Goal: Task Accomplishment & Management: Use online tool/utility

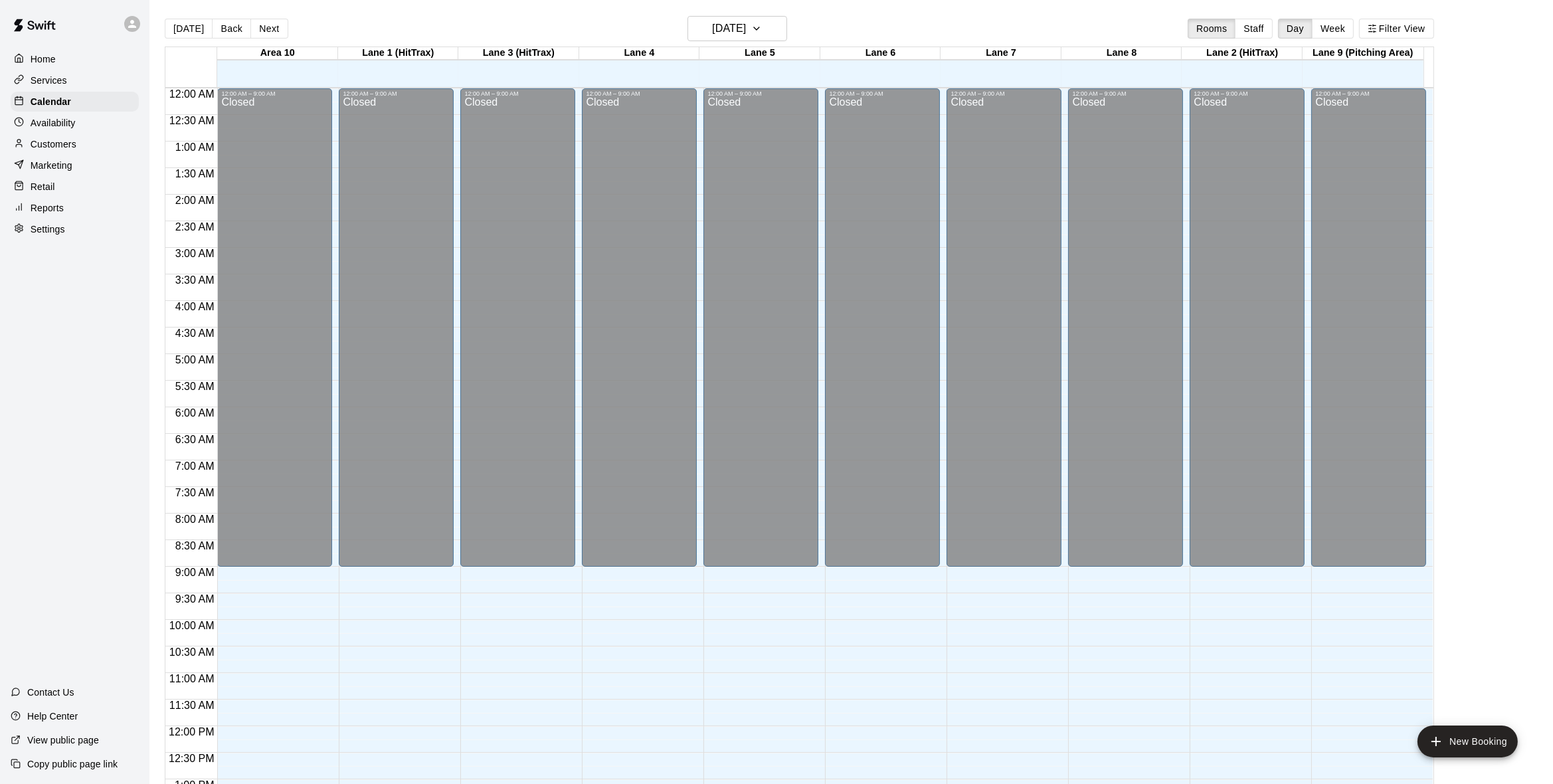
scroll to position [564, 0]
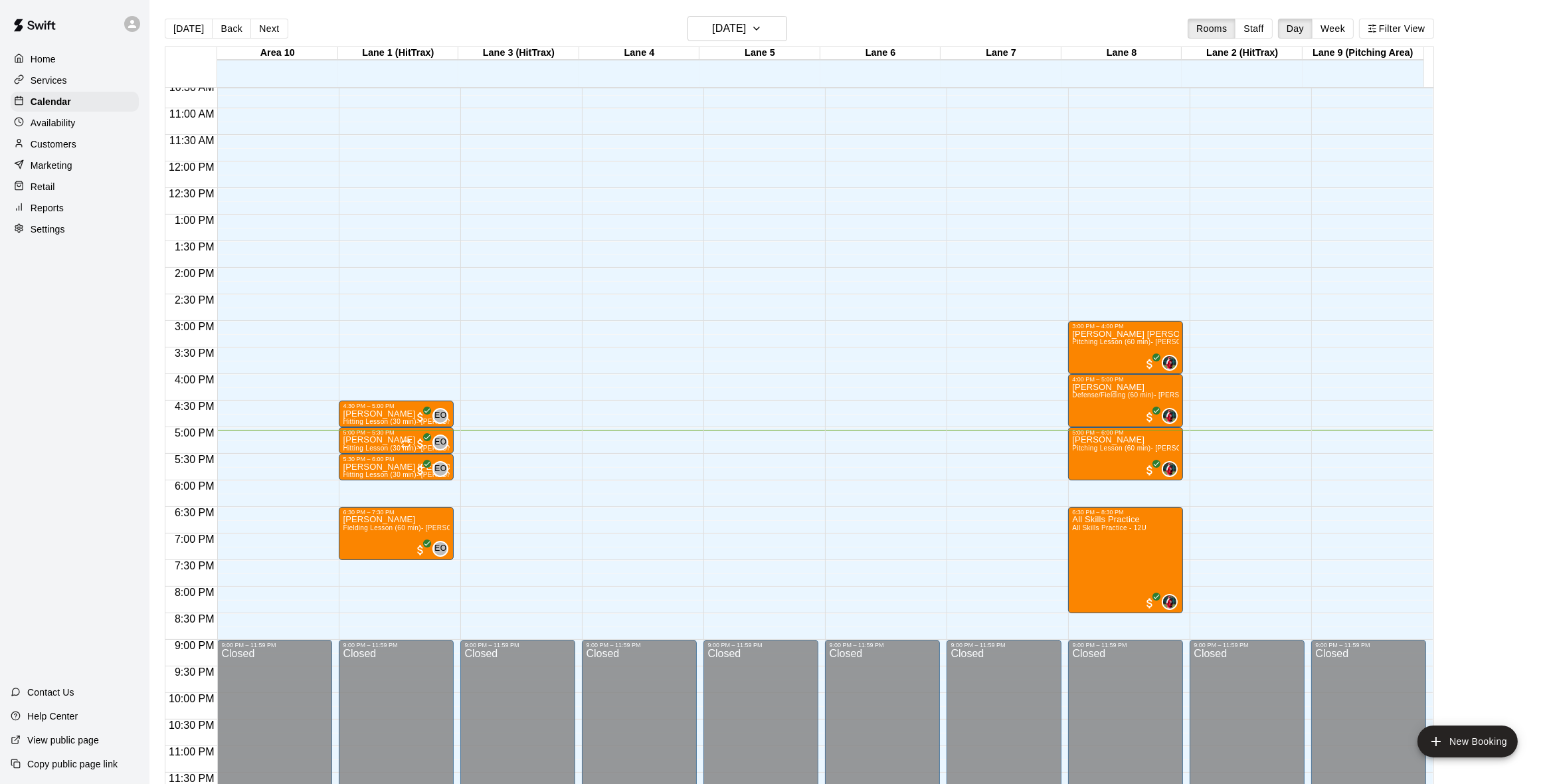
click at [38, 59] on p "Home" at bounding box center [43, 59] width 26 height 14
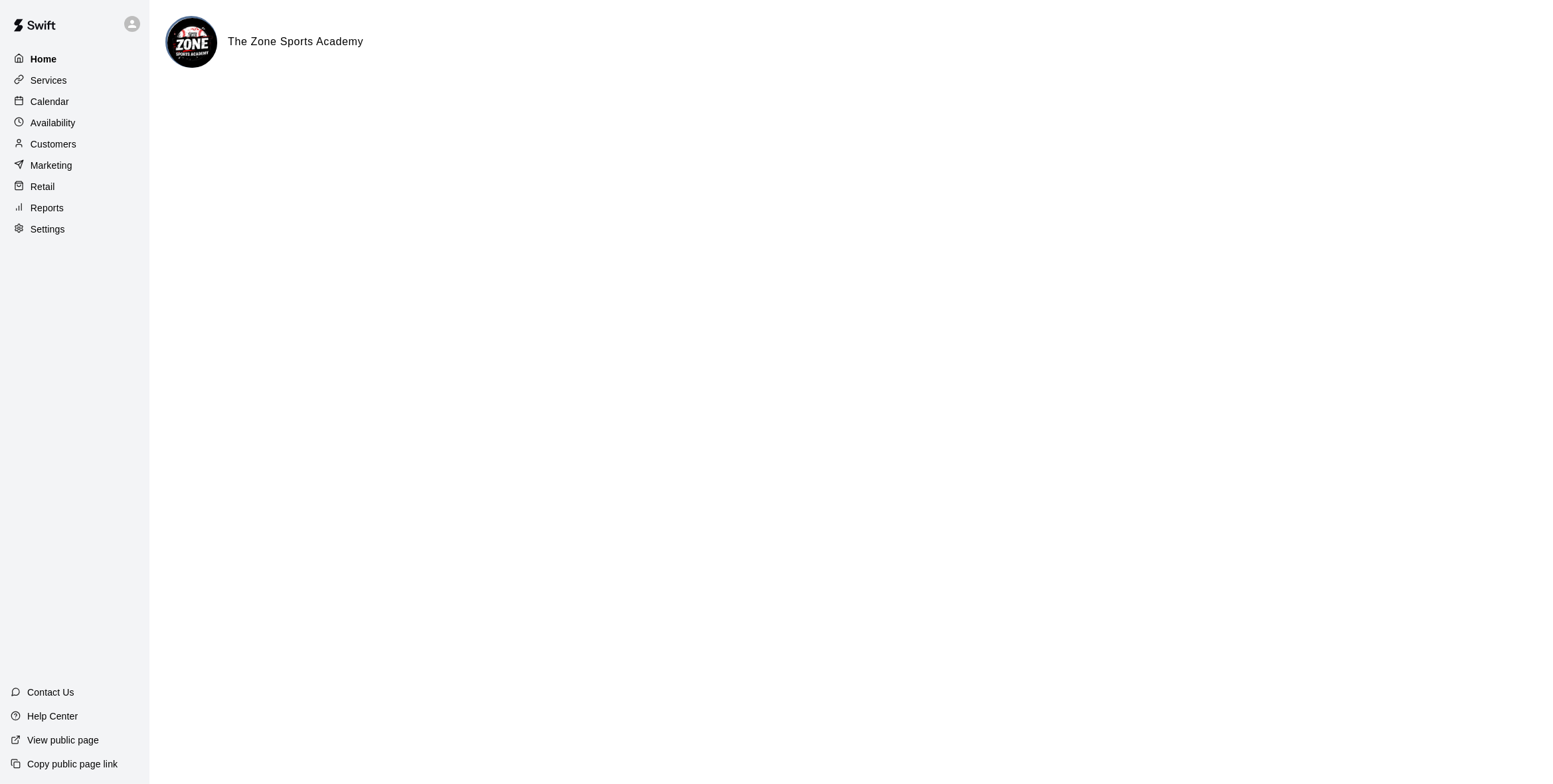
click at [38, 59] on p "Home" at bounding box center [43, 59] width 26 height 14
click at [58, 141] on p "Customers" at bounding box center [53, 144] width 46 height 14
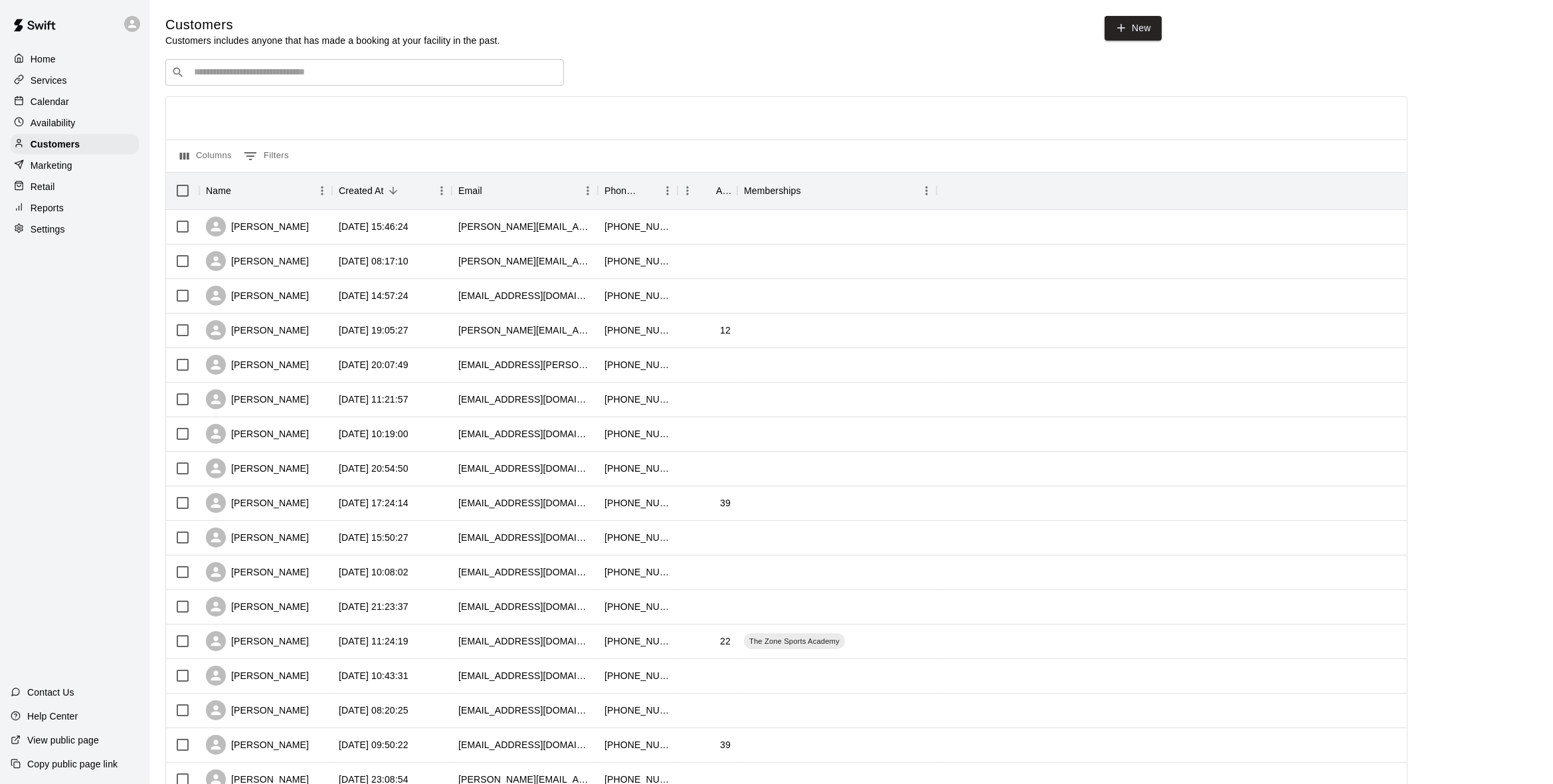
click at [50, 84] on p "Services" at bounding box center [49, 80] width 37 height 14
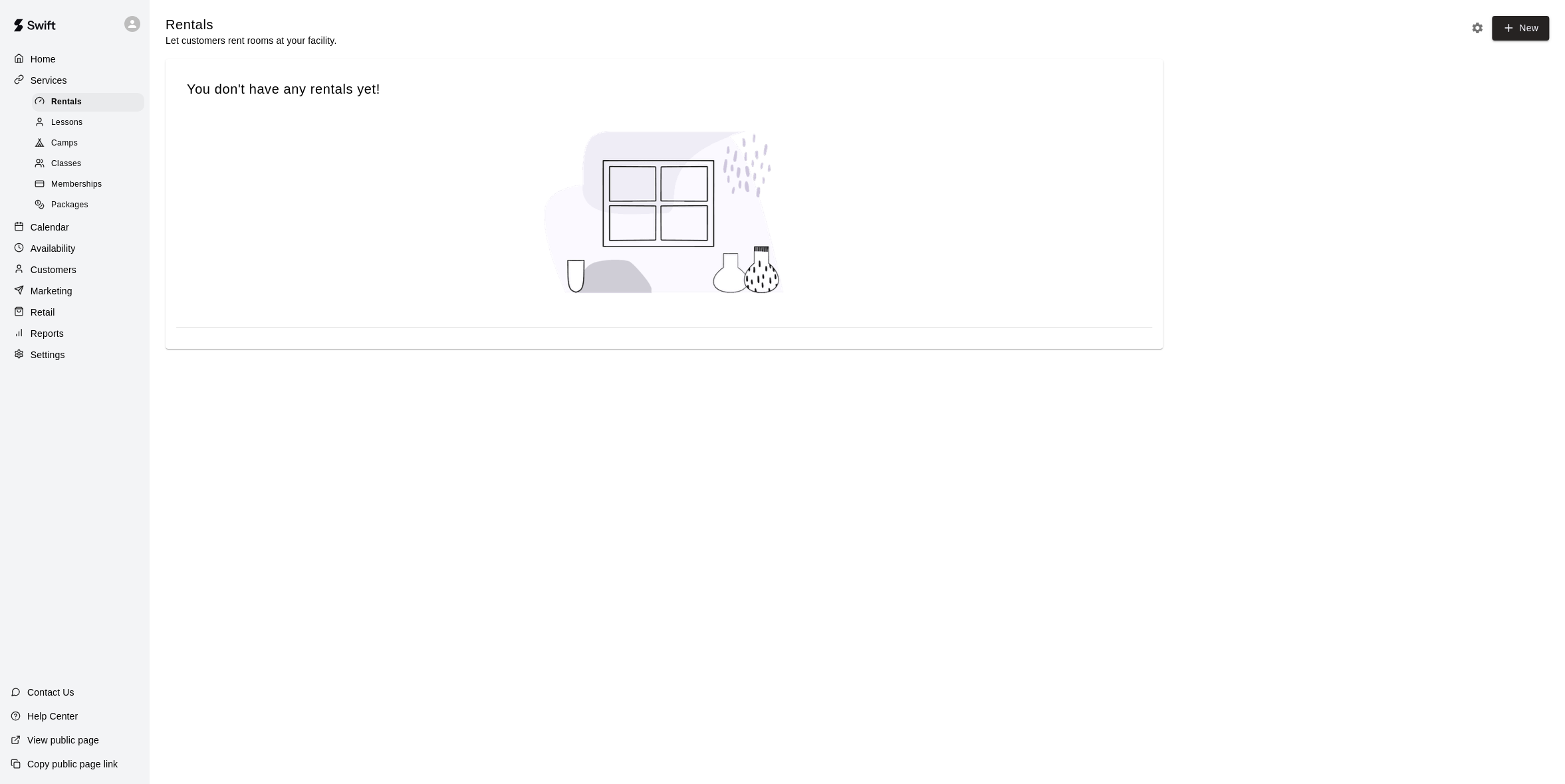
click at [54, 232] on p "Calendar" at bounding box center [50, 227] width 38 height 14
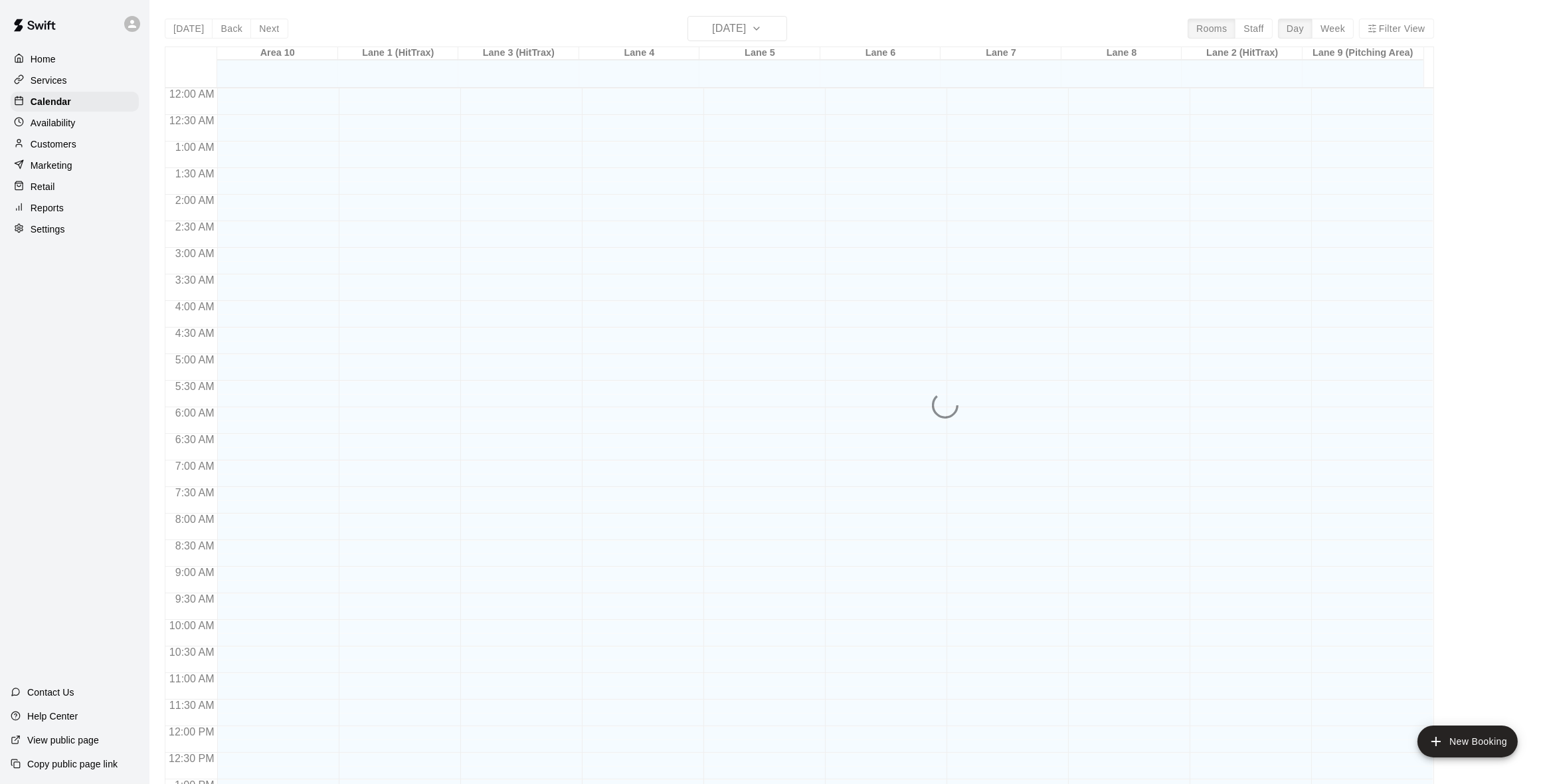
scroll to position [525, 0]
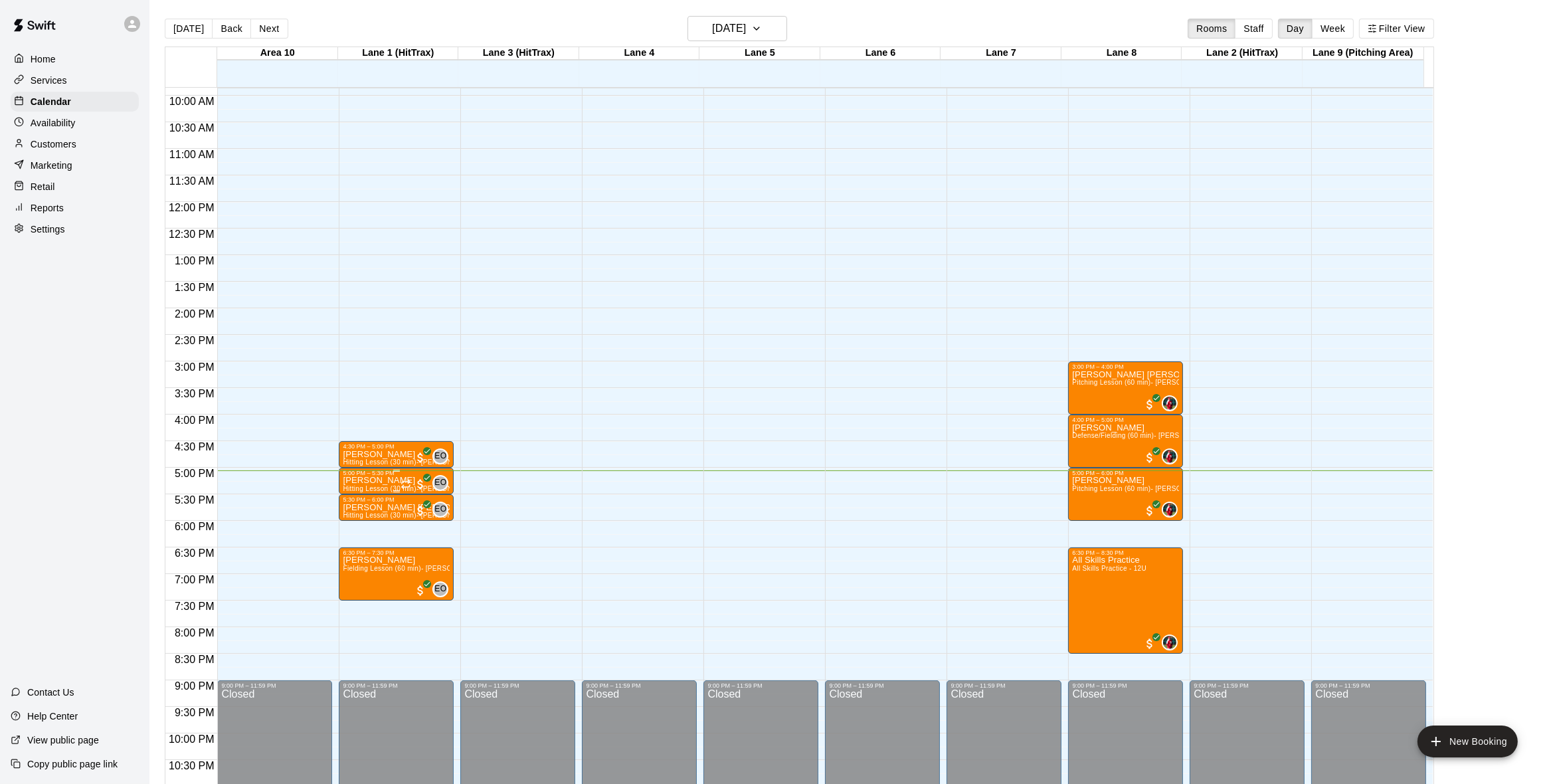
click at [379, 481] on p "Maddox Dawsey" at bounding box center [396, 481] width 107 height 0
click at [350, 526] on img "edit" at bounding box center [355, 527] width 15 height 15
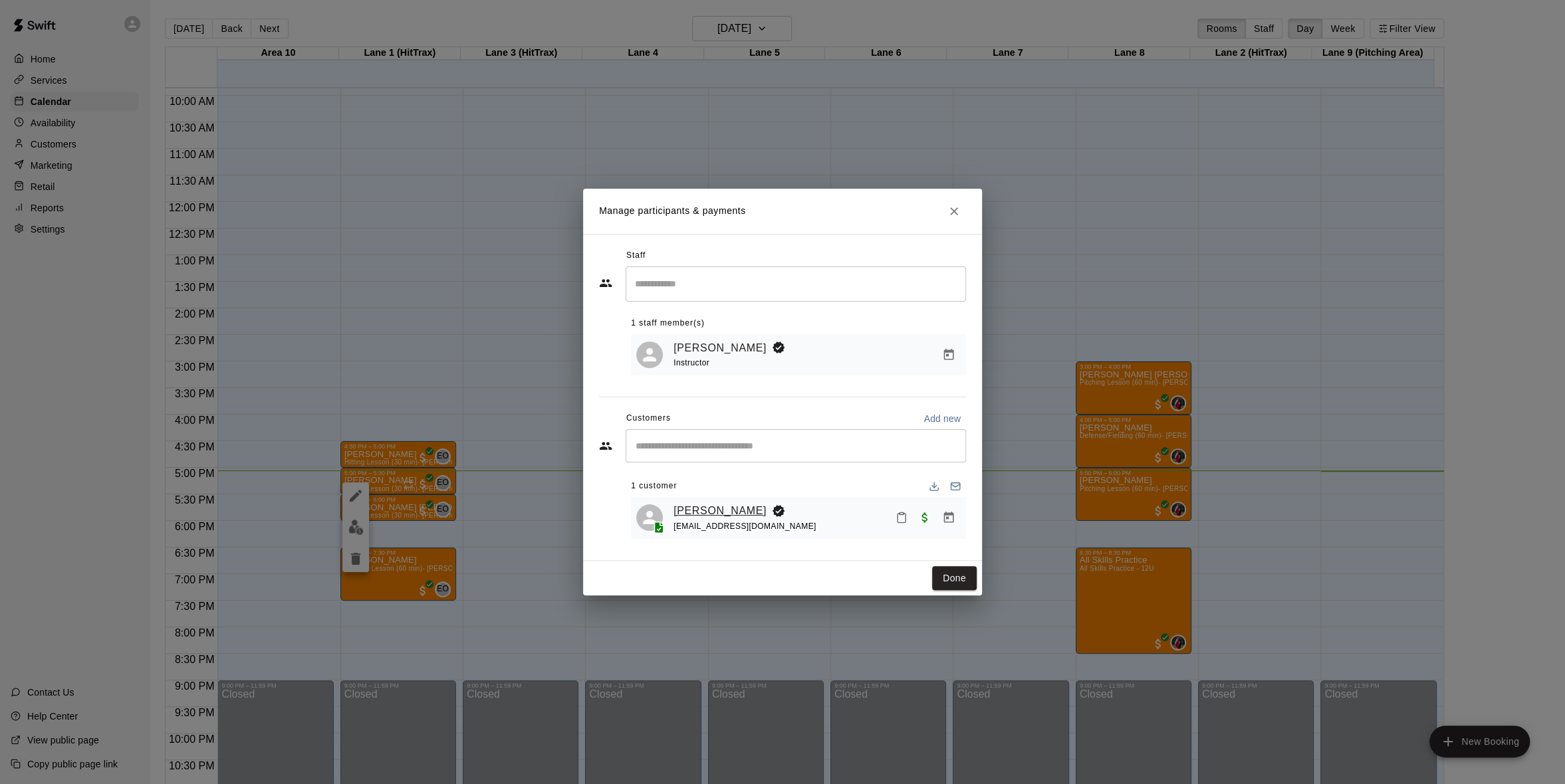
click at [718, 515] on link "Mark Dawsey" at bounding box center [720, 511] width 93 height 18
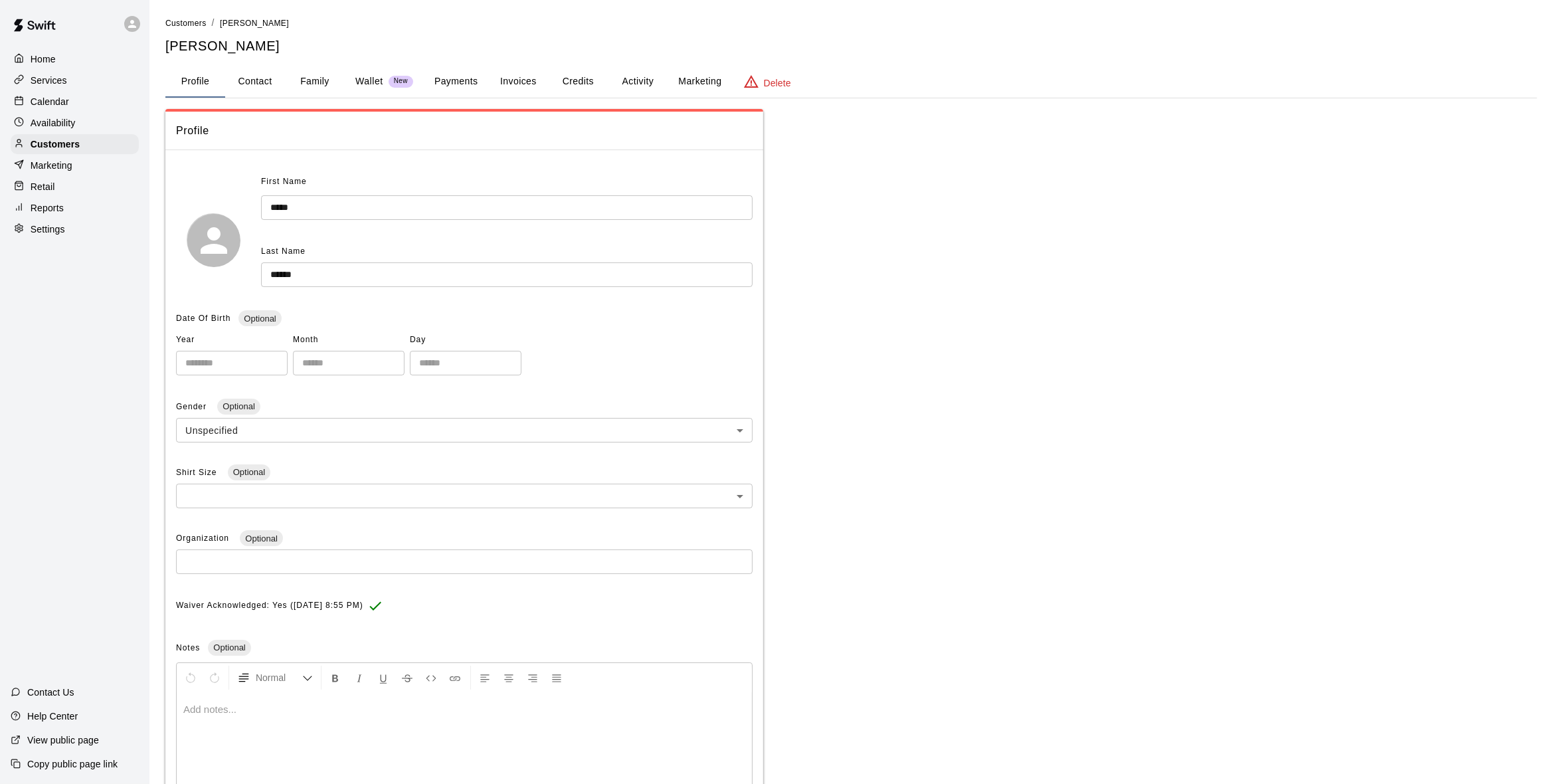
click at [267, 85] on button "Contact" at bounding box center [255, 81] width 60 height 32
select select "**"
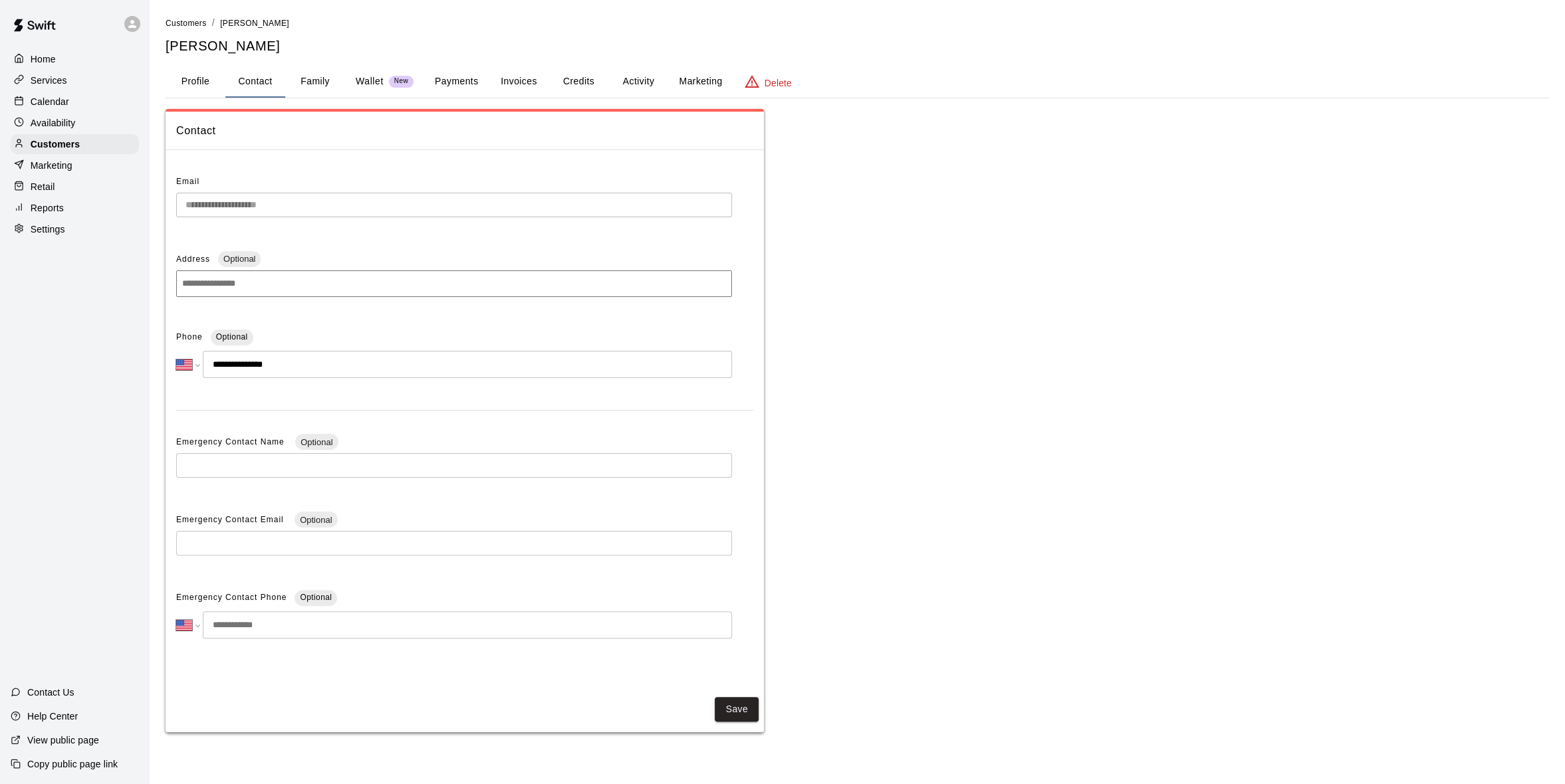
click at [324, 79] on button "Family" at bounding box center [315, 81] width 60 height 32
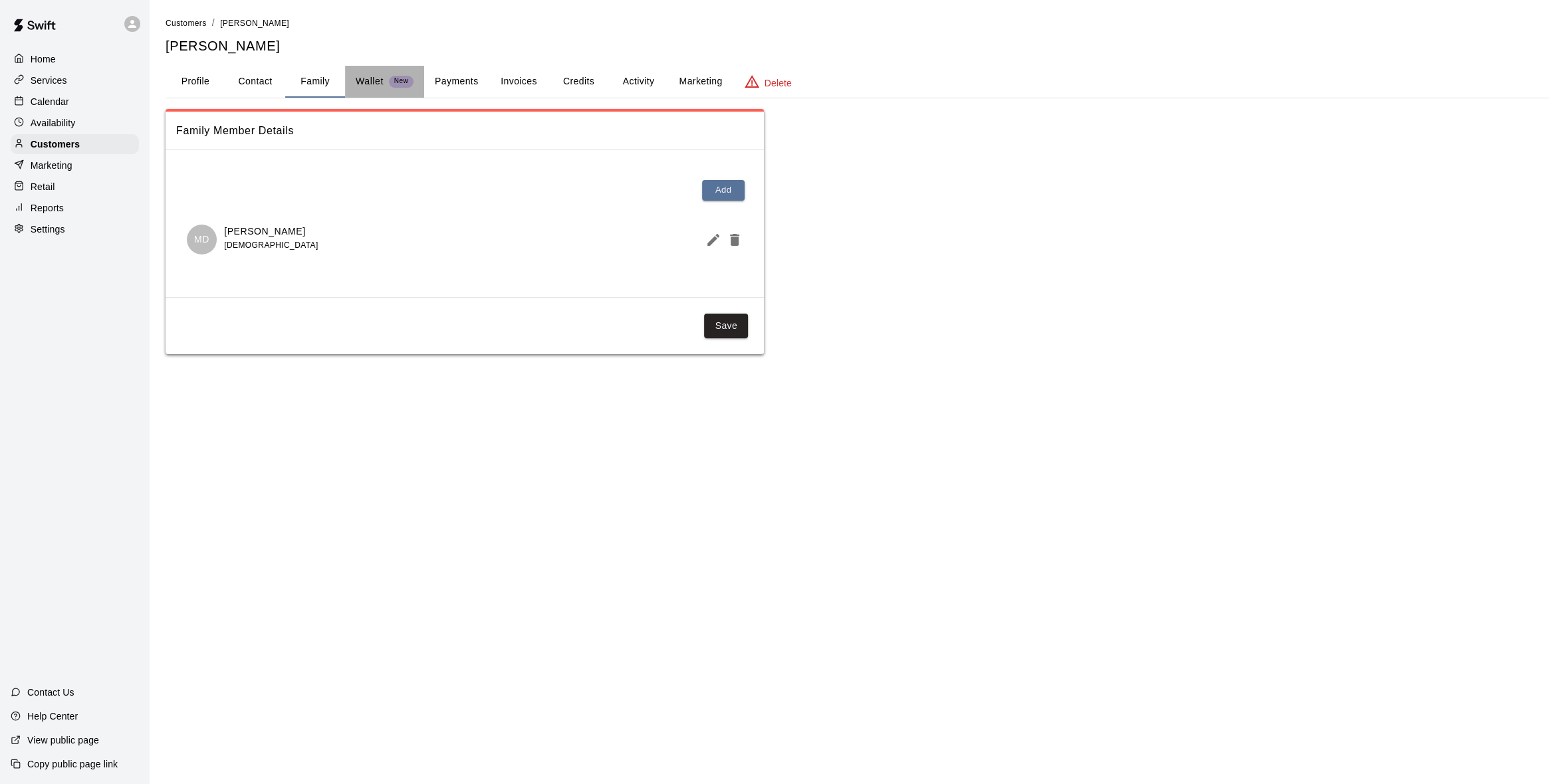
click at [356, 83] on p "Wallet" at bounding box center [369, 81] width 28 height 14
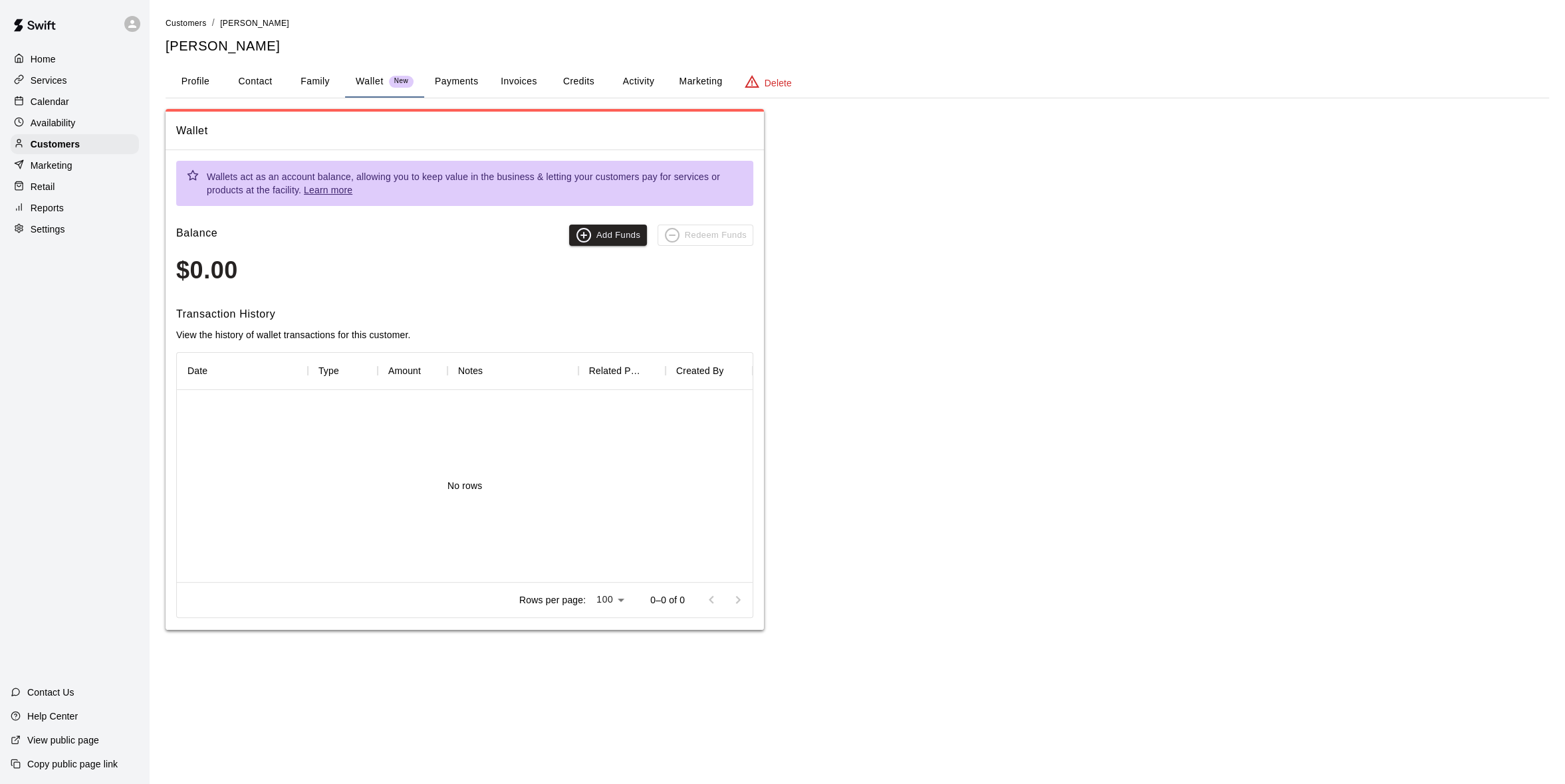
click at [311, 79] on button "Family" at bounding box center [315, 81] width 60 height 32
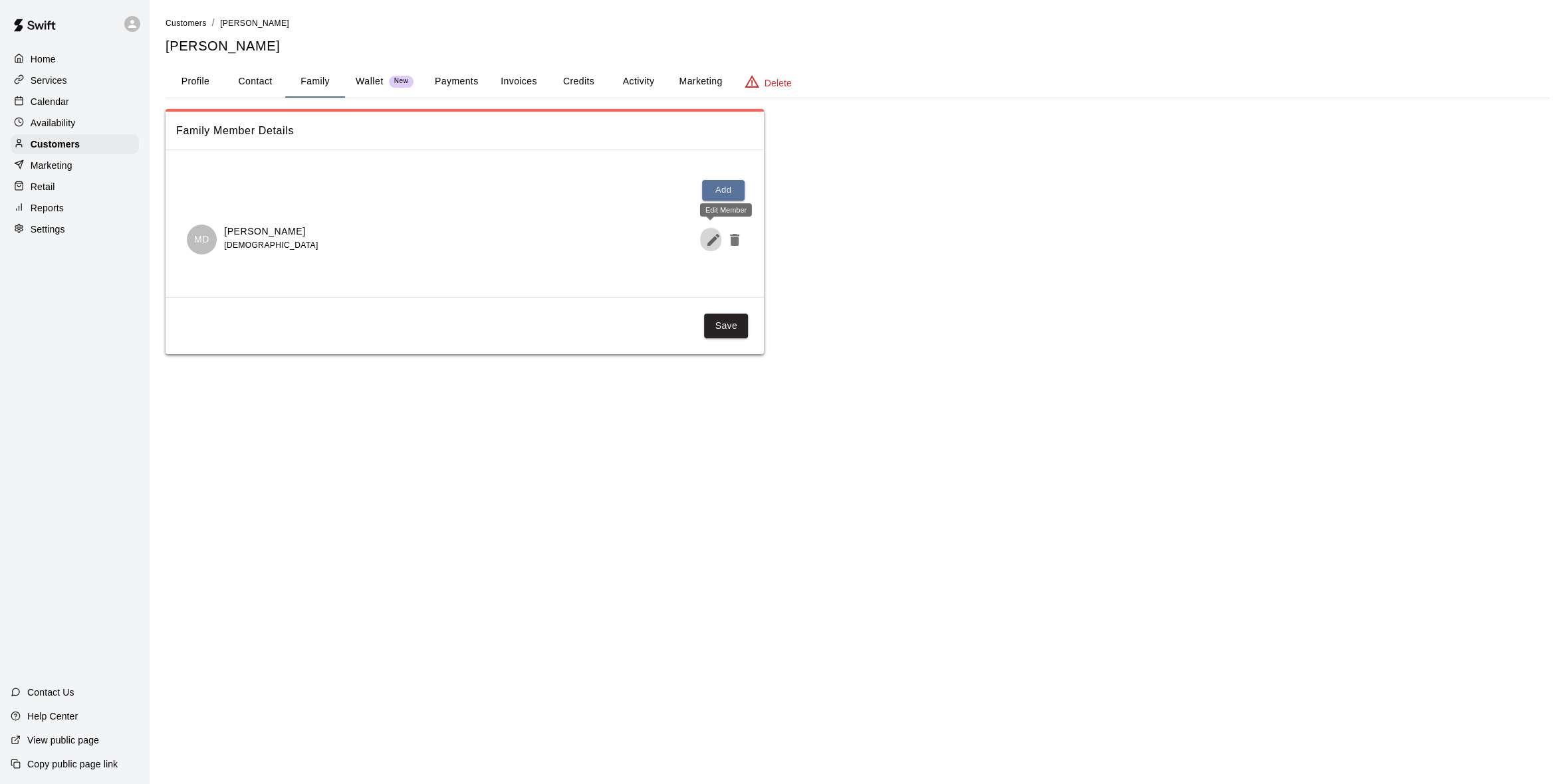
click at [706, 242] on icon "Edit Member" at bounding box center [713, 240] width 16 height 16
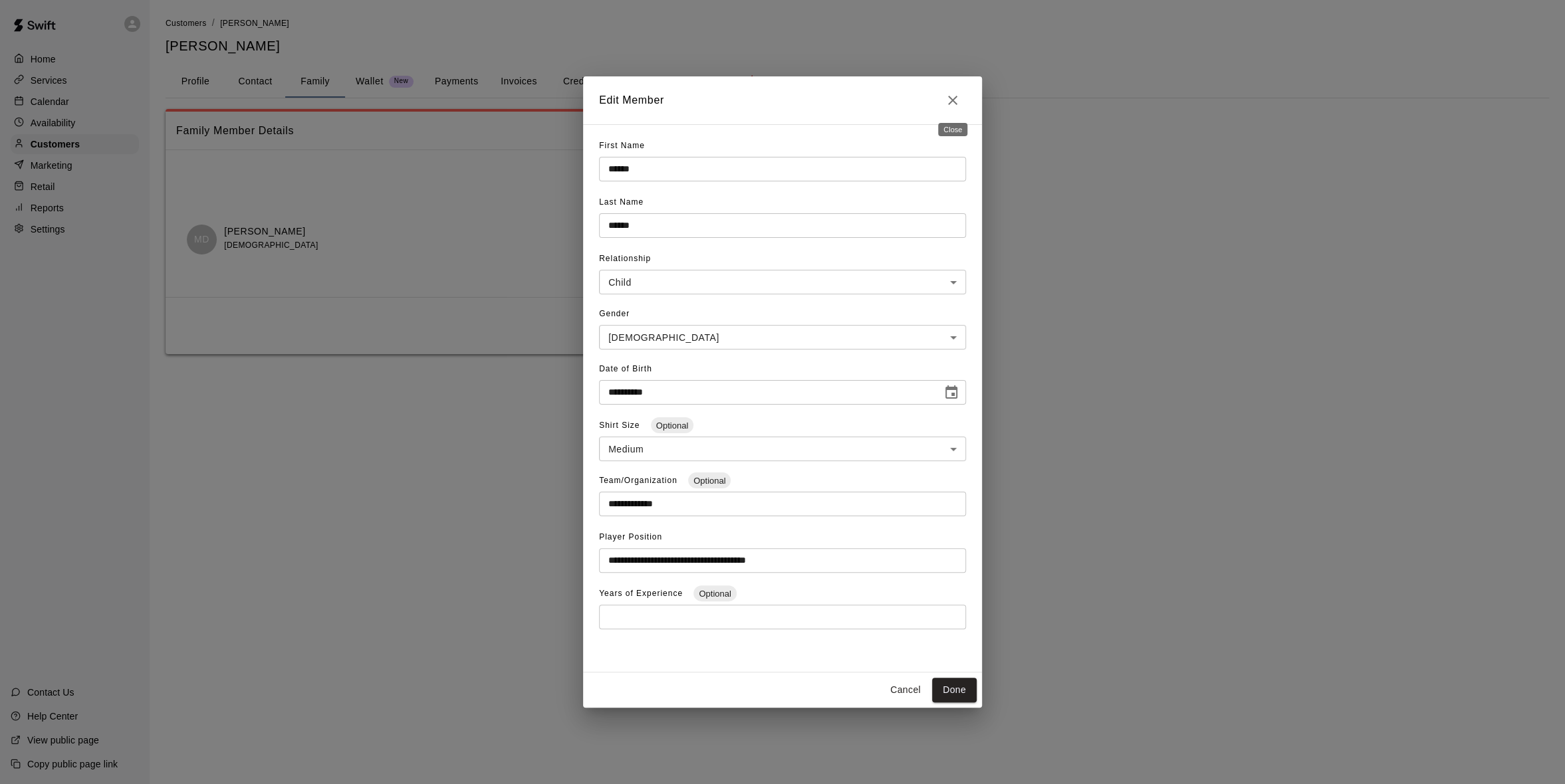
click at [955, 101] on icon "Close" at bounding box center [952, 101] width 16 height 16
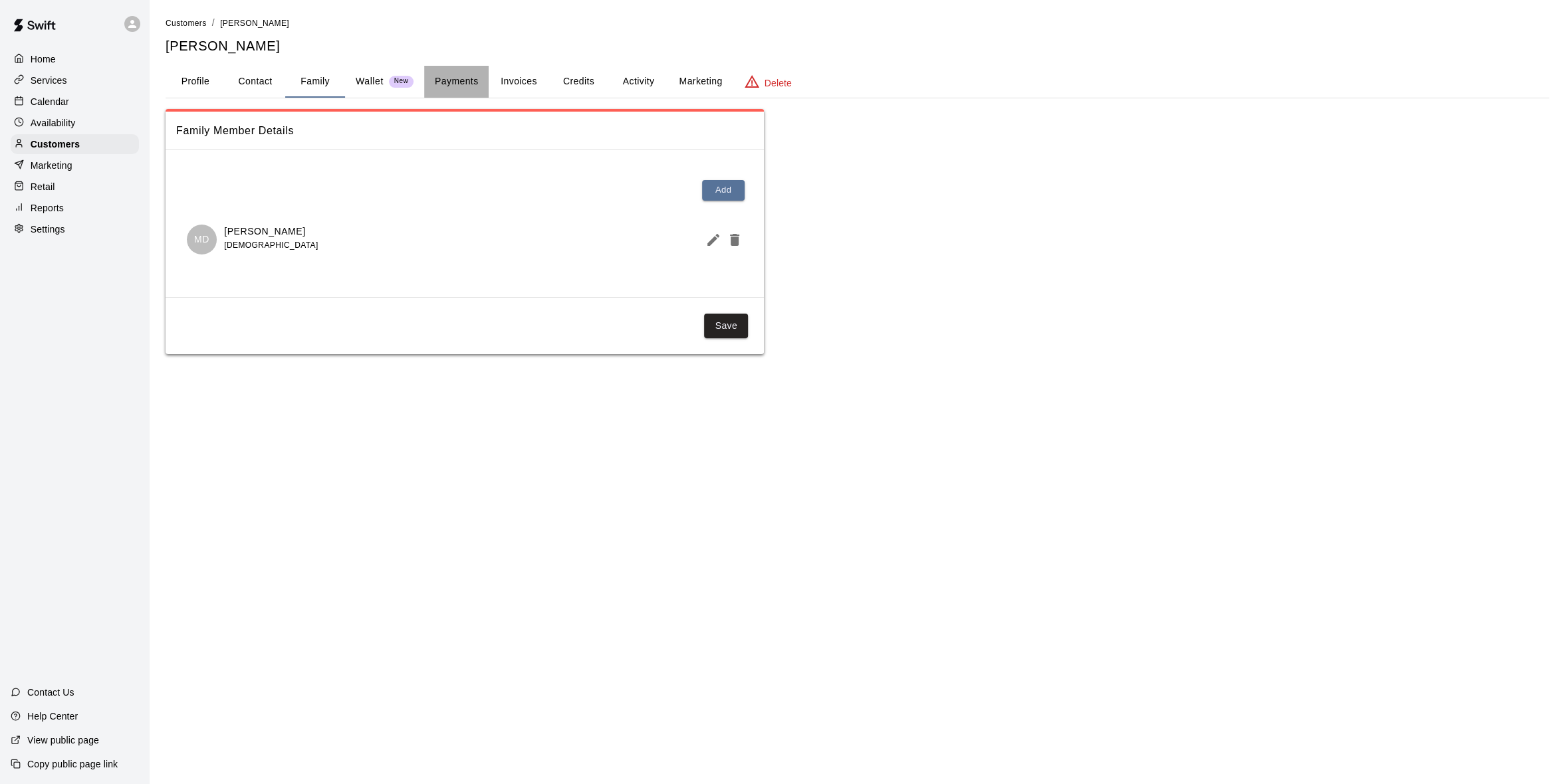
click at [462, 89] on button "Payments" at bounding box center [456, 81] width 65 height 32
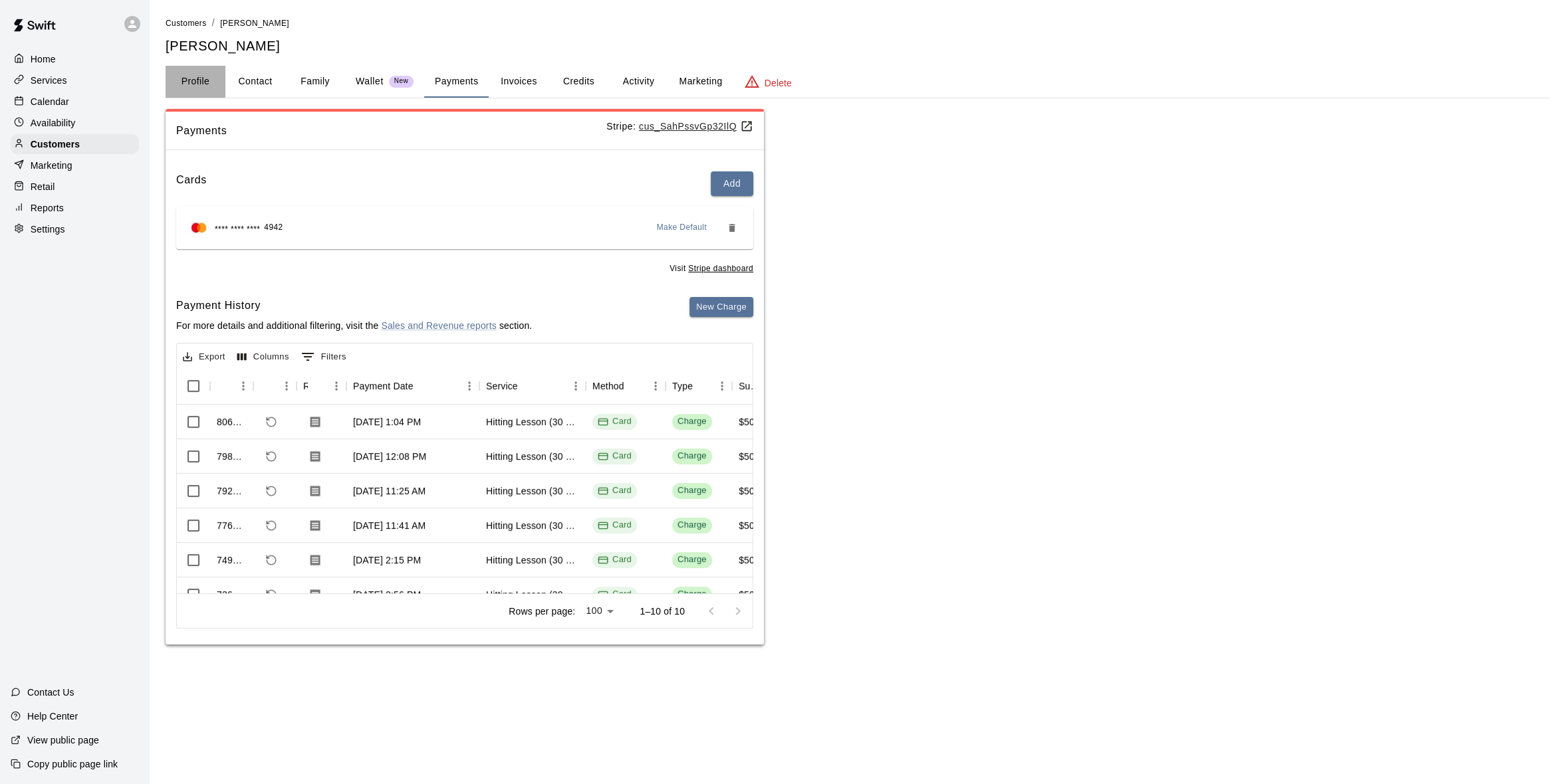
click at [191, 82] on button "Profile" at bounding box center [195, 81] width 60 height 32
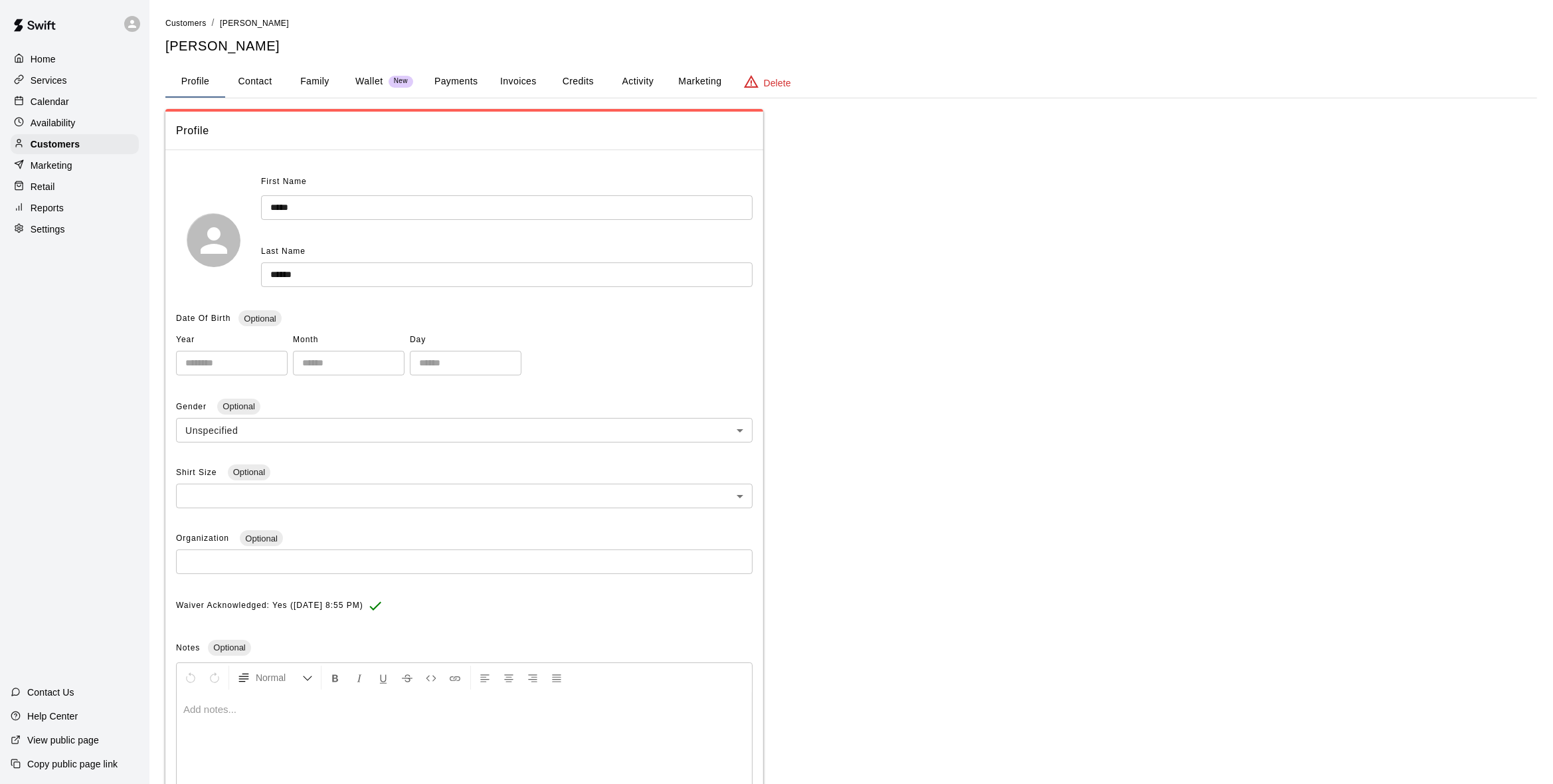
click at [53, 65] on div "Home" at bounding box center [74, 59] width 129 height 20
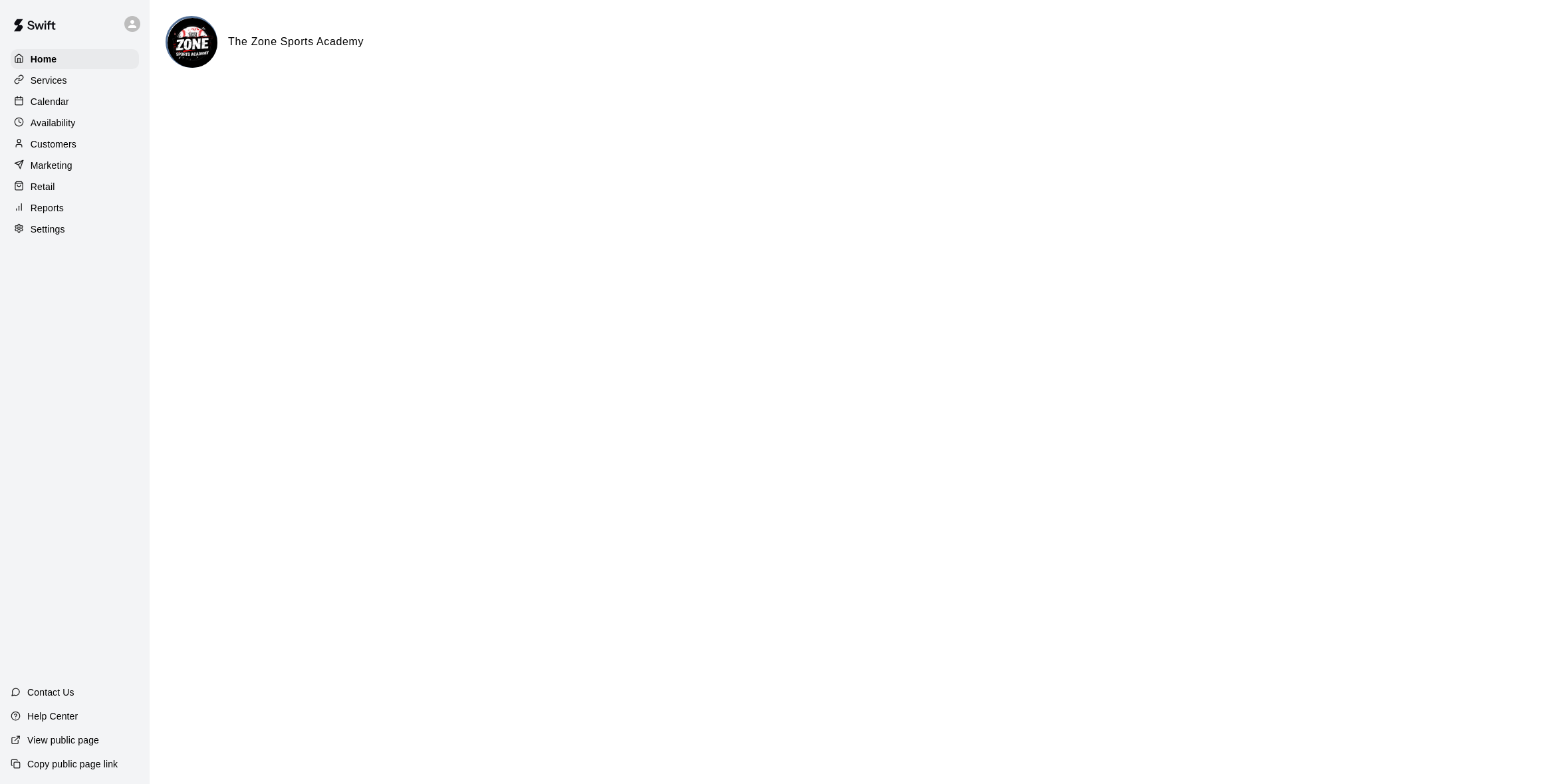
click at [66, 119] on p "Availability" at bounding box center [53, 123] width 46 height 14
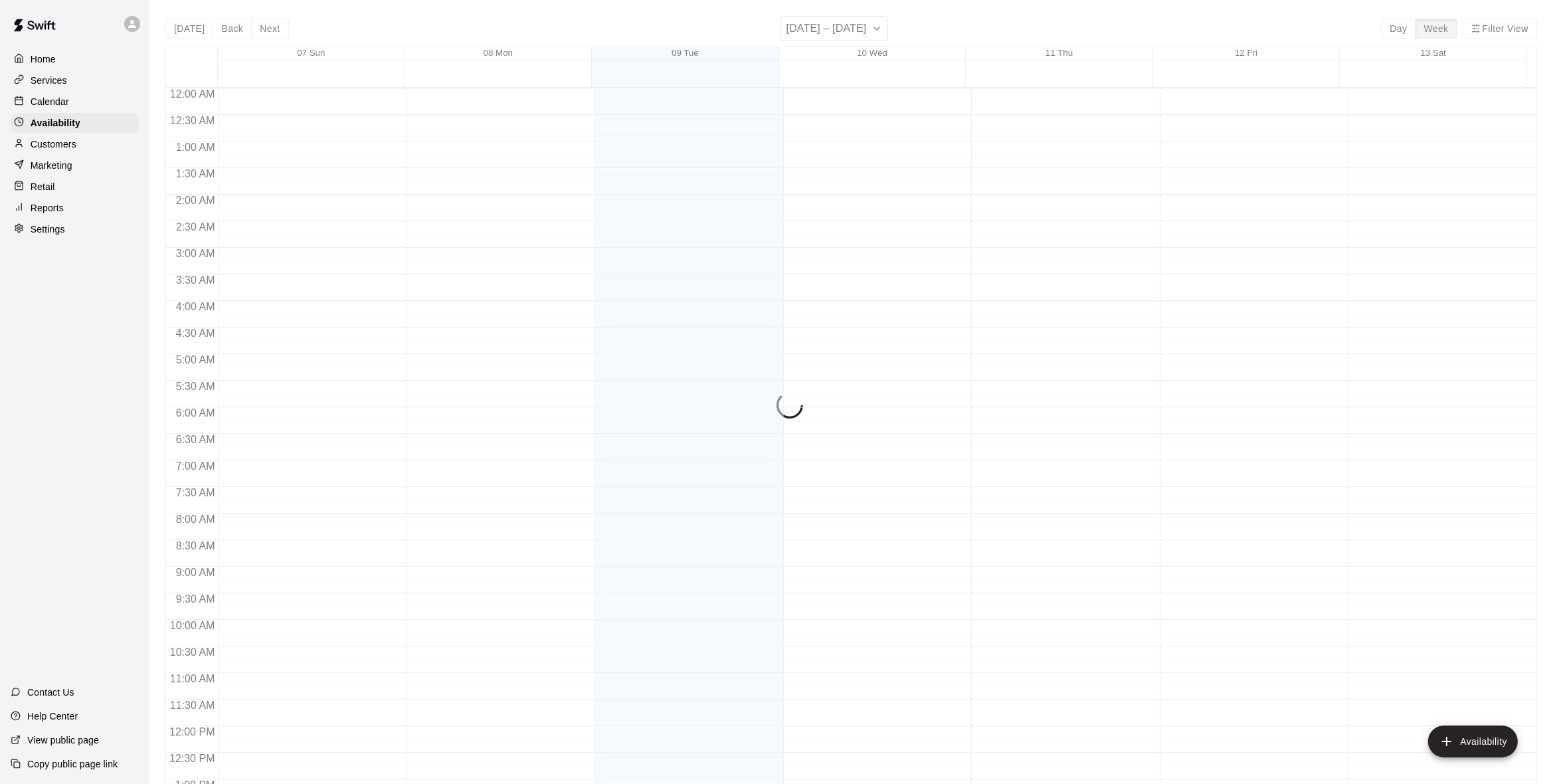
scroll to position [564, 0]
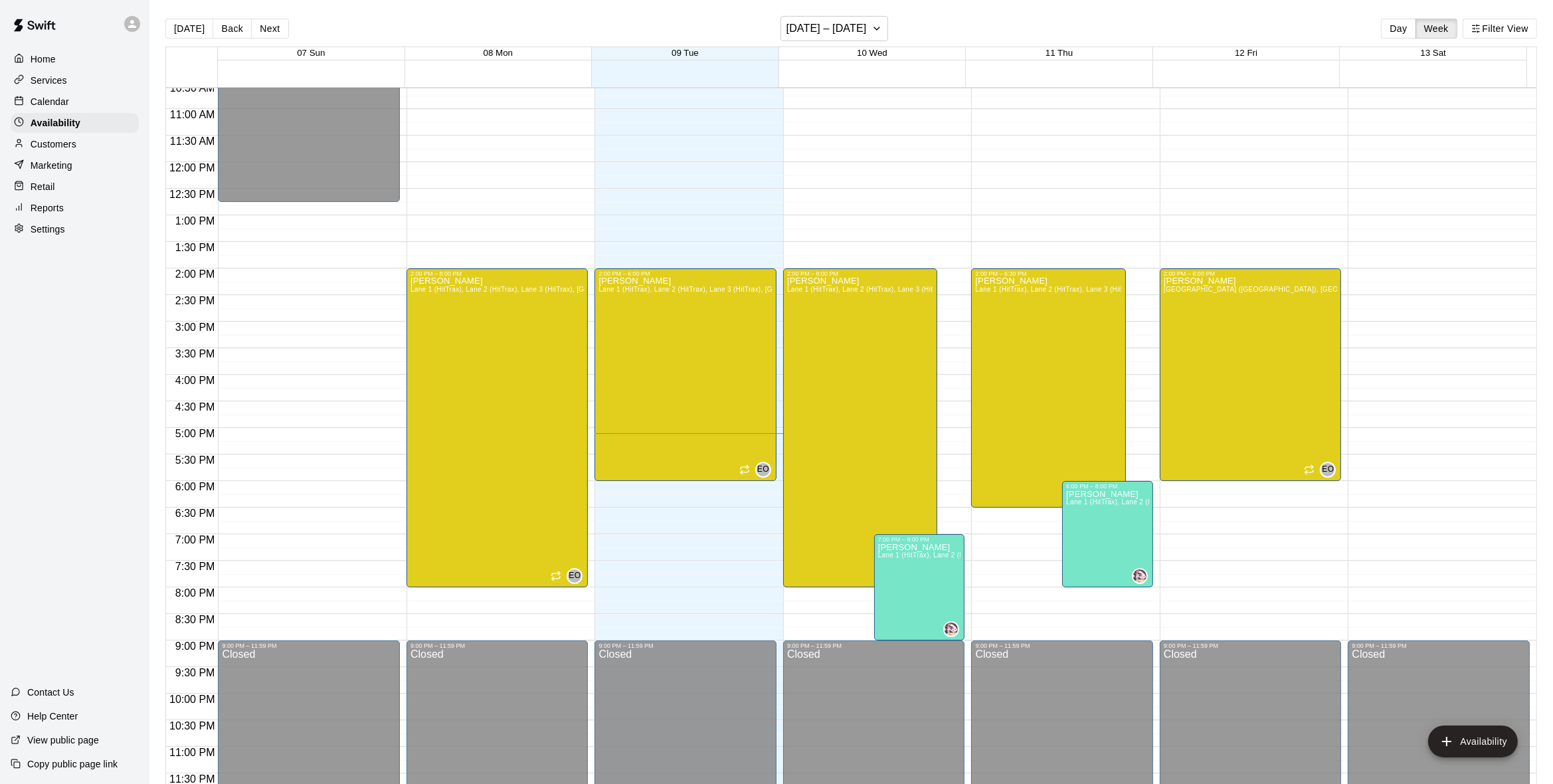
click at [65, 98] on p "Calendar" at bounding box center [50, 101] width 38 height 14
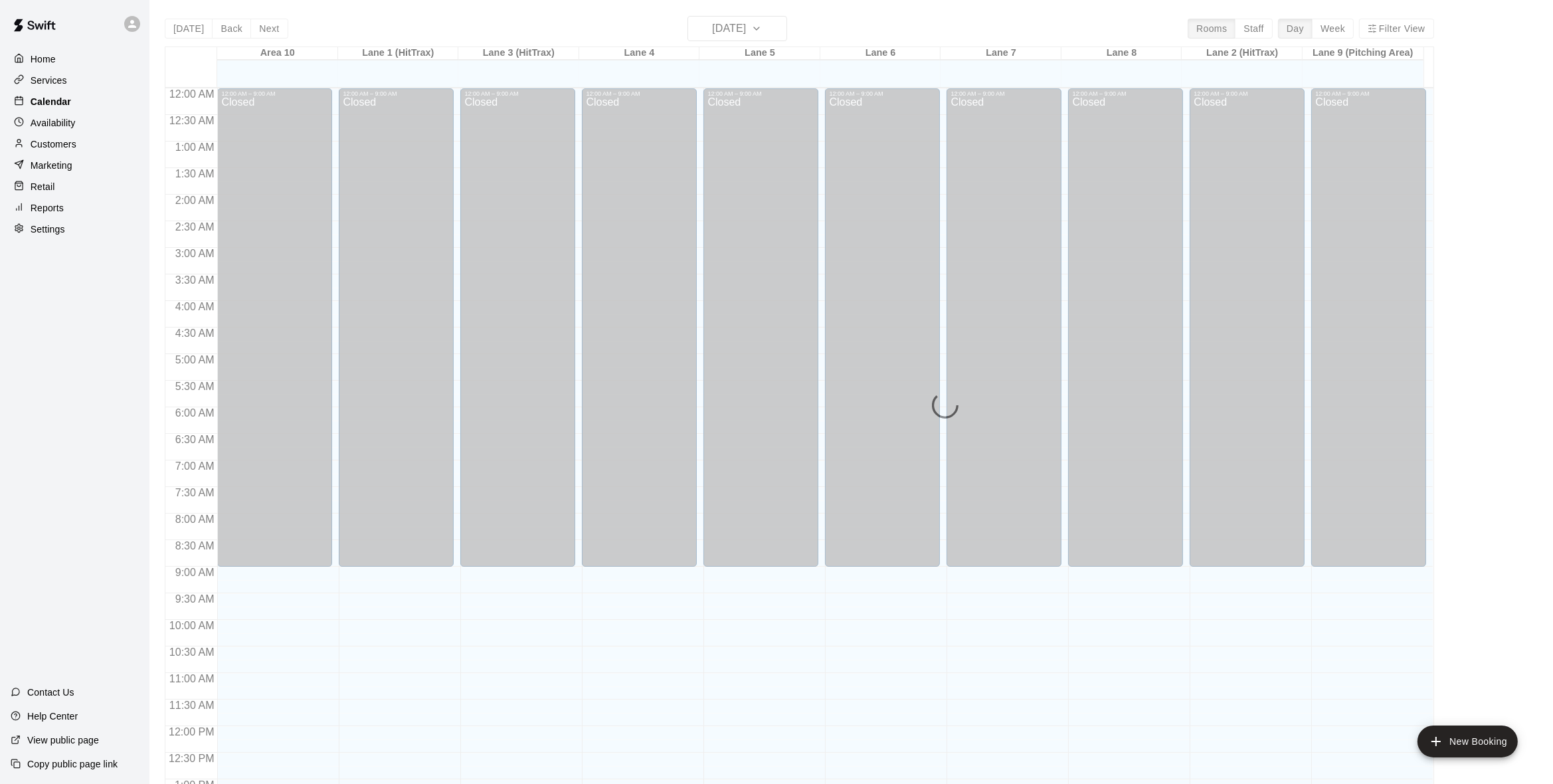
scroll to position [525, 0]
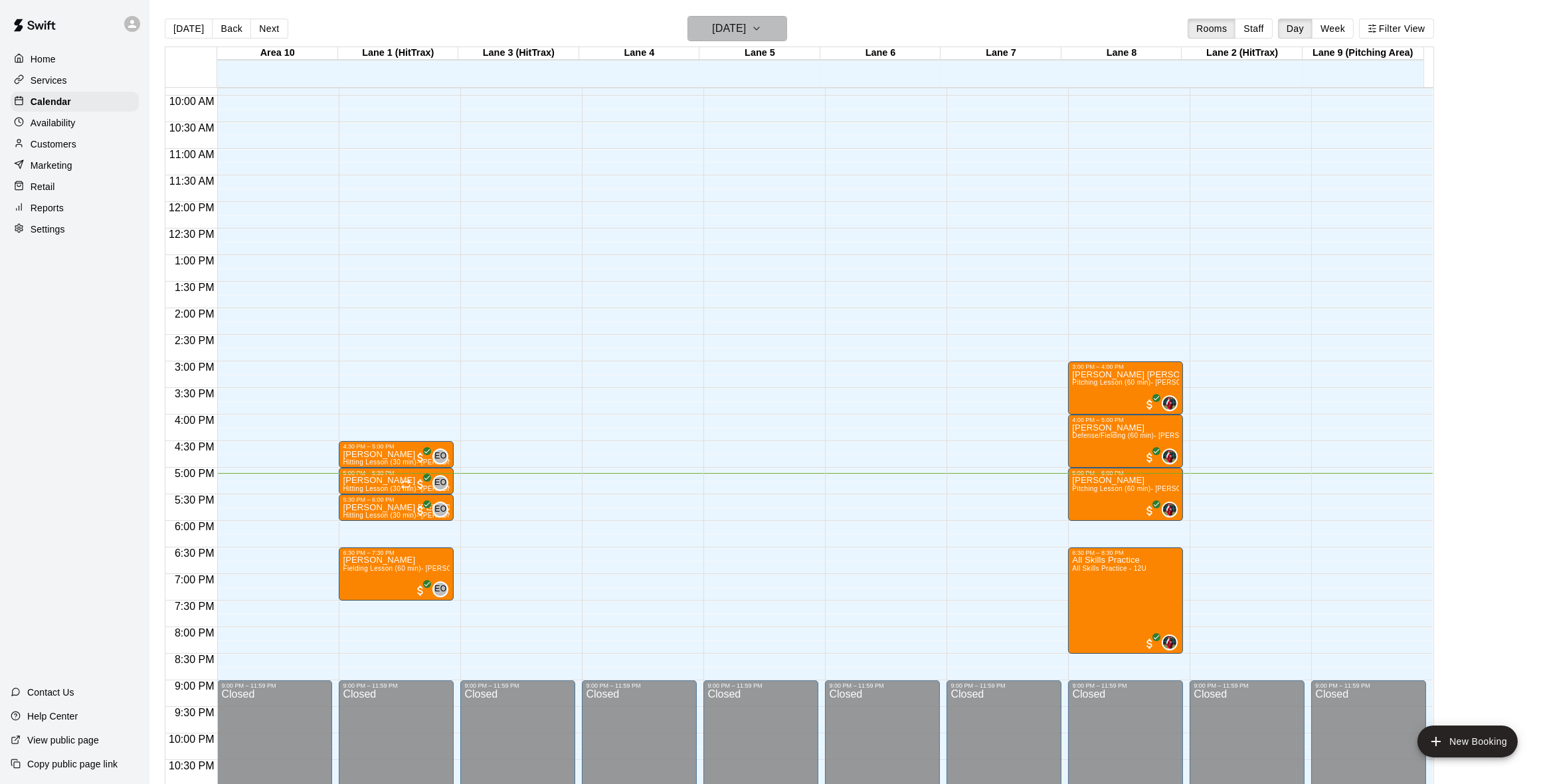
click at [762, 25] on icon "button" at bounding box center [756, 29] width 10 height 16
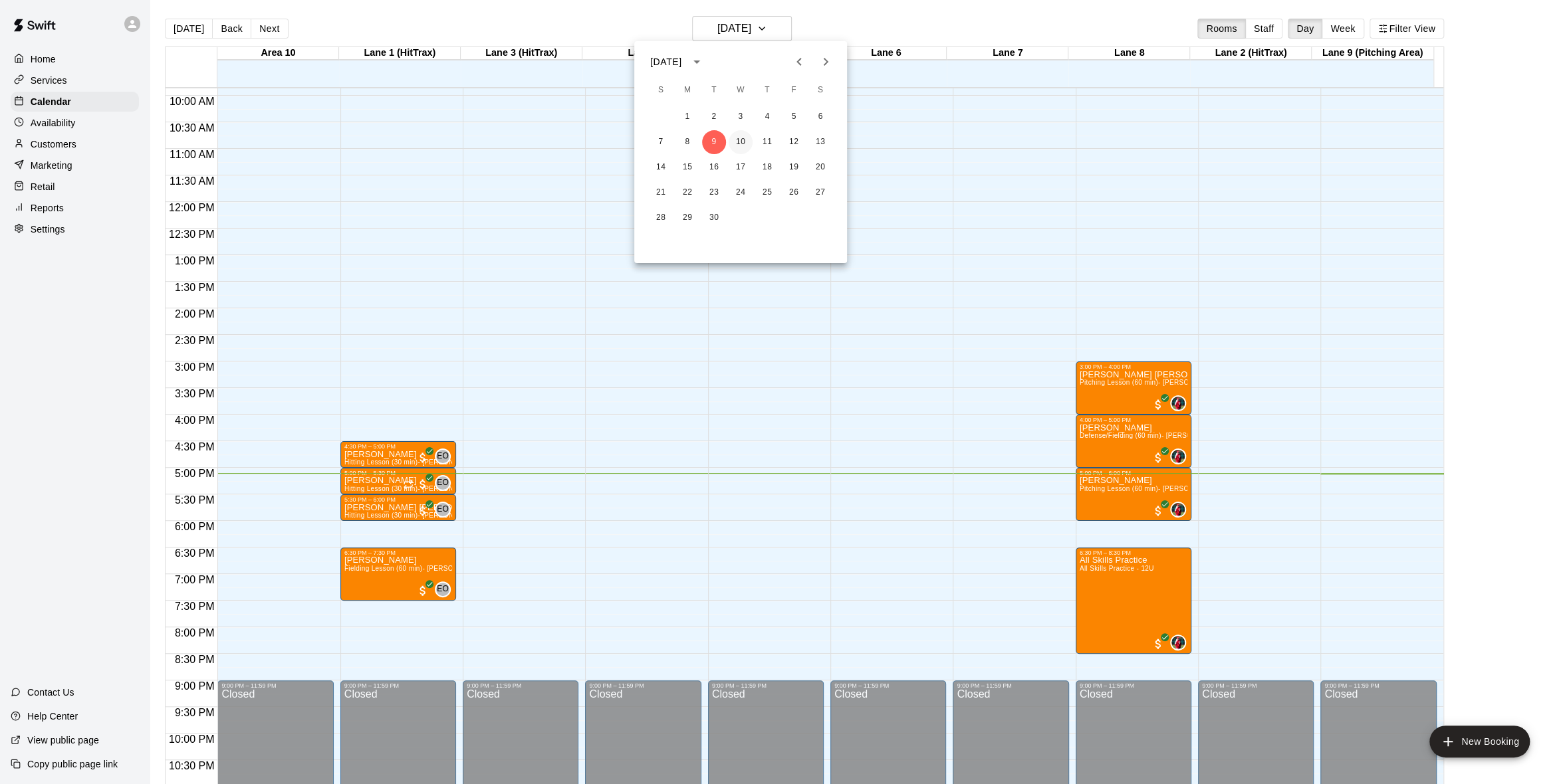
click at [738, 145] on button "10" at bounding box center [741, 142] width 24 height 24
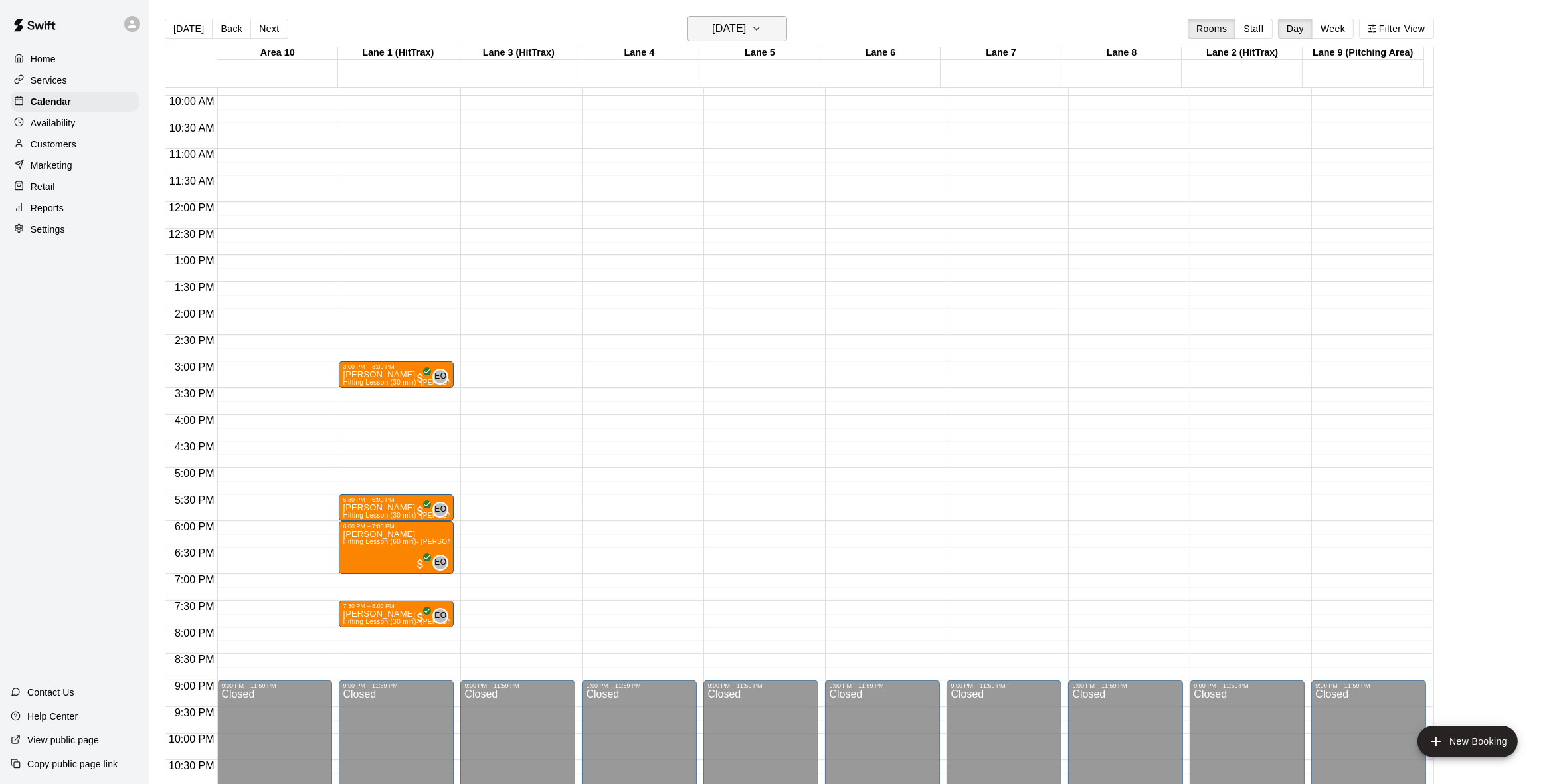
click at [781, 31] on button "Wednesday Sep 10" at bounding box center [737, 29] width 100 height 26
click at [716, 141] on button "9" at bounding box center [714, 142] width 24 height 24
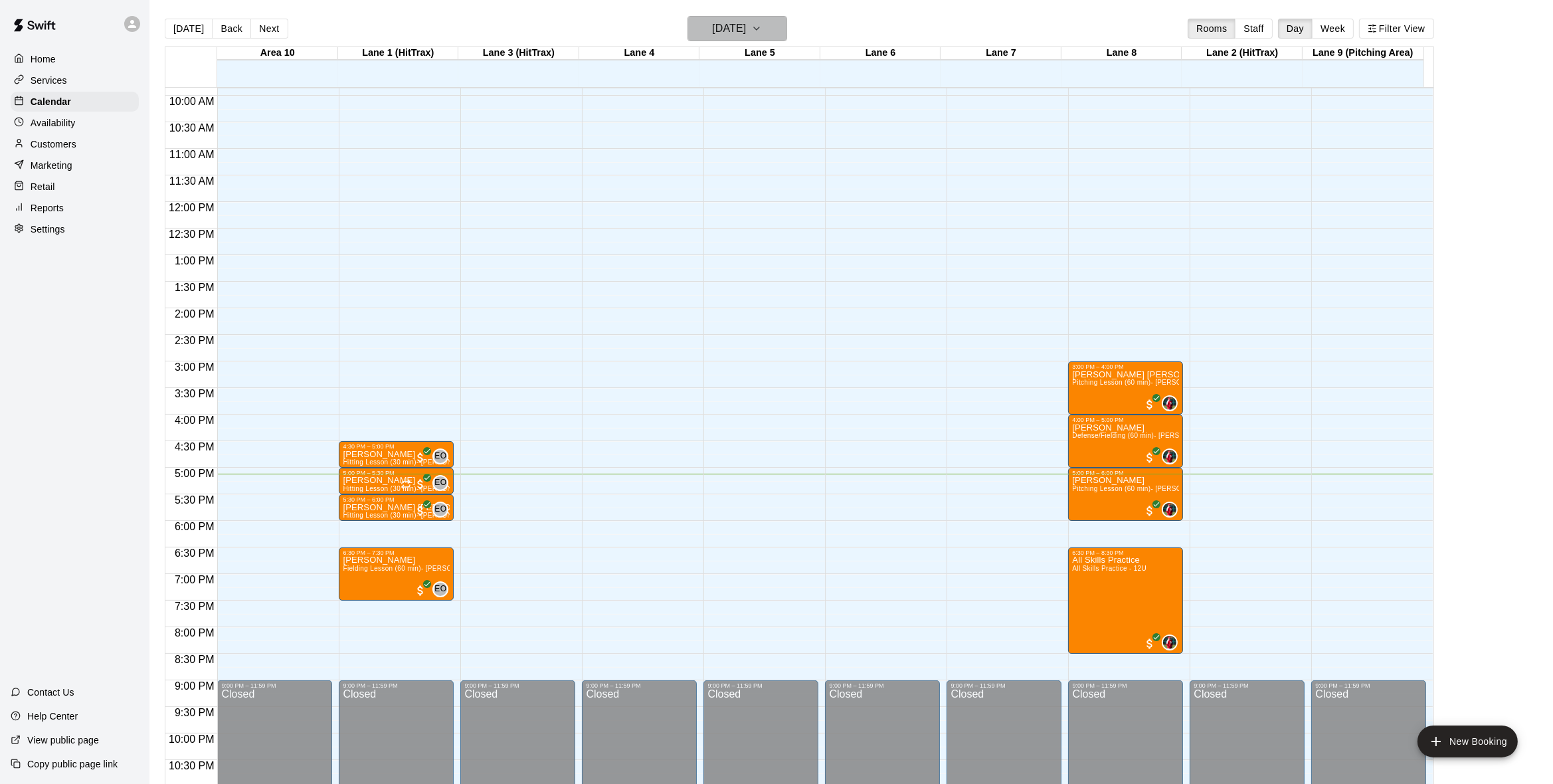
click at [762, 26] on icon "button" at bounding box center [756, 29] width 10 height 16
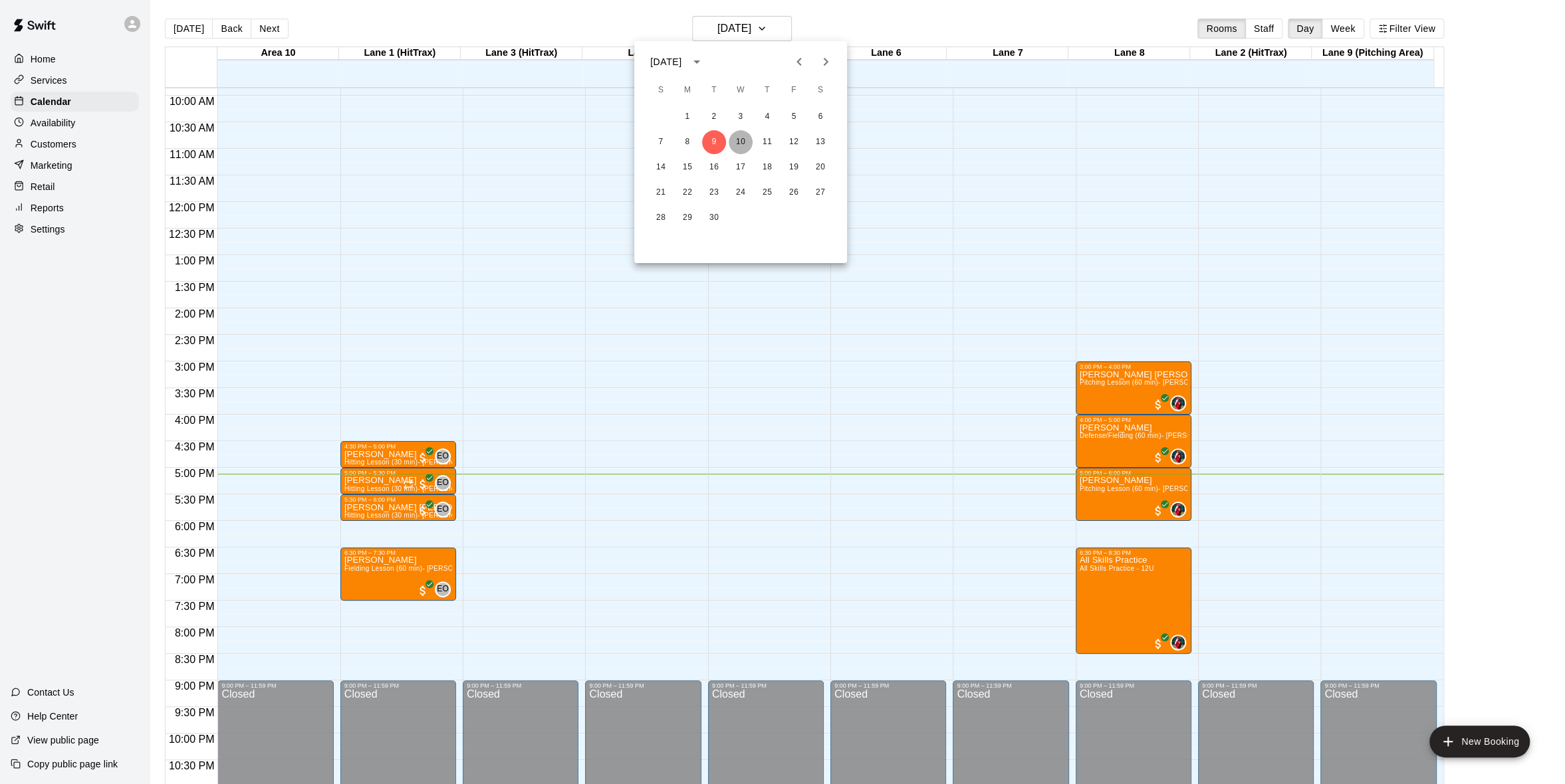
click at [738, 133] on button "10" at bounding box center [741, 142] width 24 height 24
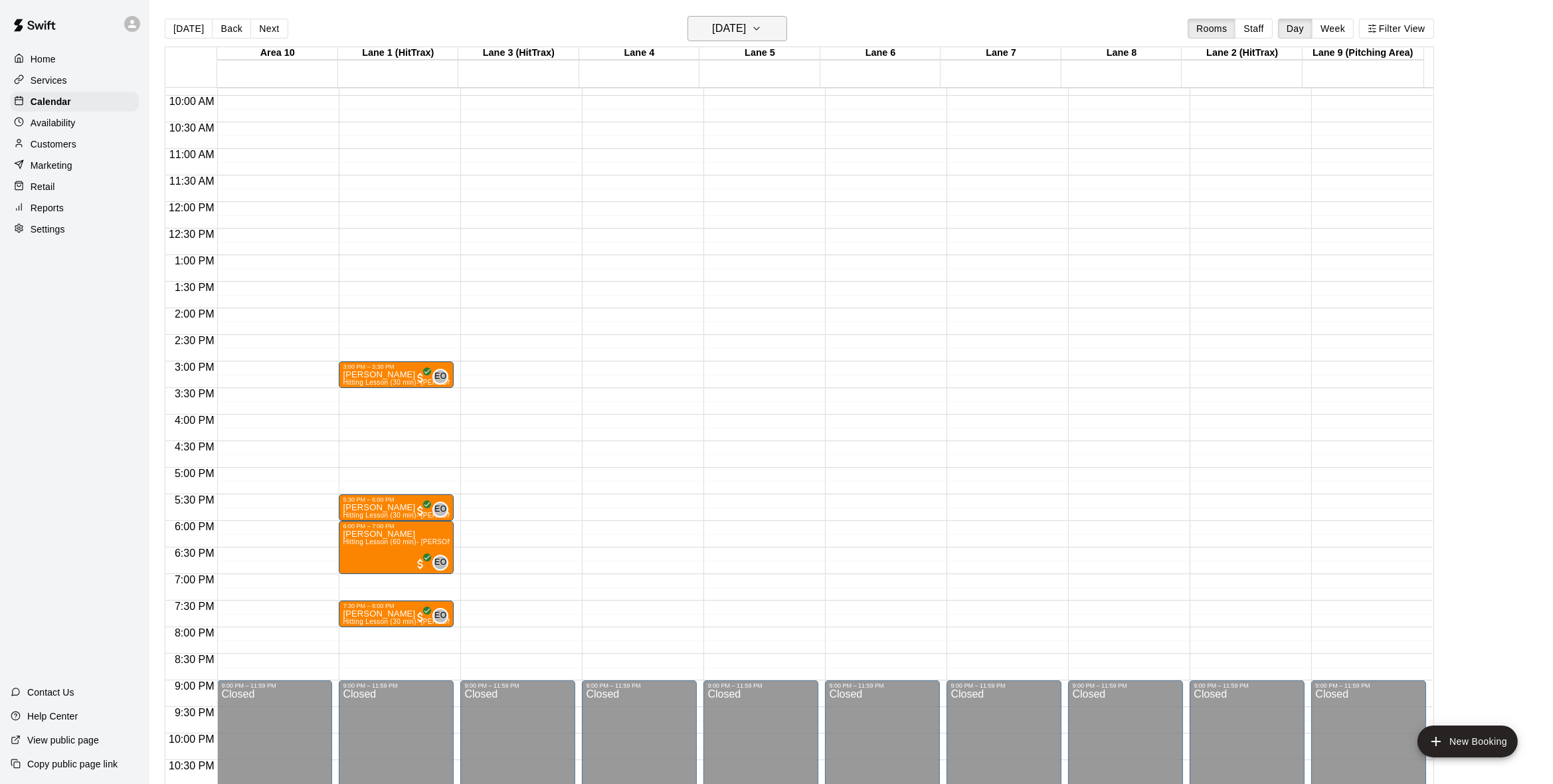
click at [781, 28] on button "Wednesday Sep 10" at bounding box center [737, 29] width 100 height 26
click at [763, 141] on button "11" at bounding box center [767, 142] width 24 height 24
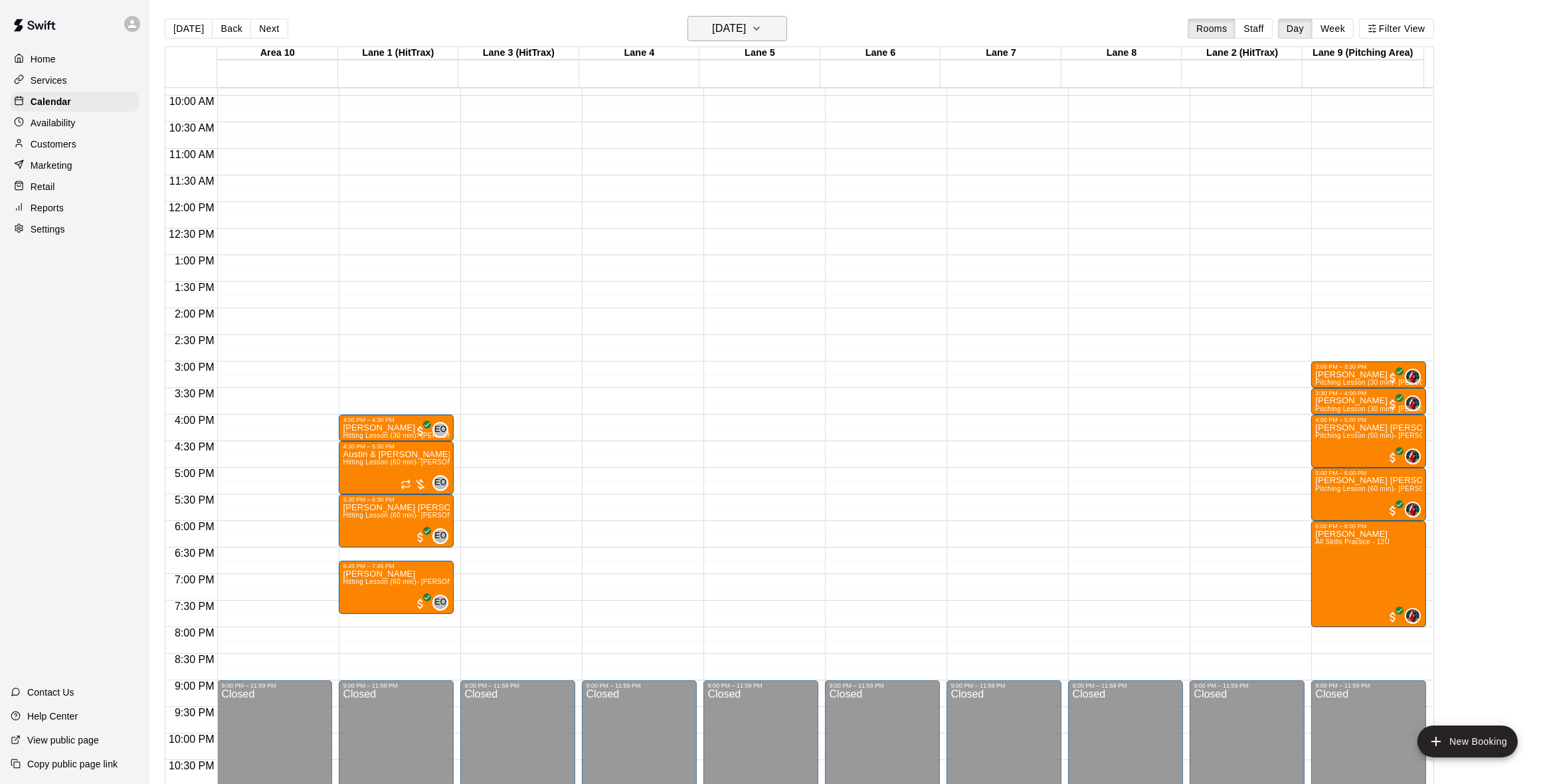
click at [762, 26] on icon "button" at bounding box center [756, 29] width 10 height 16
click at [746, 137] on button "10" at bounding box center [740, 142] width 24 height 24
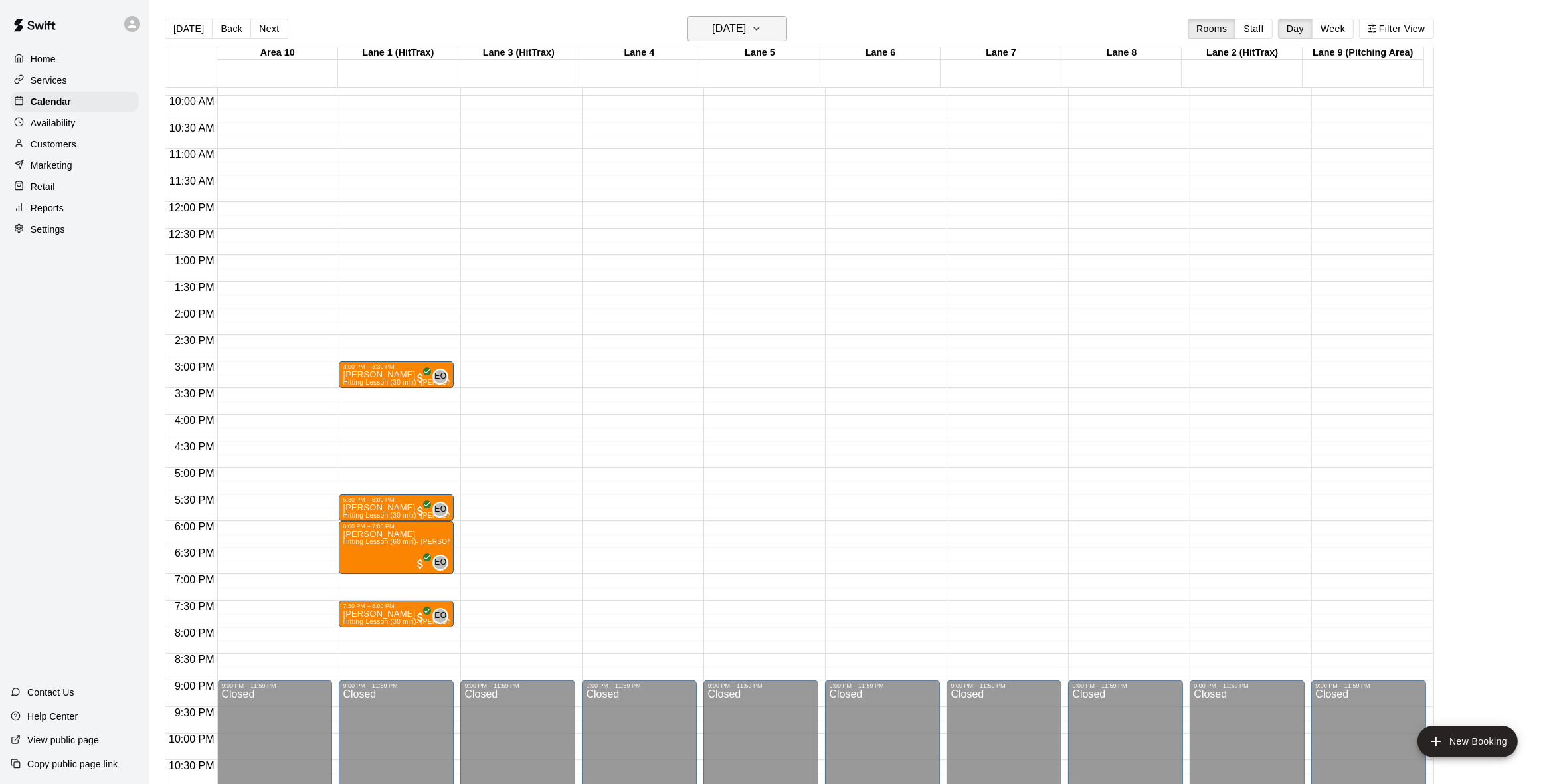
click at [762, 29] on icon "button" at bounding box center [756, 29] width 10 height 16
click at [711, 137] on button "9" at bounding box center [714, 142] width 24 height 24
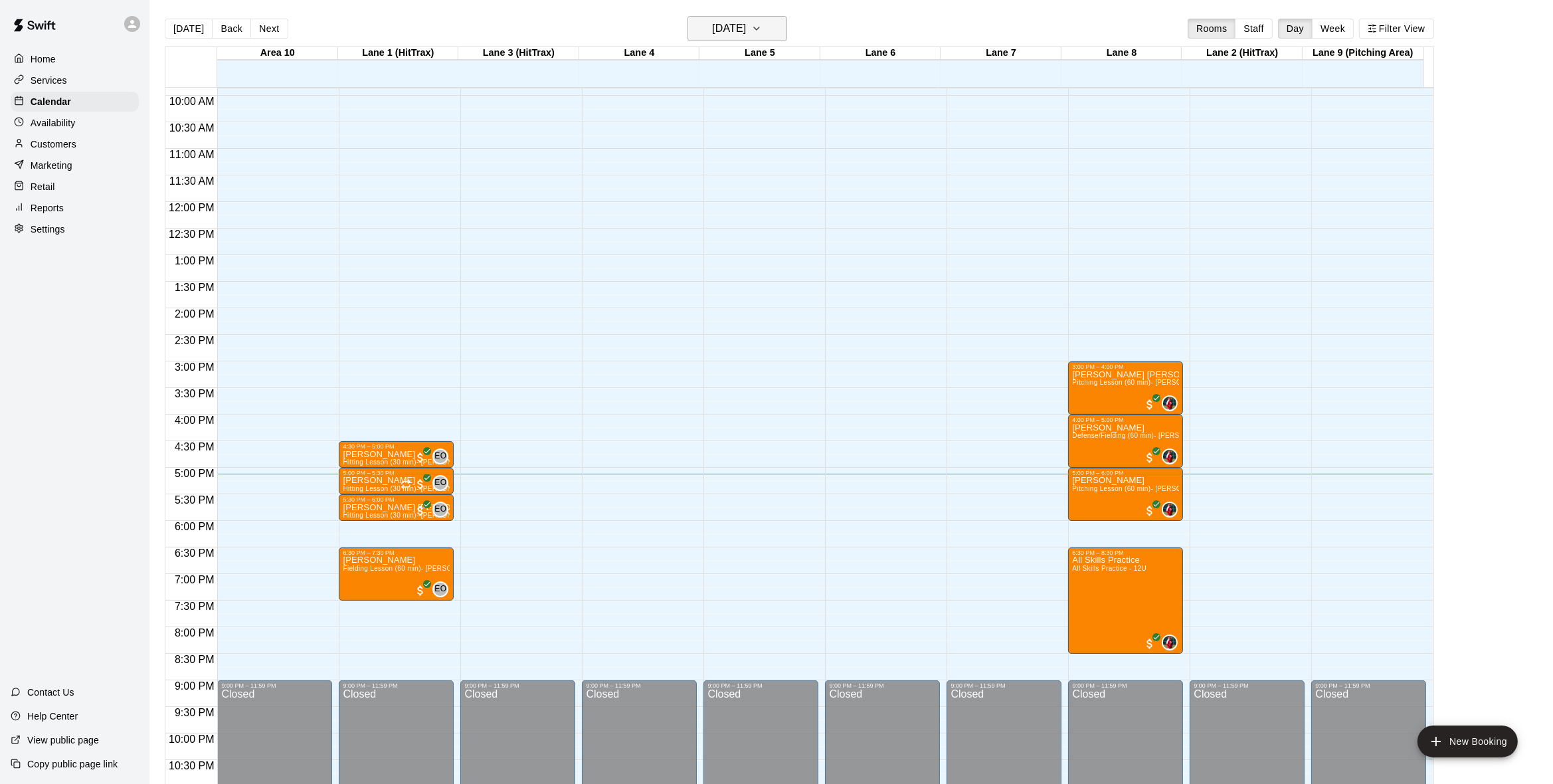
click at [762, 30] on icon "button" at bounding box center [756, 29] width 10 height 16
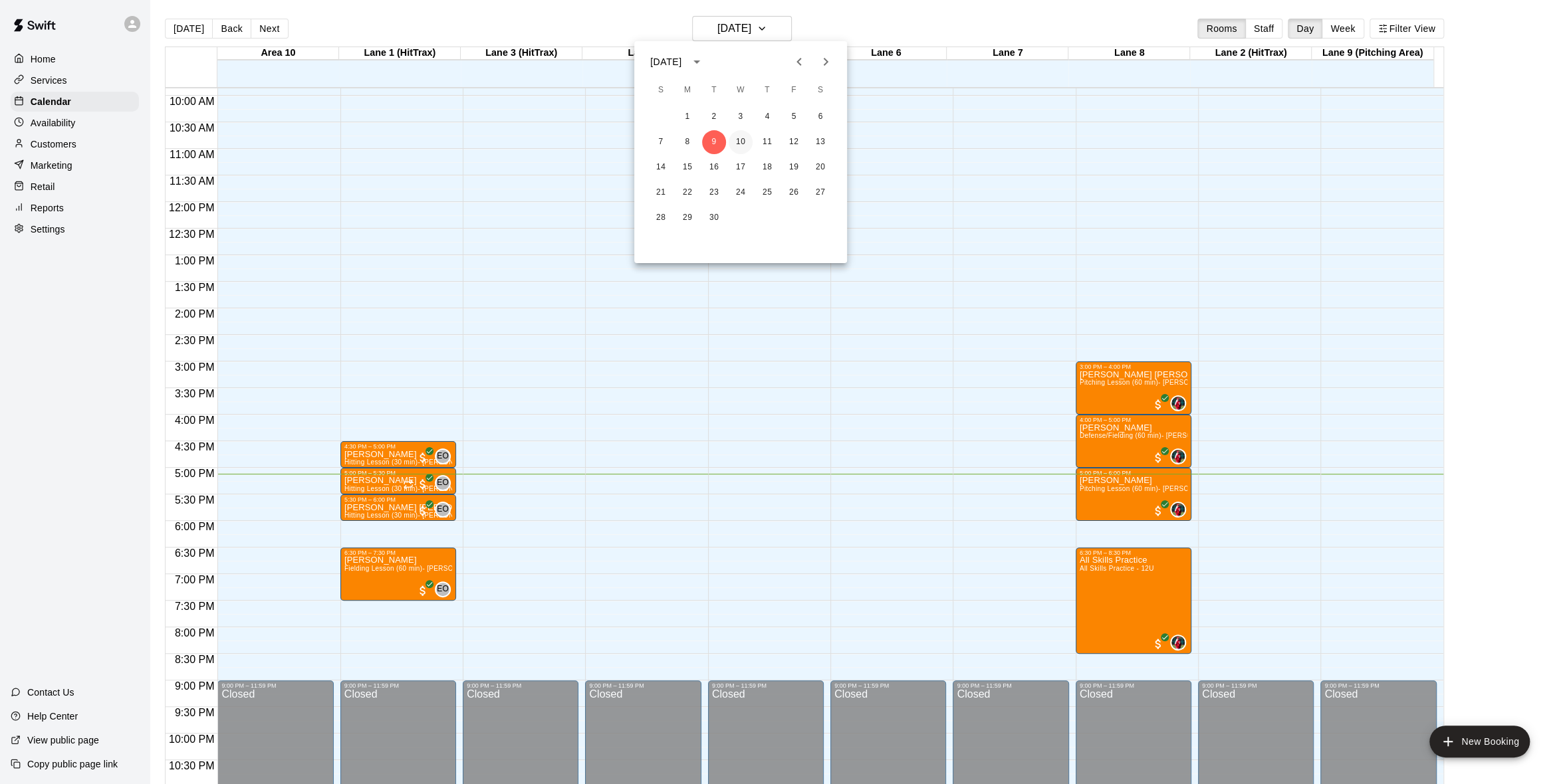
click at [741, 139] on button "10" at bounding box center [741, 142] width 24 height 24
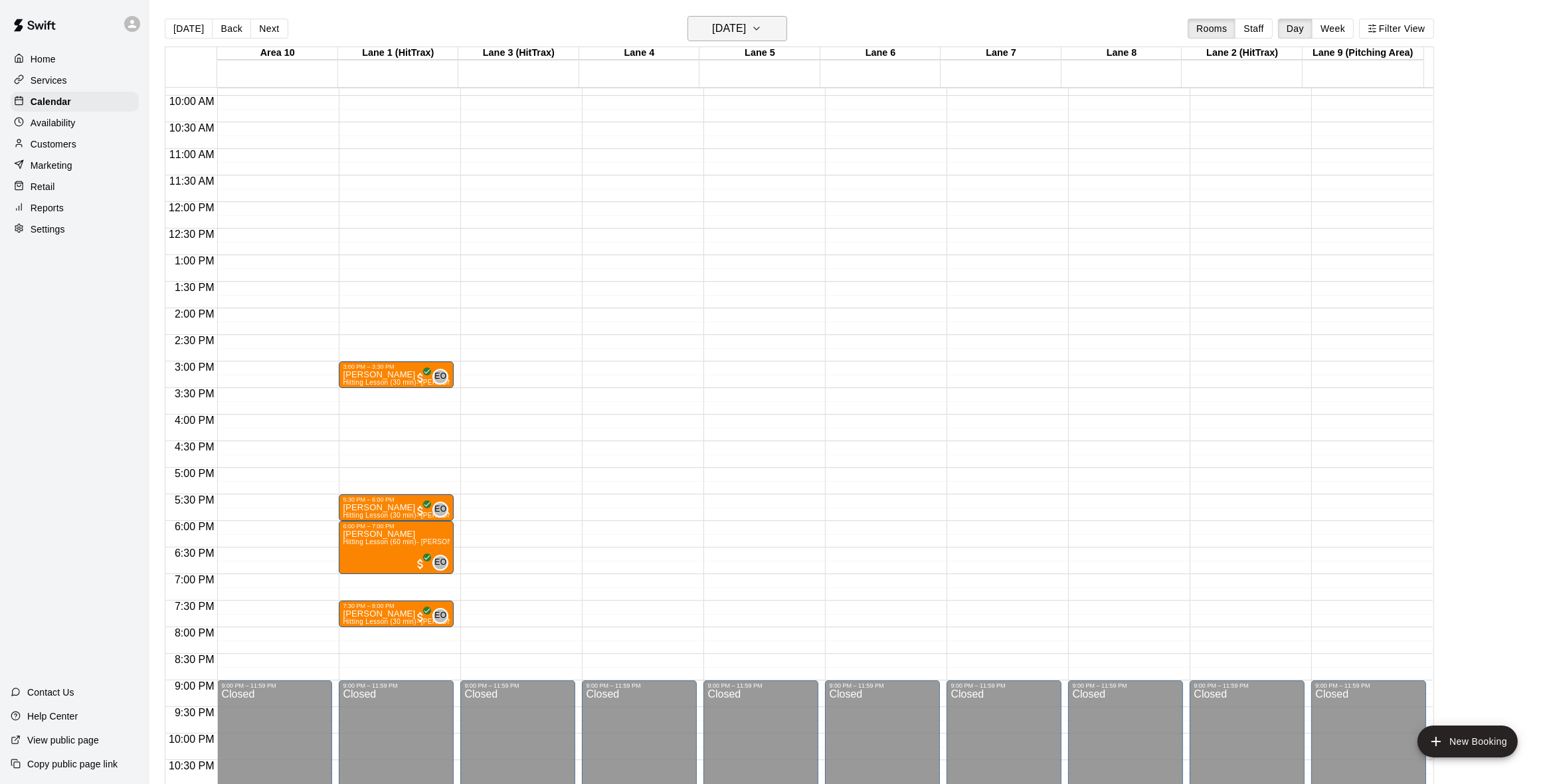
click at [762, 24] on icon "button" at bounding box center [756, 29] width 10 height 16
click at [767, 142] on button "11" at bounding box center [767, 142] width 24 height 24
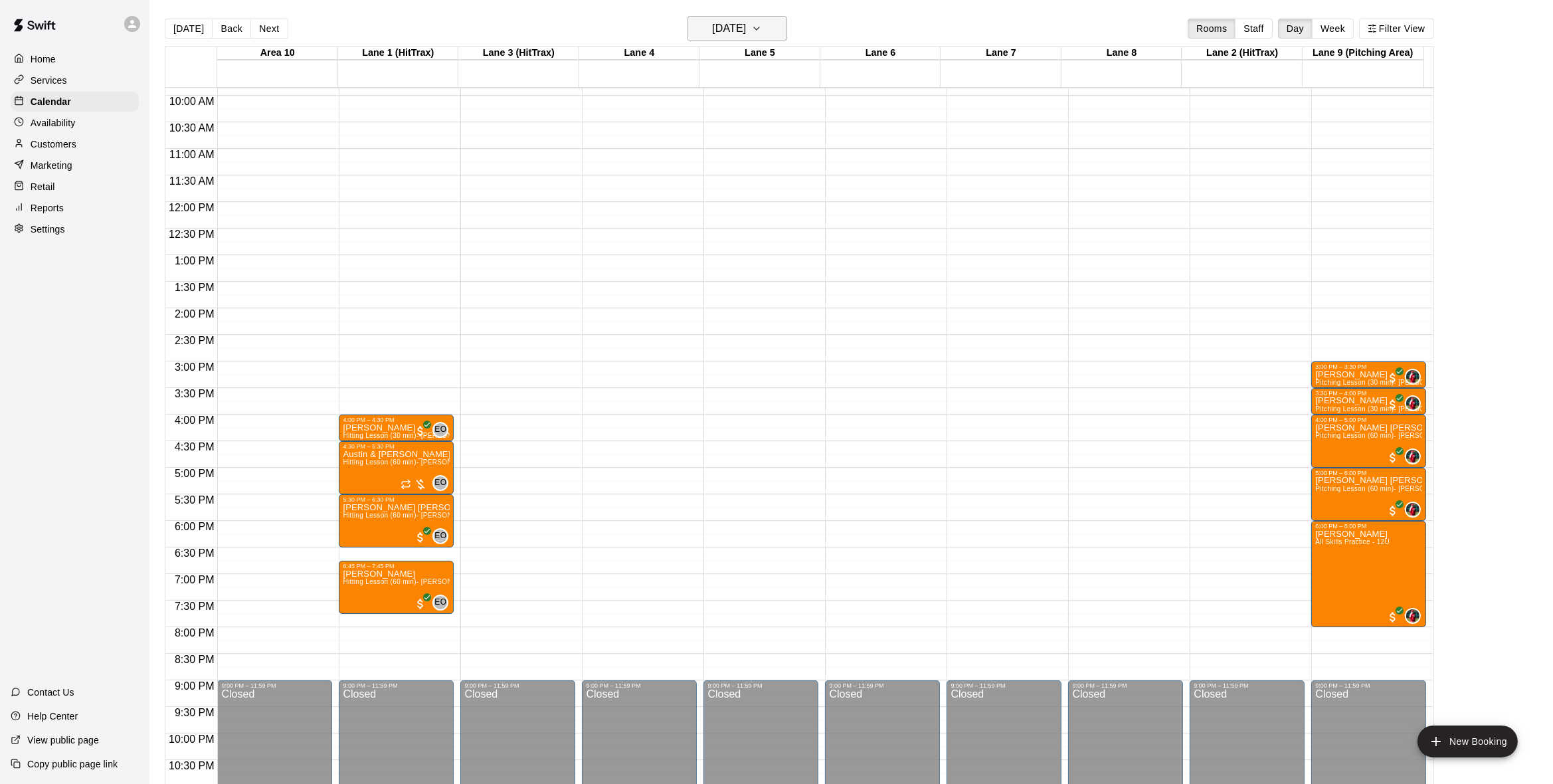
click at [762, 26] on icon "button" at bounding box center [756, 29] width 10 height 16
click at [711, 141] on button "9" at bounding box center [714, 142] width 24 height 24
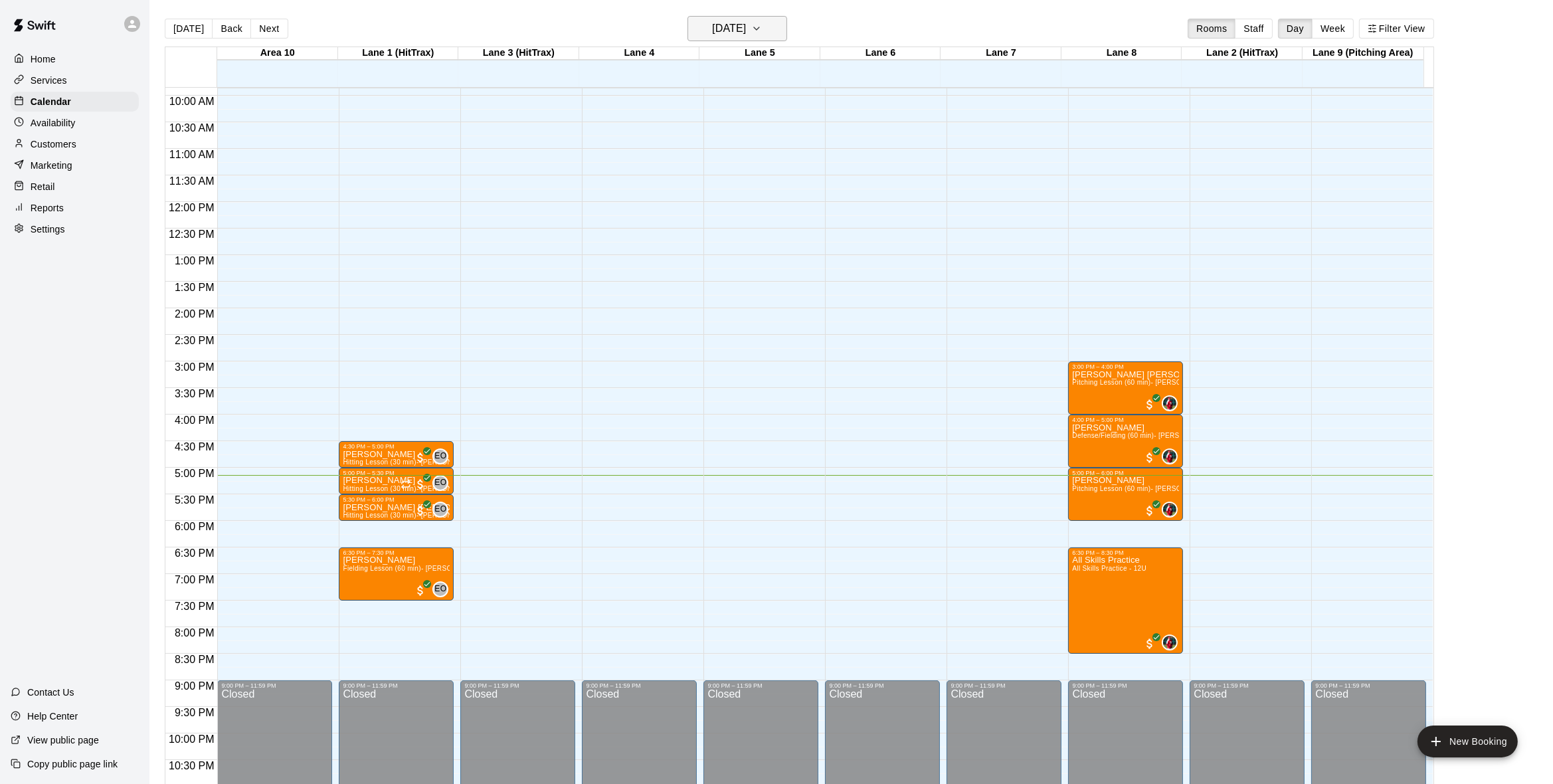
click at [762, 22] on icon "button" at bounding box center [756, 29] width 10 height 16
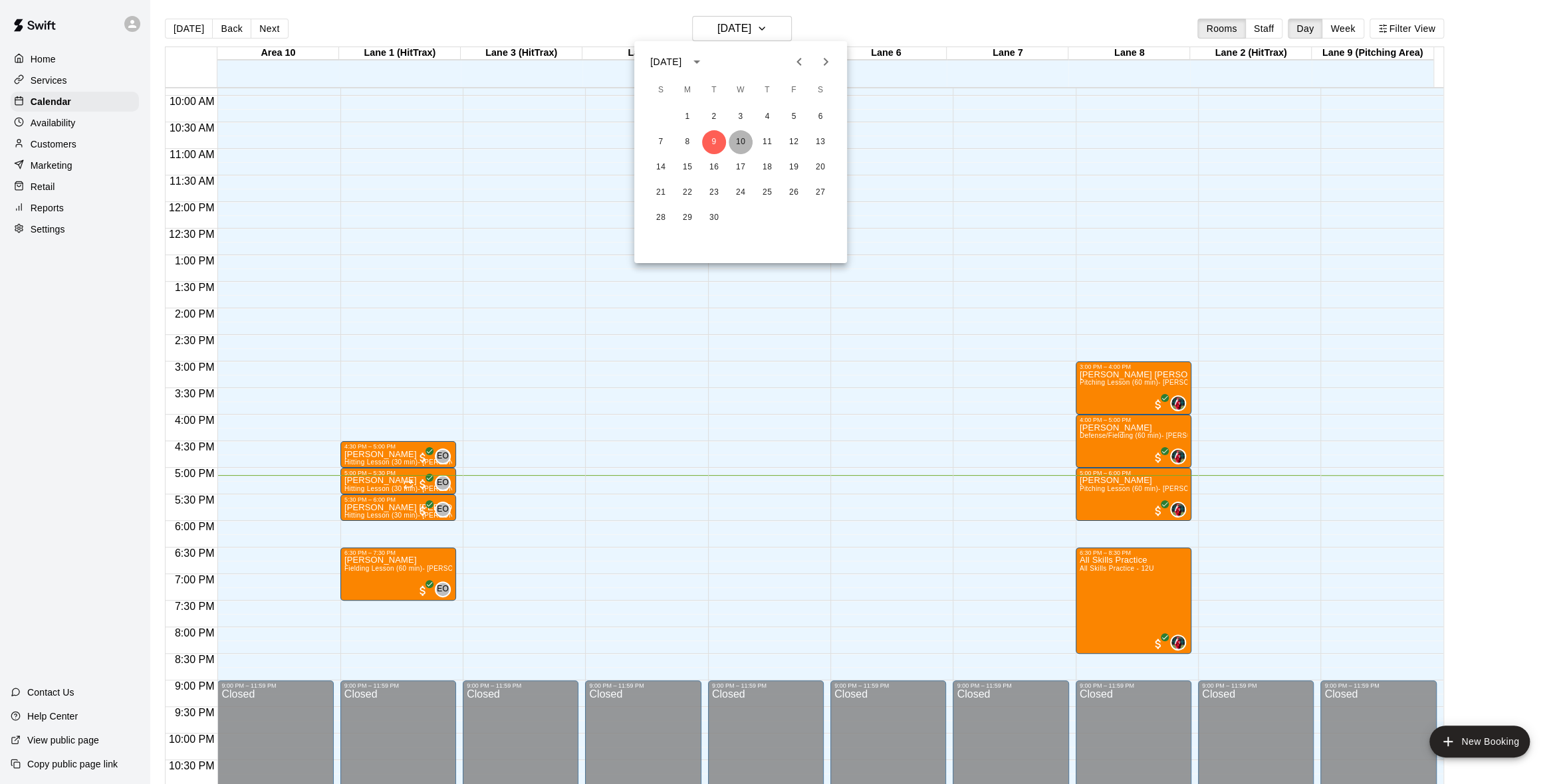
click at [740, 142] on button "10" at bounding box center [741, 142] width 24 height 24
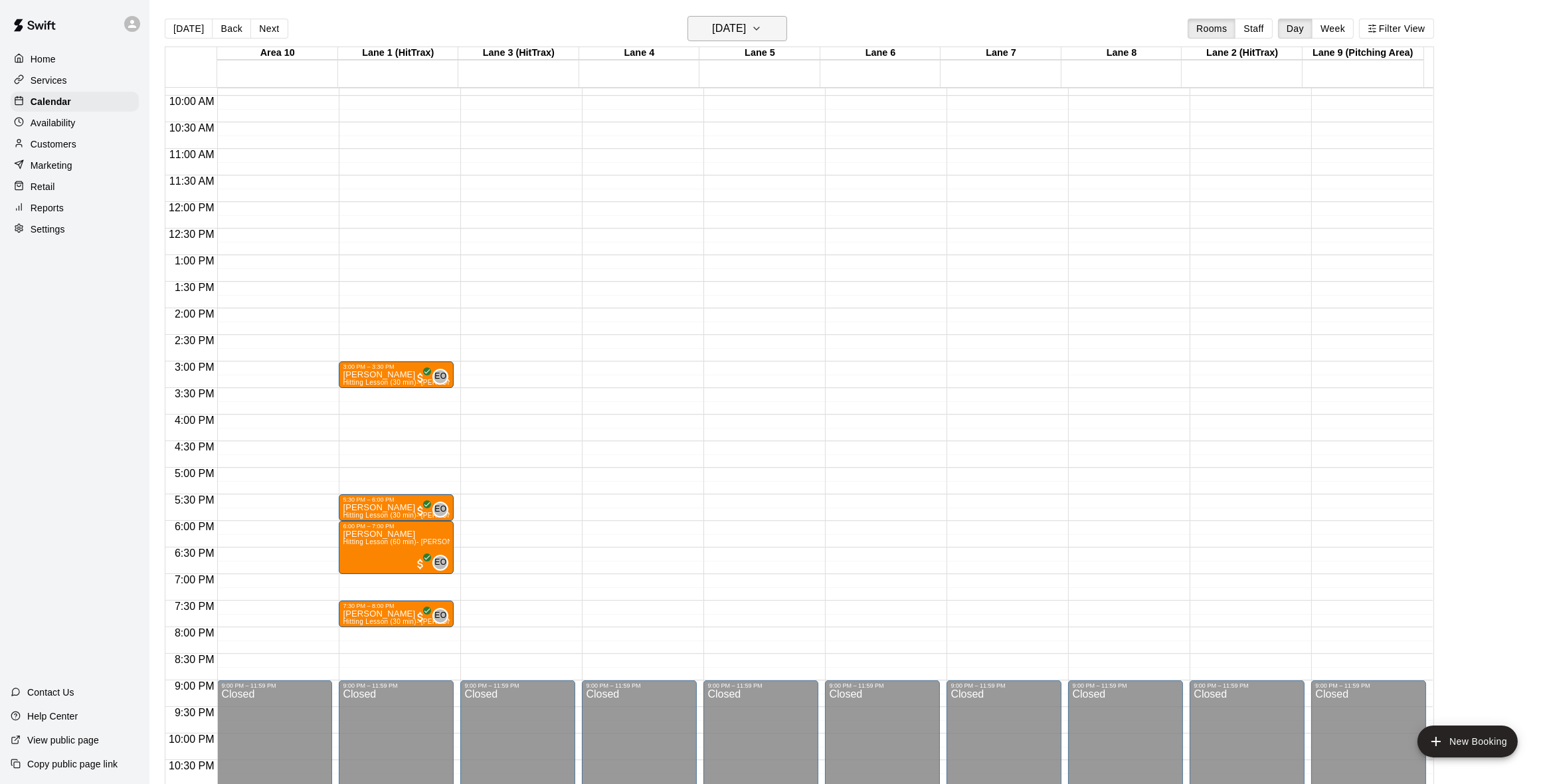
click at [762, 22] on icon "button" at bounding box center [756, 29] width 10 height 16
click at [765, 136] on button "11" at bounding box center [767, 142] width 24 height 24
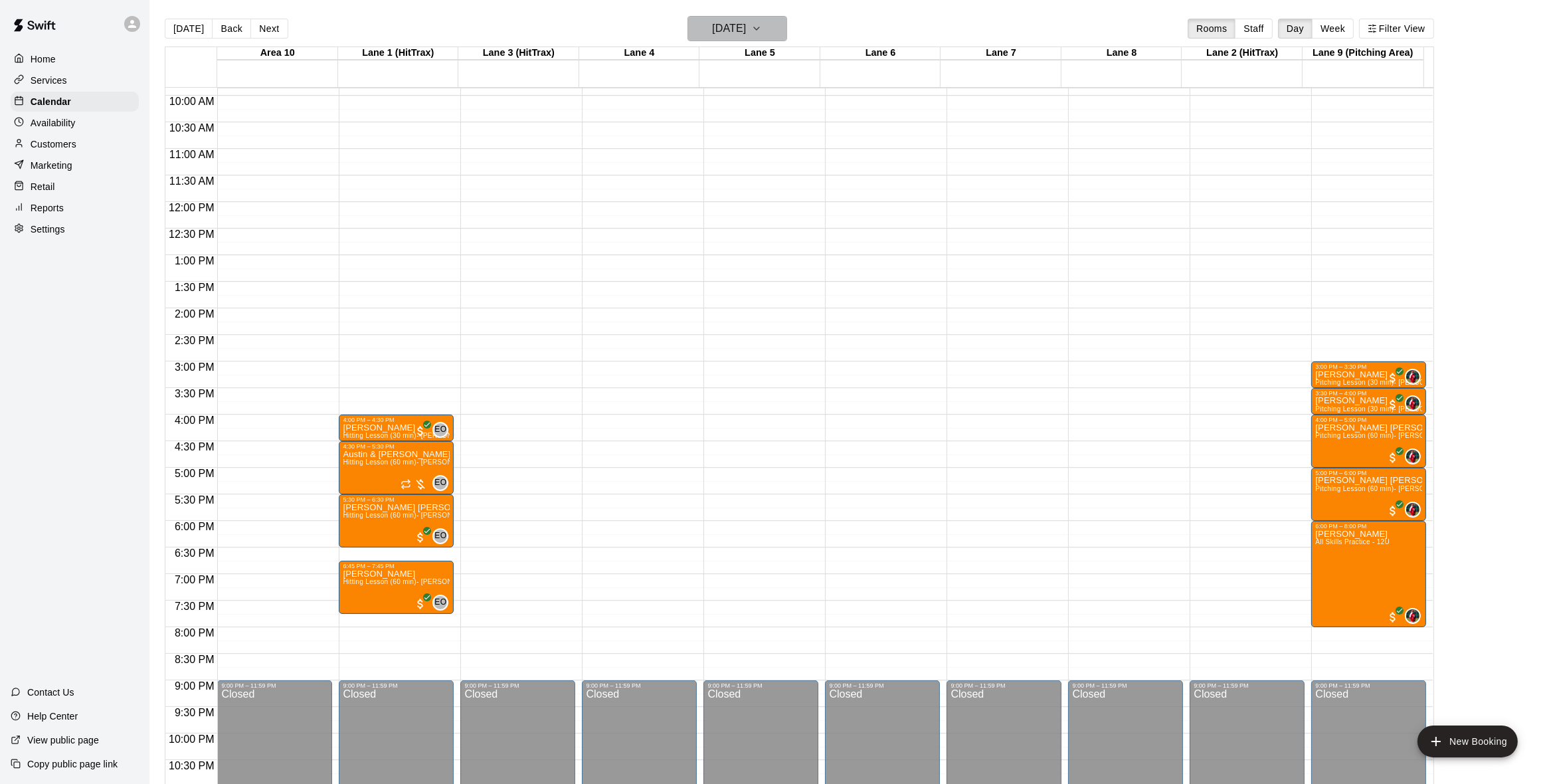
click at [746, 29] on h6 "Thursday Sep 11" at bounding box center [729, 28] width 34 height 18
click at [792, 139] on button "12" at bounding box center [794, 142] width 24 height 24
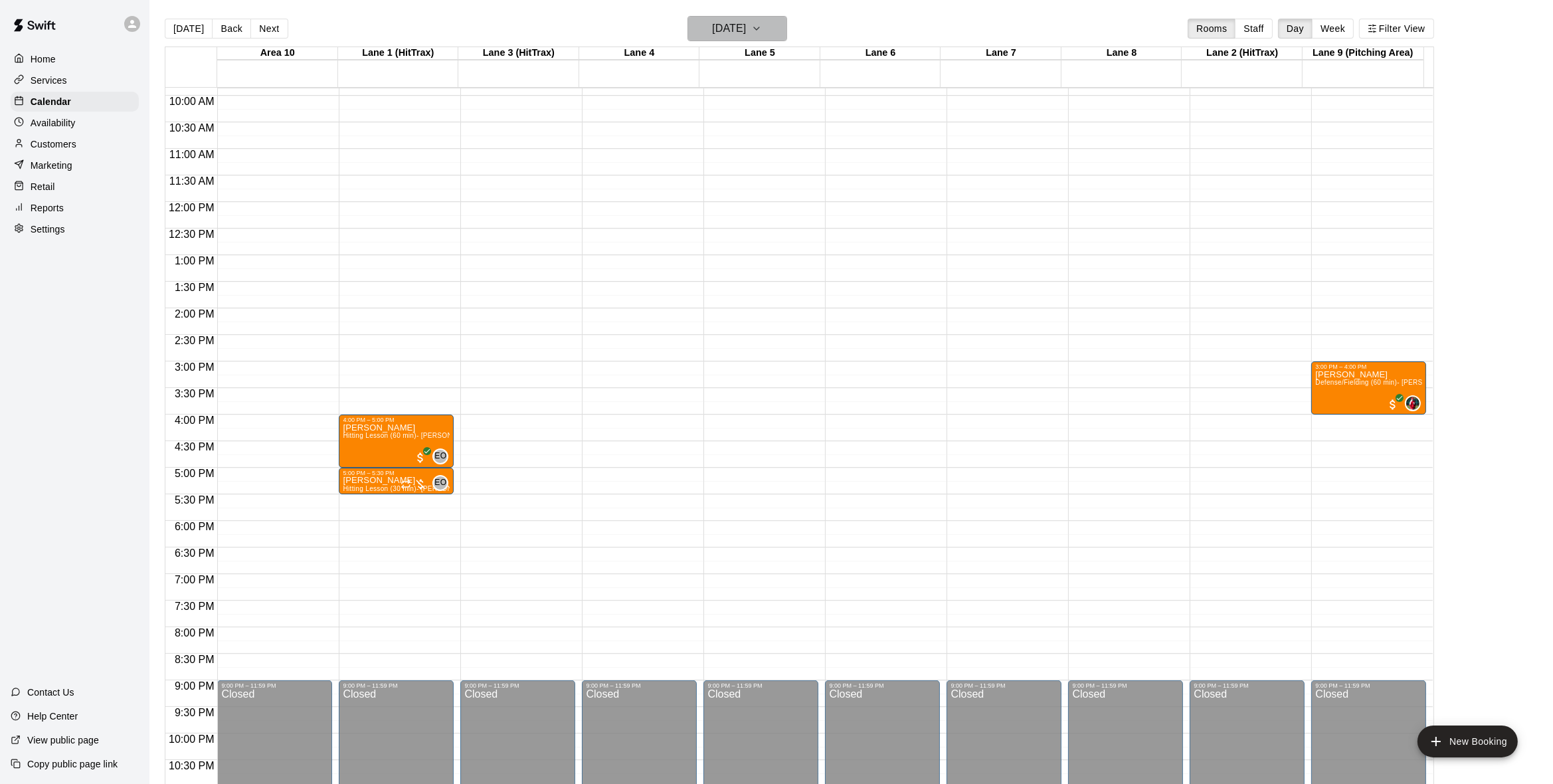
click at [762, 25] on icon "button" at bounding box center [756, 29] width 10 height 16
click at [735, 139] on button "10" at bounding box center [740, 142] width 24 height 24
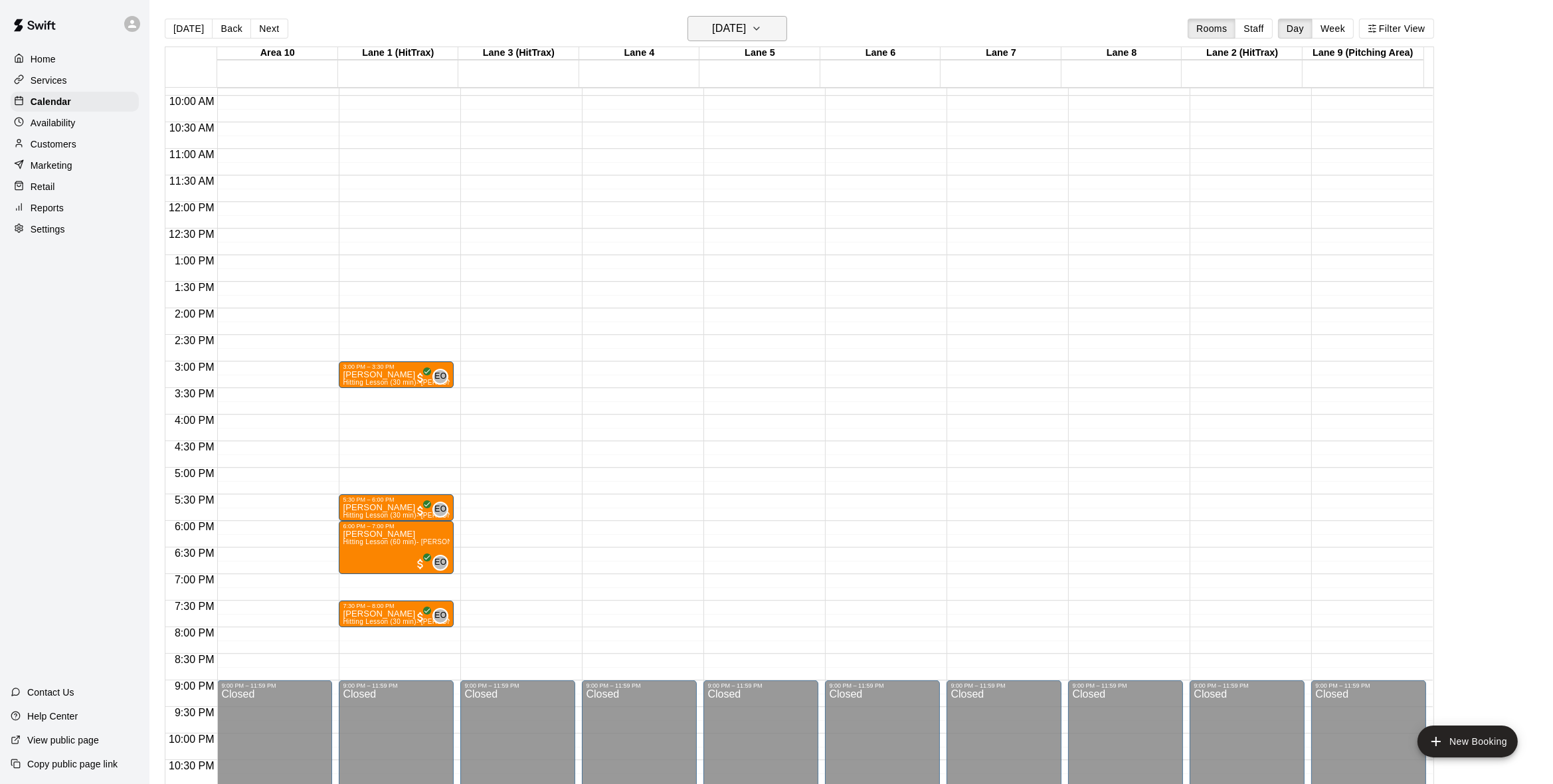
click at [762, 22] on icon "button" at bounding box center [756, 29] width 10 height 16
click at [784, 22] on div at bounding box center [782, 392] width 1564 height 784
click at [762, 22] on icon "button" at bounding box center [756, 29] width 10 height 16
click at [711, 134] on button "9" at bounding box center [714, 142] width 24 height 24
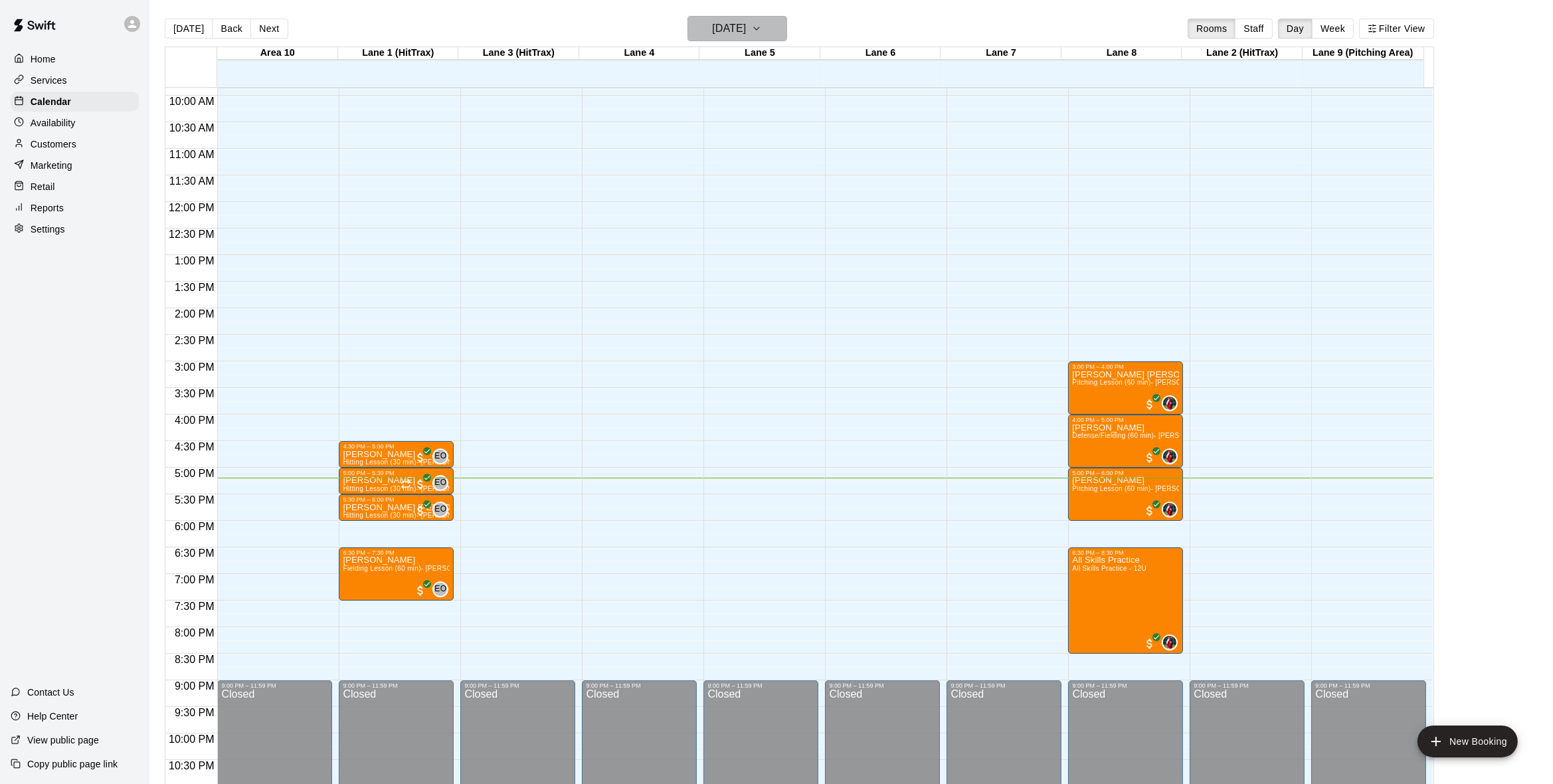
click at [762, 25] on icon "button" at bounding box center [756, 29] width 10 height 16
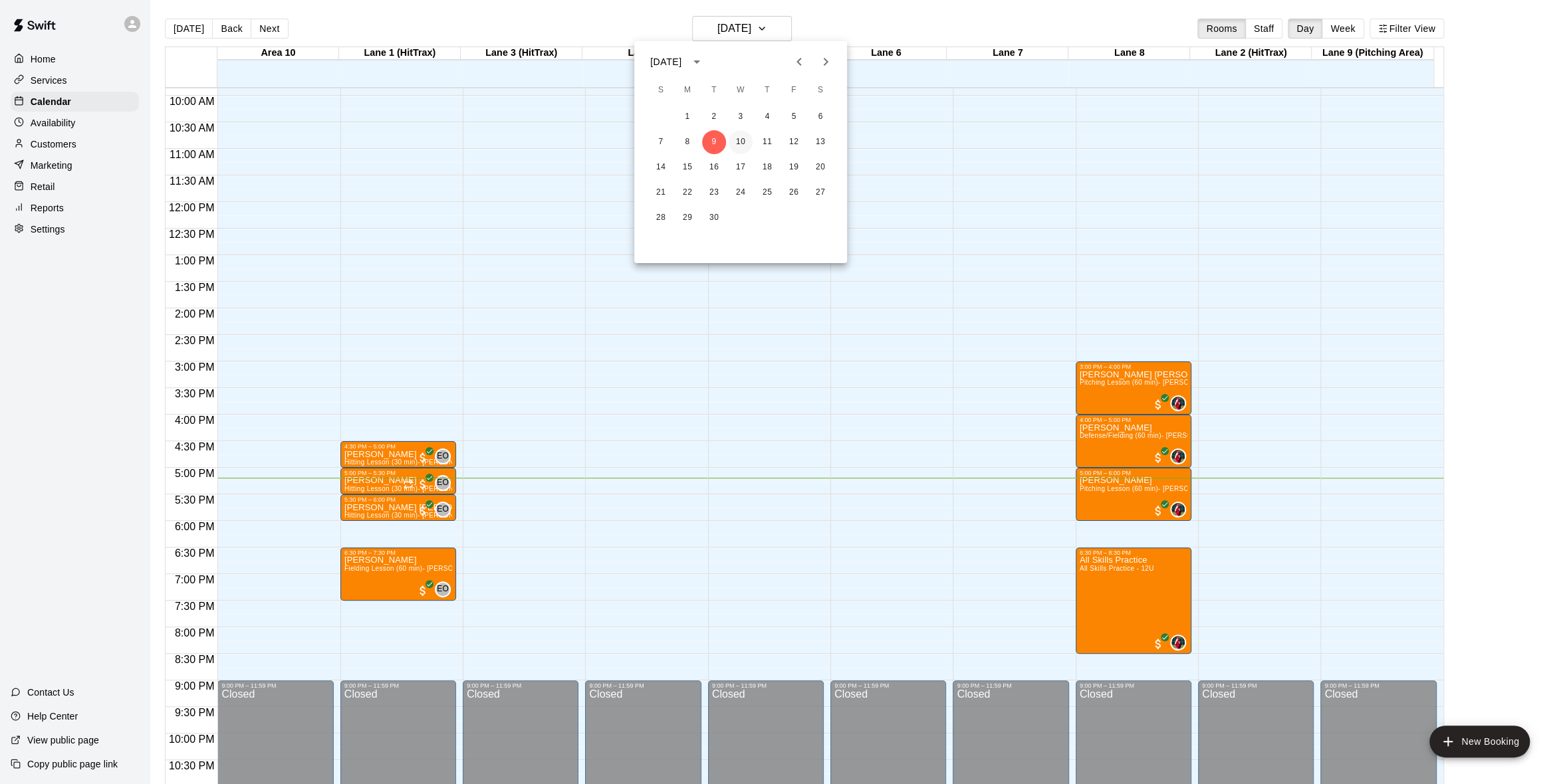
click at [741, 141] on button "10" at bounding box center [741, 142] width 24 height 24
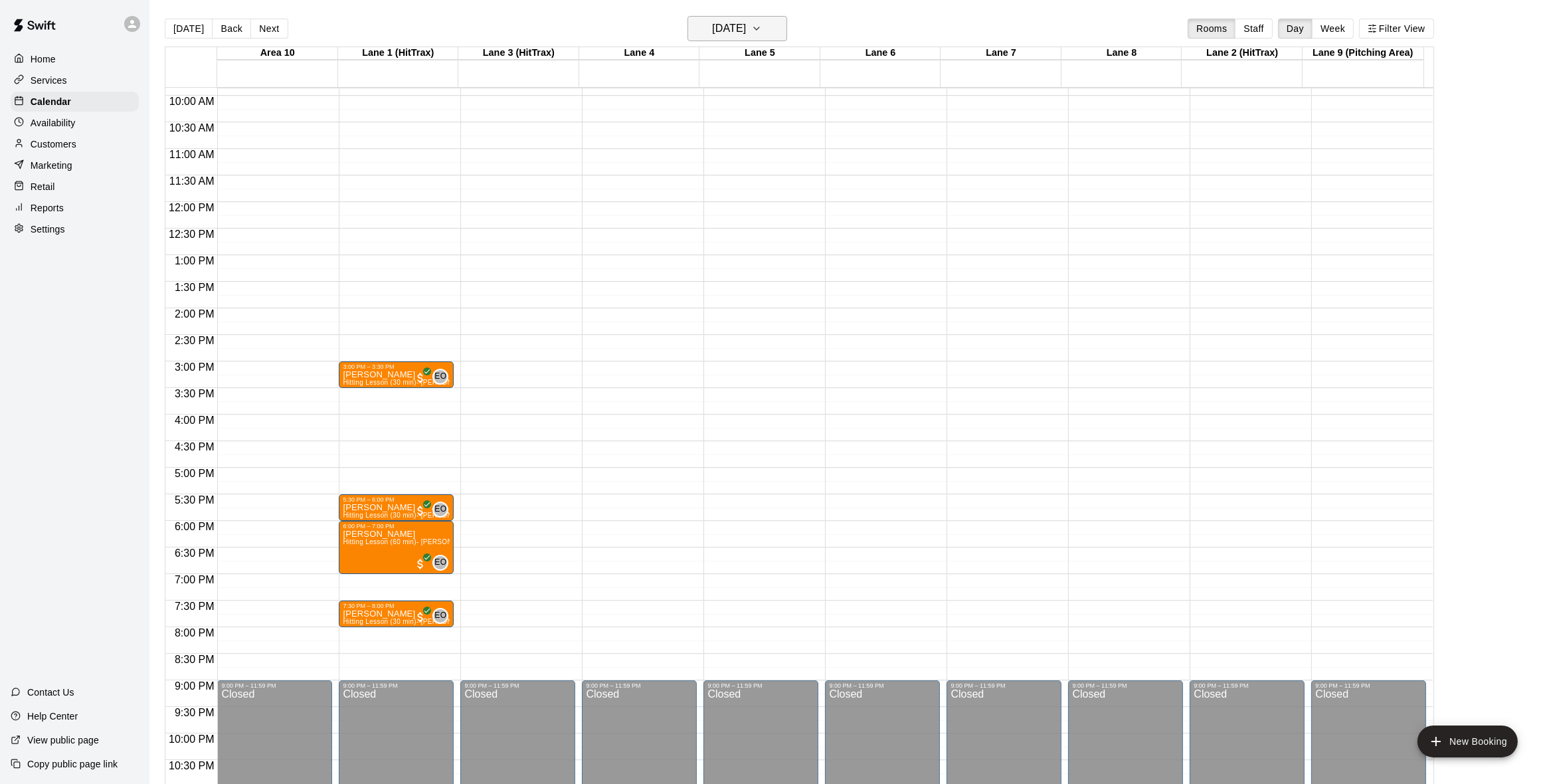
click at [786, 39] on button "Wednesday Sep 10" at bounding box center [737, 29] width 100 height 26
click at [770, 133] on button "11" at bounding box center [767, 142] width 24 height 24
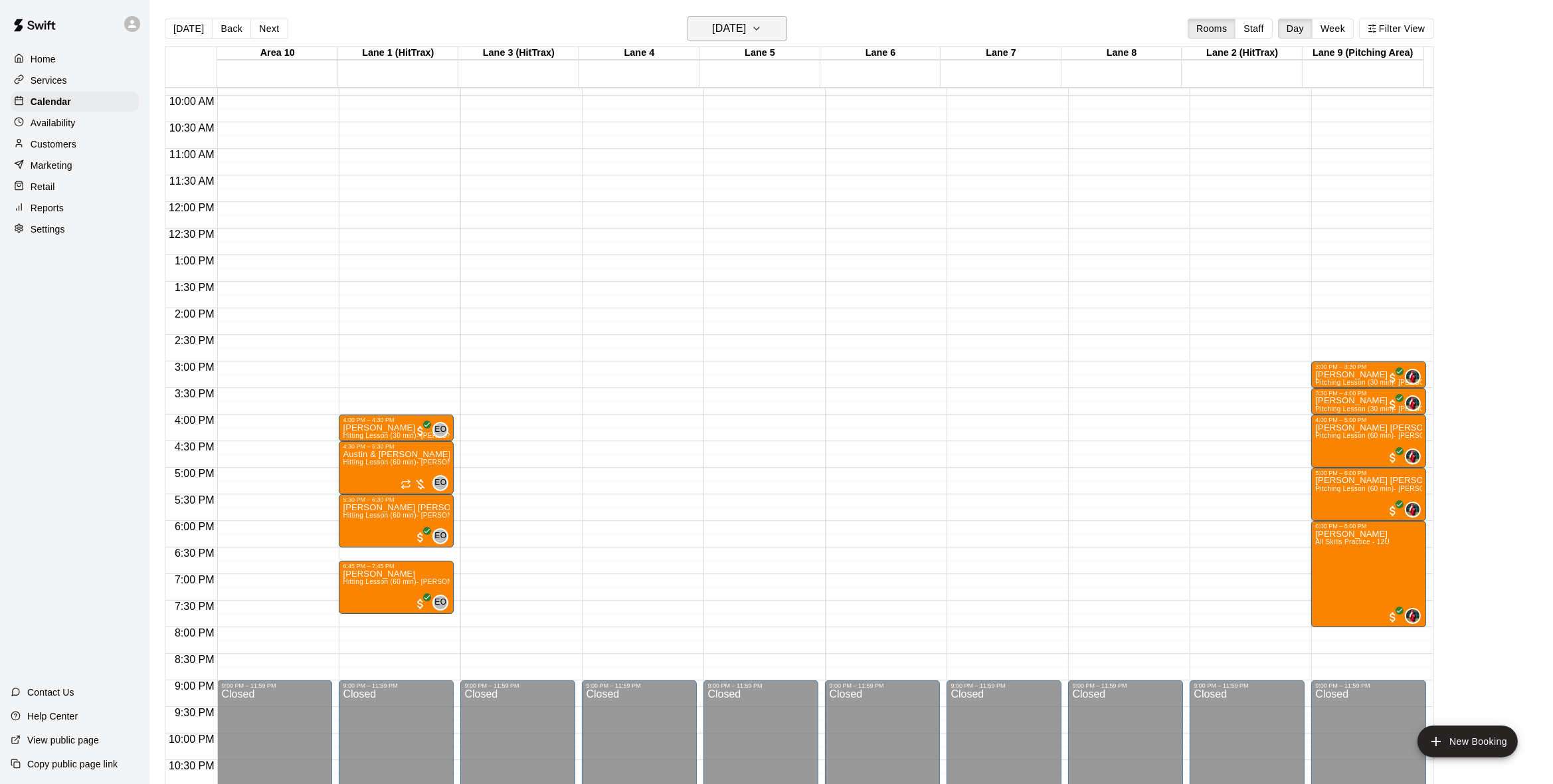
click at [762, 27] on icon "button" at bounding box center [756, 29] width 10 height 16
click at [741, 136] on button "10" at bounding box center [740, 142] width 24 height 24
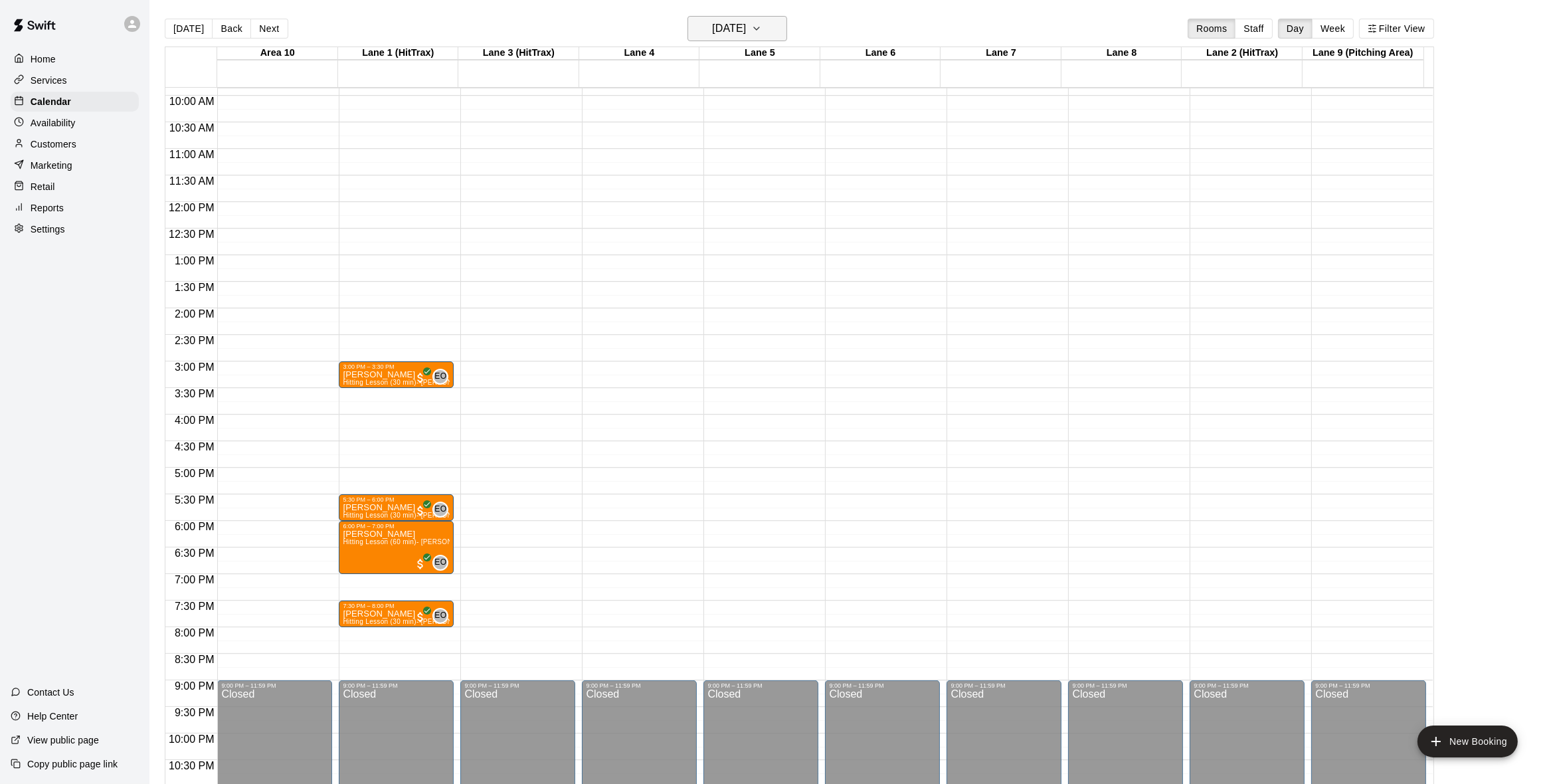
click at [762, 30] on icon "button" at bounding box center [756, 29] width 10 height 16
click at [713, 135] on button "9" at bounding box center [714, 142] width 24 height 24
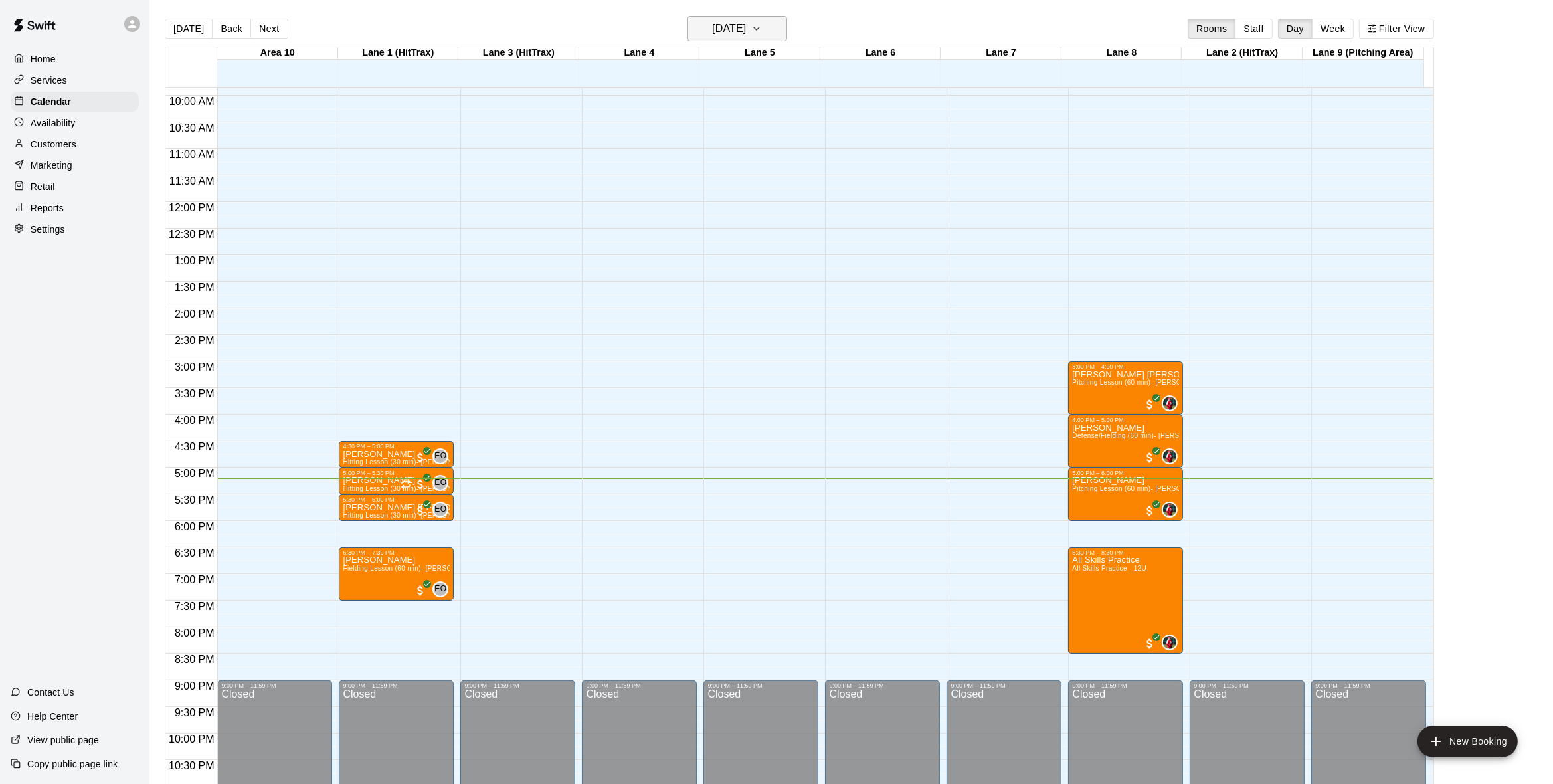
click at [772, 34] on button "Tuesday Sep 09" at bounding box center [737, 29] width 100 height 26
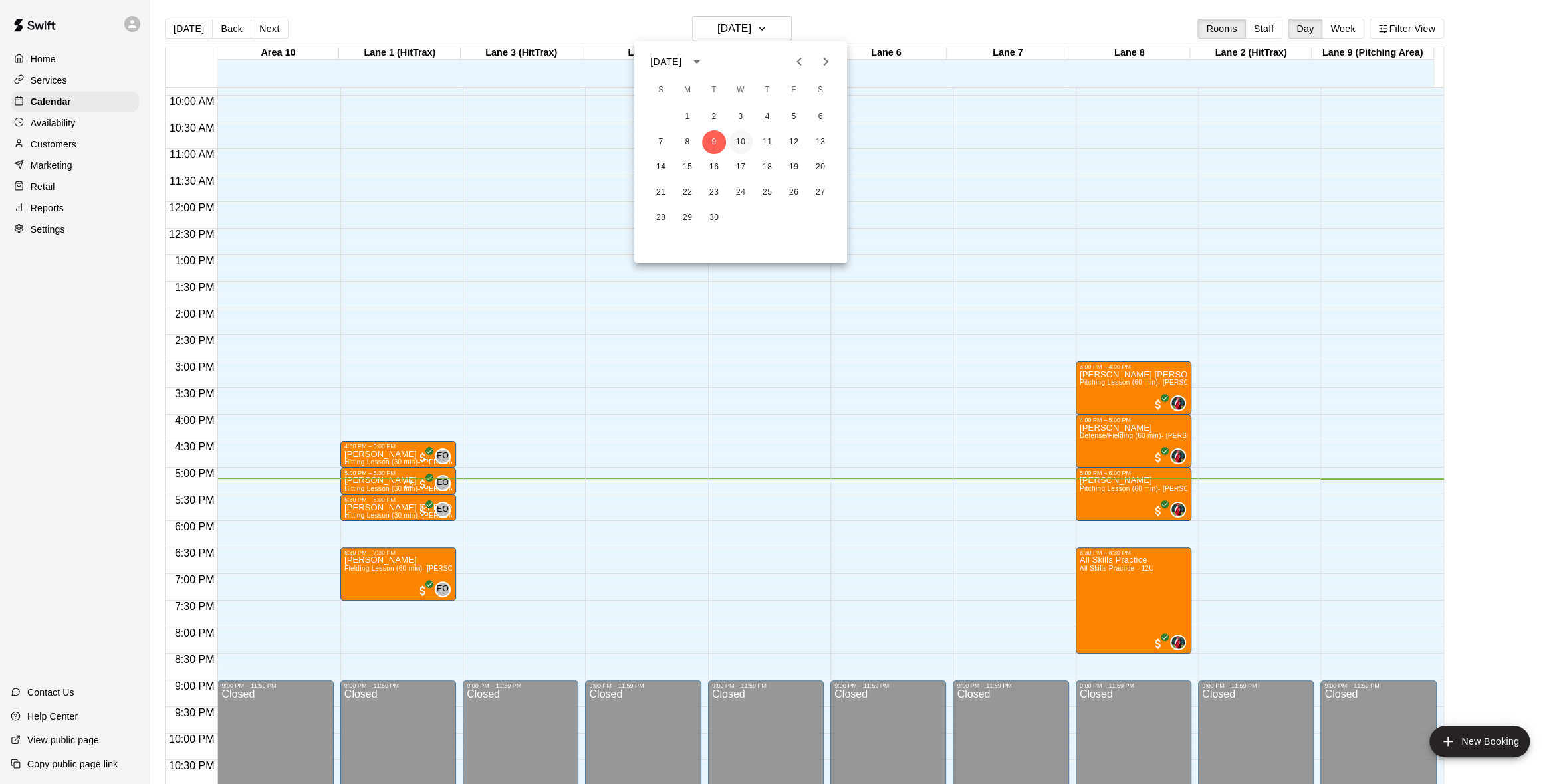
click at [737, 137] on button "10" at bounding box center [741, 142] width 24 height 24
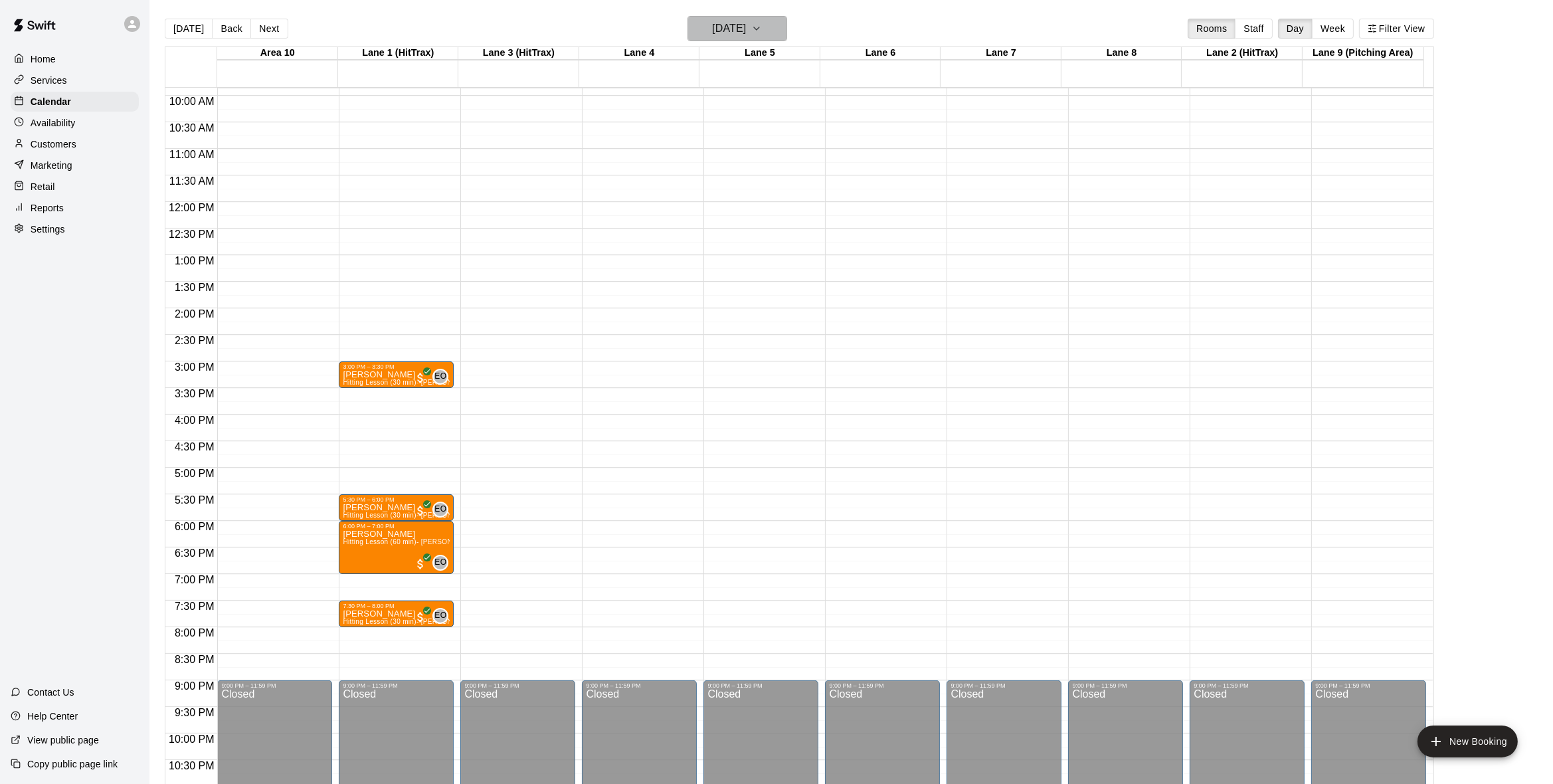
click at [782, 32] on button "Wednesday Sep 10" at bounding box center [737, 29] width 100 height 26
click at [710, 134] on button "9" at bounding box center [714, 142] width 24 height 24
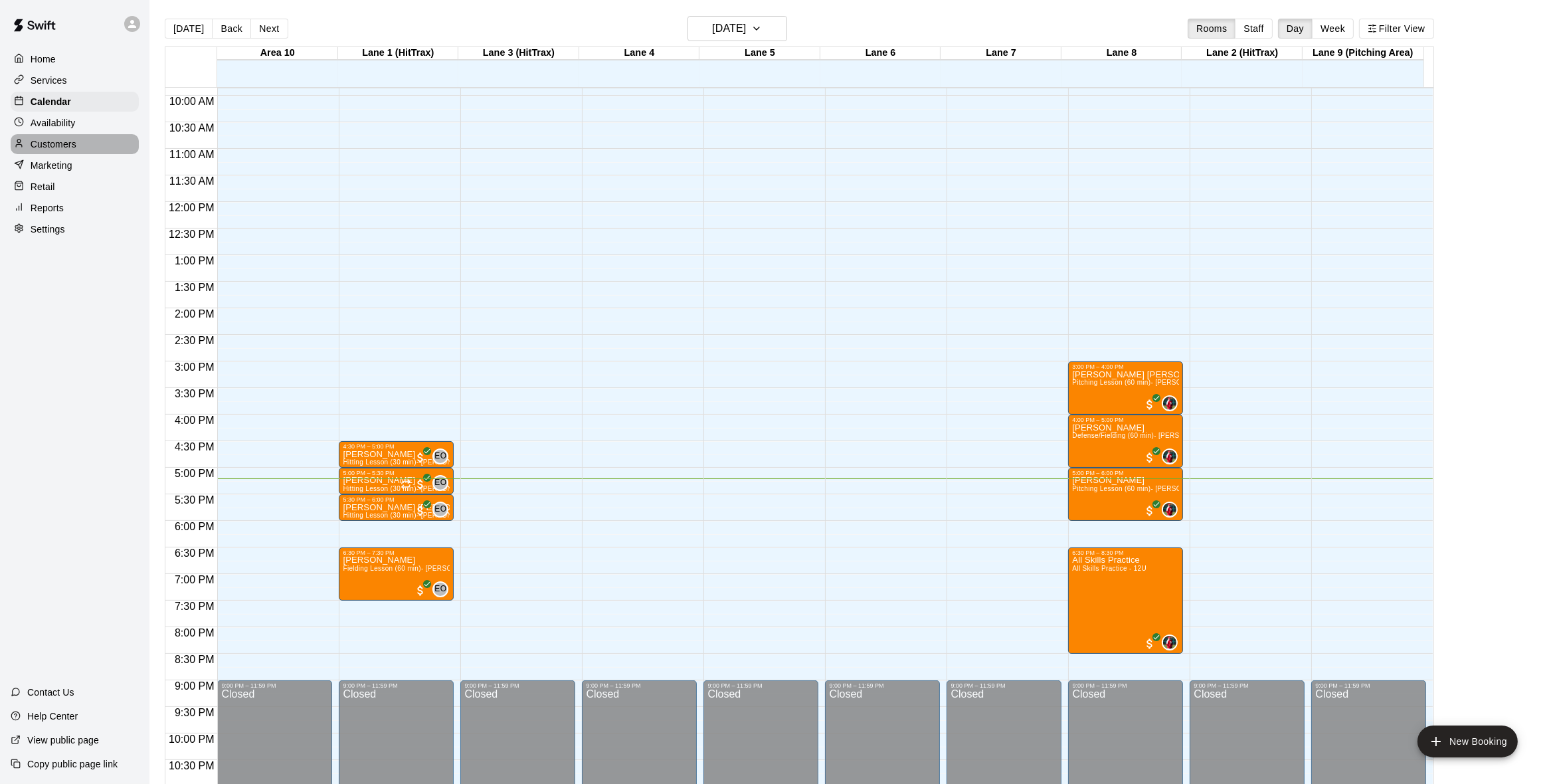
click at [30, 142] on div "Customers" at bounding box center [74, 144] width 129 height 20
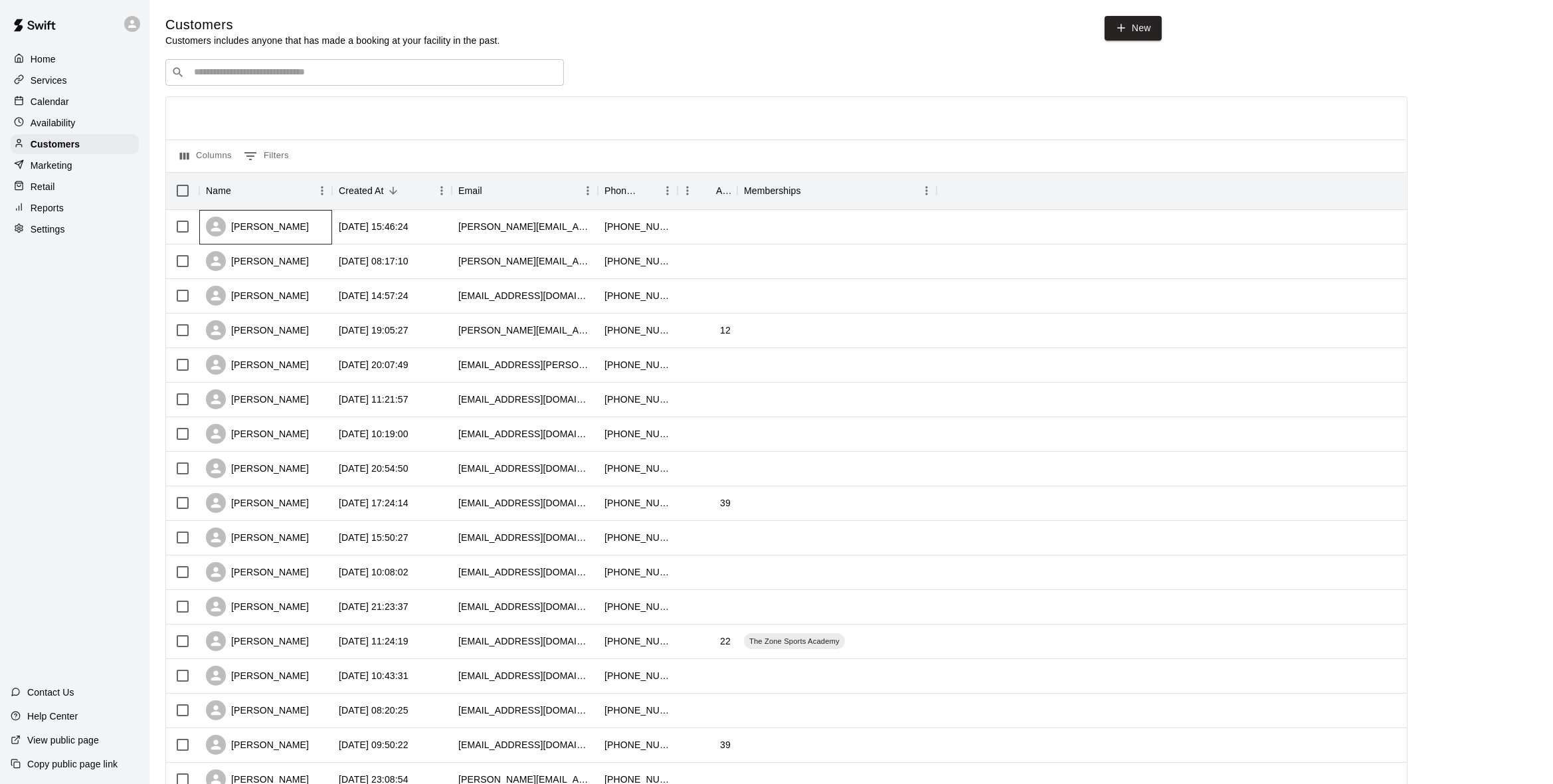
click at [280, 231] on div "Amanda Melograno" at bounding box center [257, 226] width 103 height 20
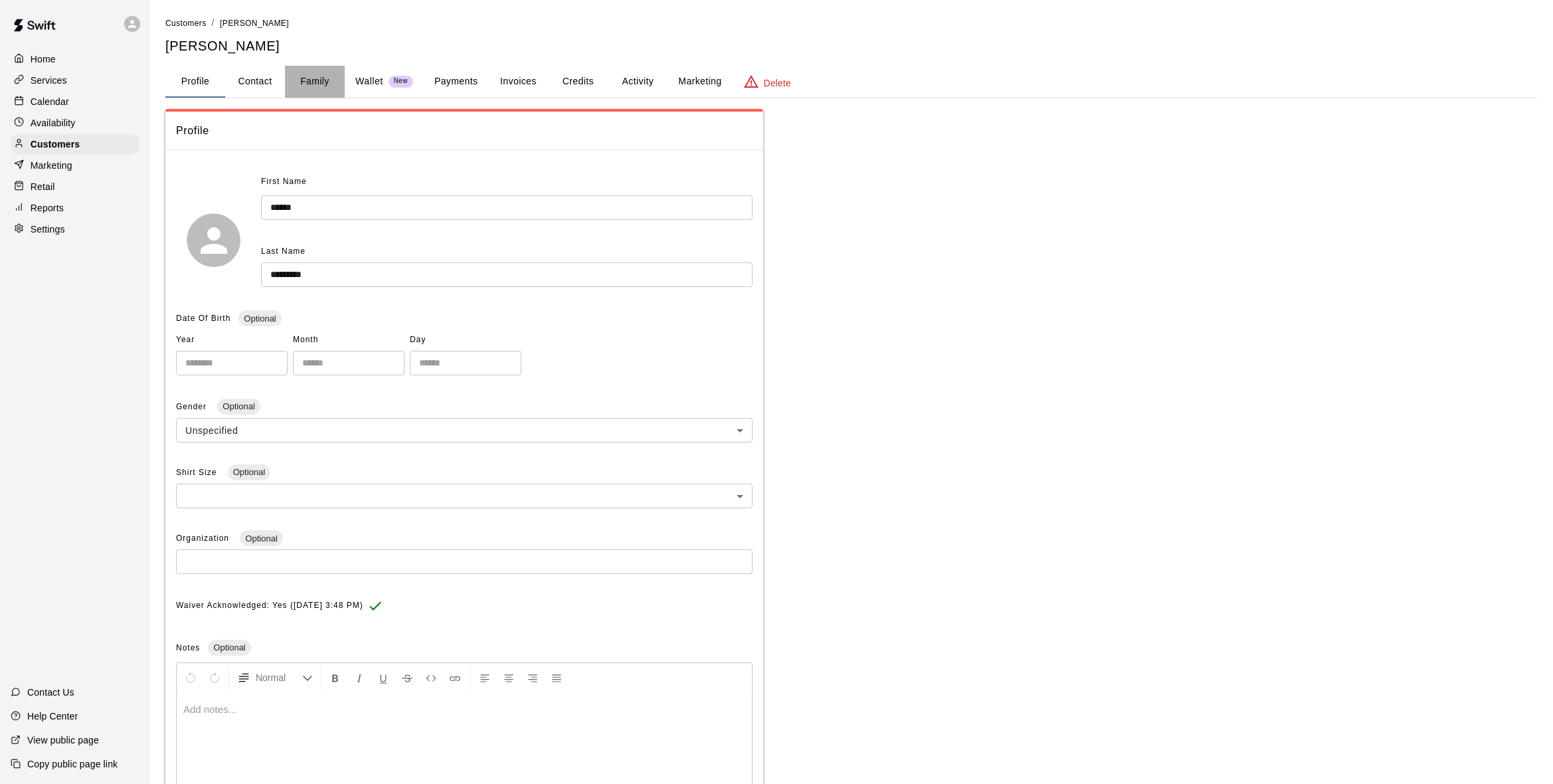
click at [323, 89] on button "Family" at bounding box center [315, 81] width 60 height 32
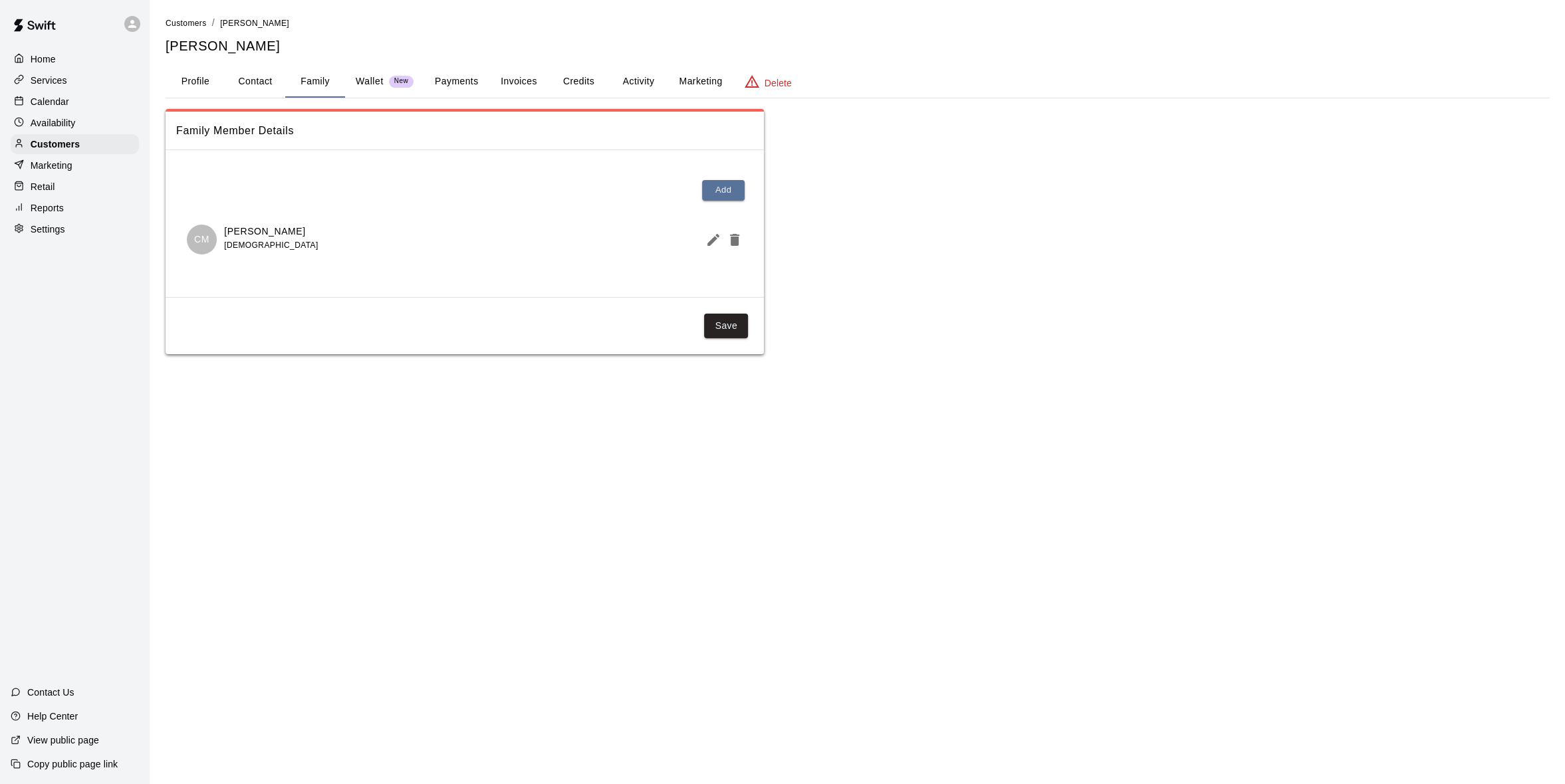
click at [181, 85] on button "Profile" at bounding box center [195, 81] width 60 height 32
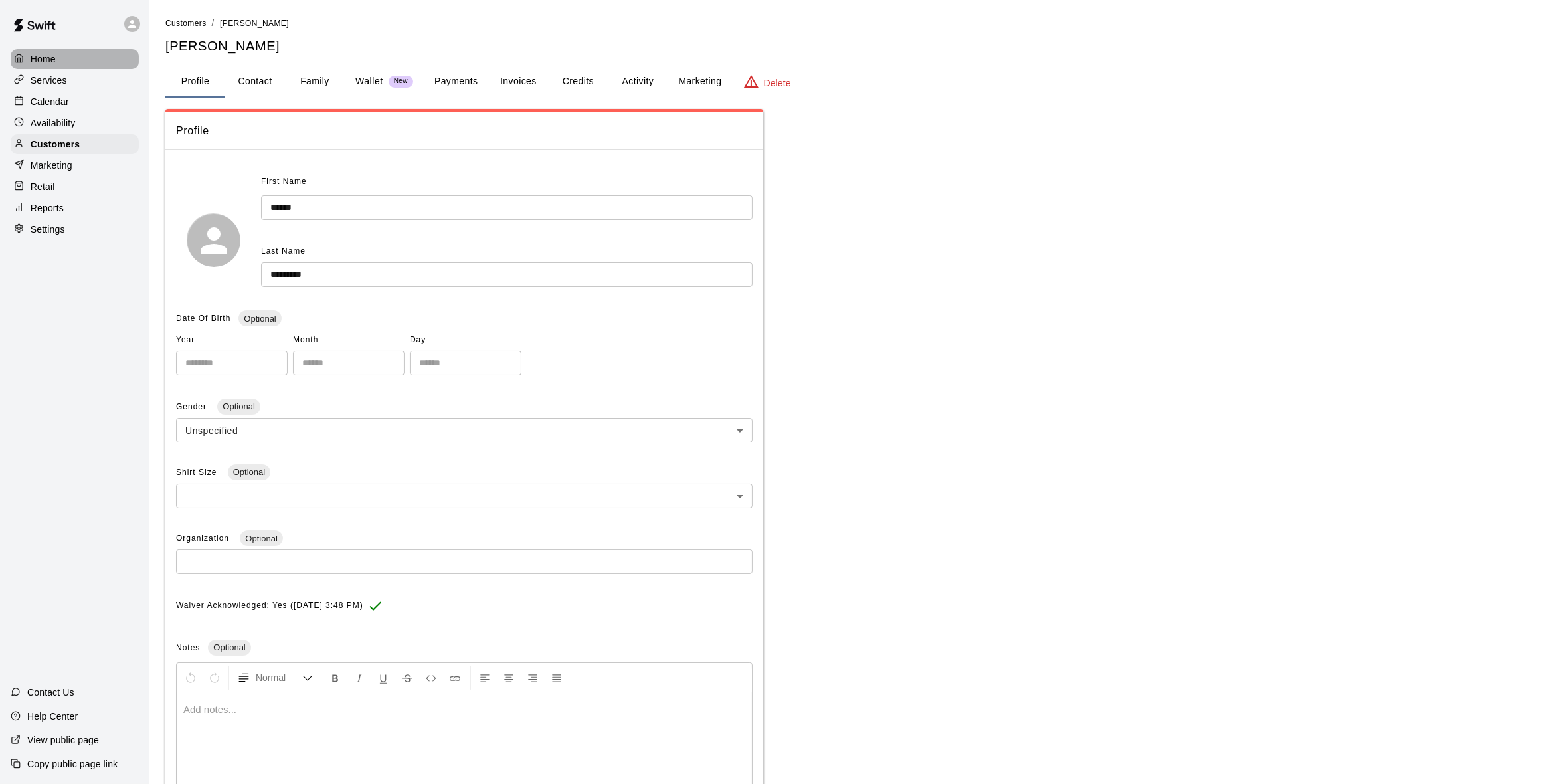
click at [42, 57] on p "Home" at bounding box center [43, 59] width 26 height 14
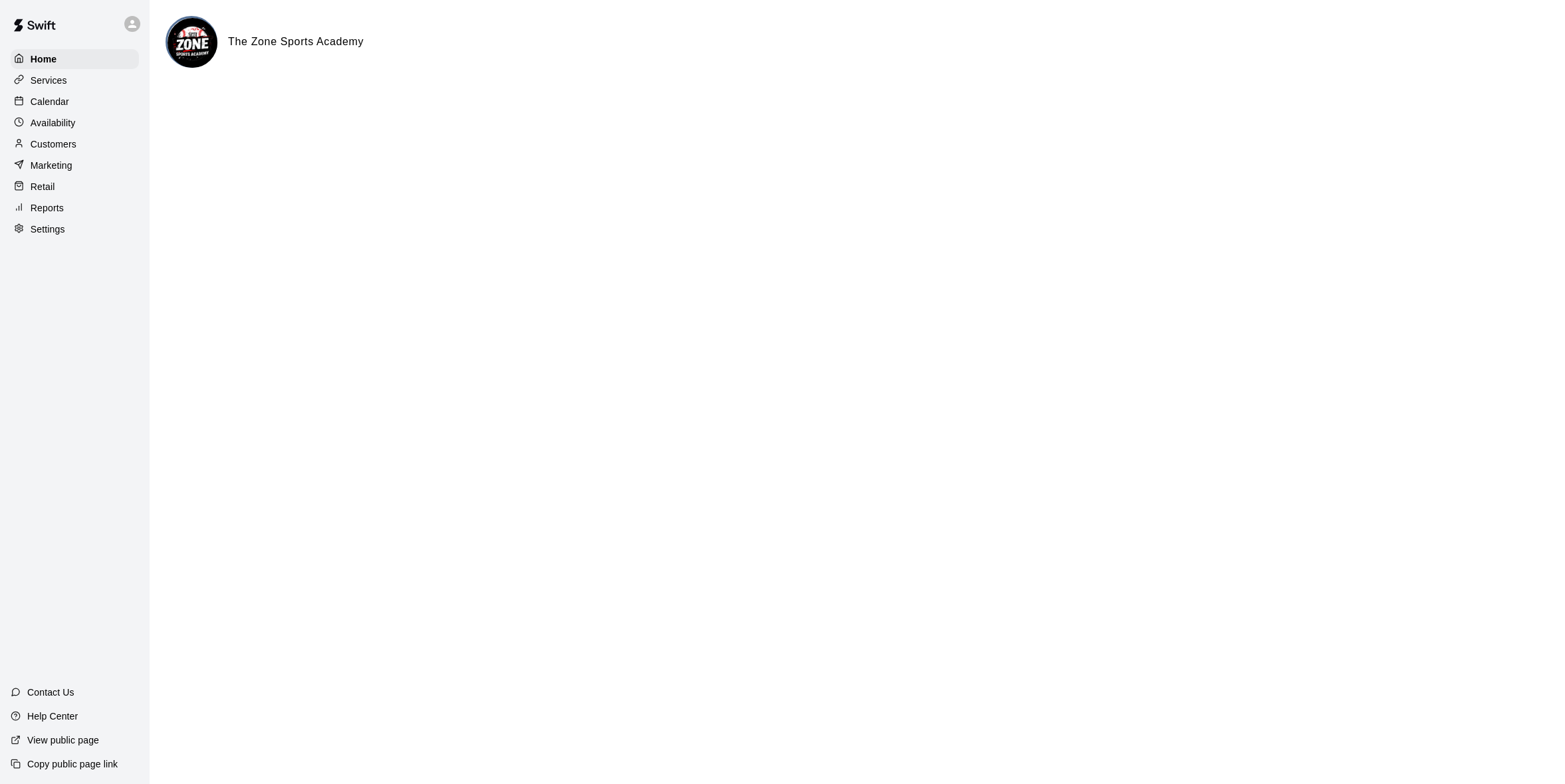
click at [65, 125] on p "Availability" at bounding box center [53, 123] width 46 height 14
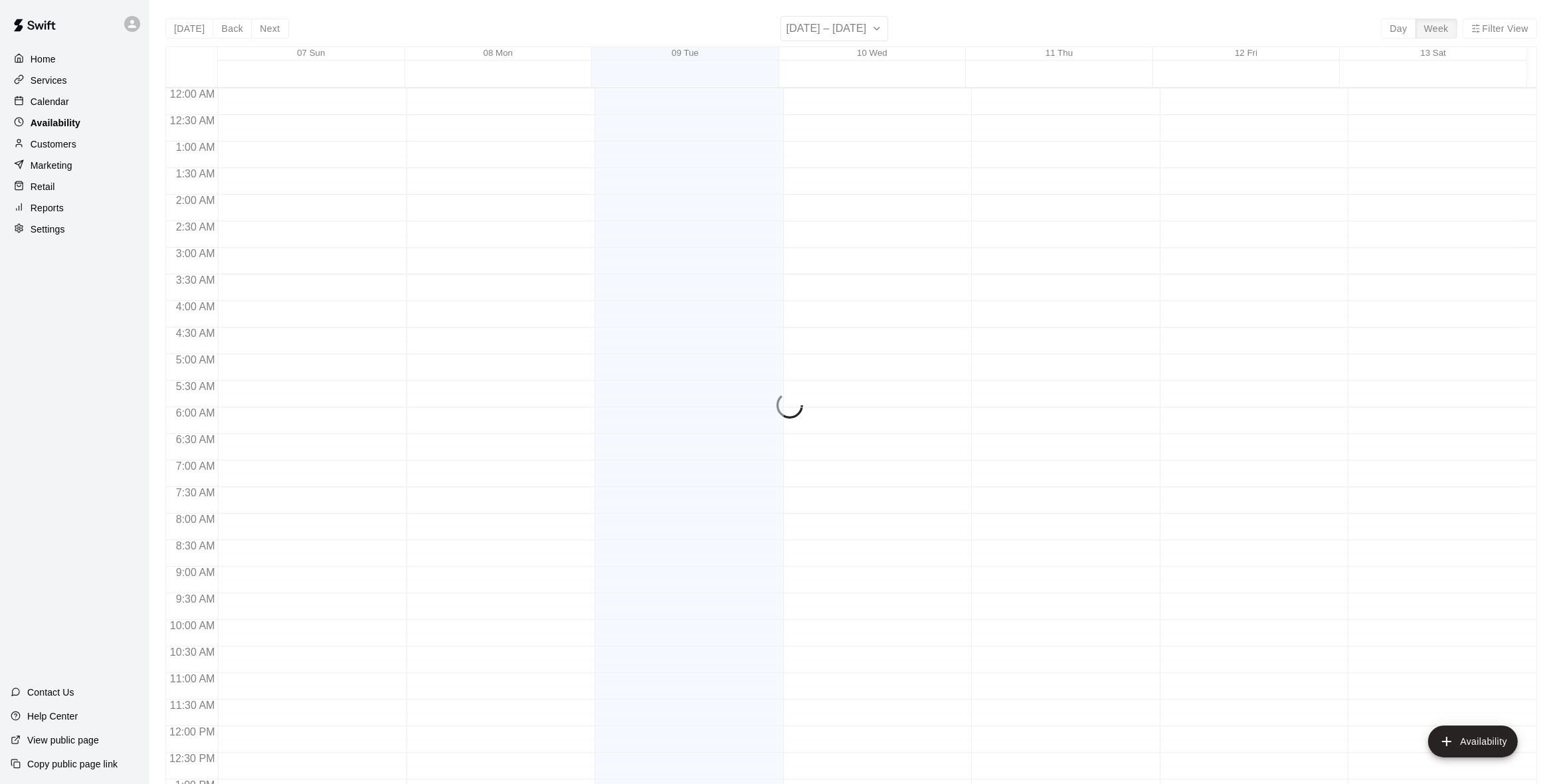
scroll to position [564, 0]
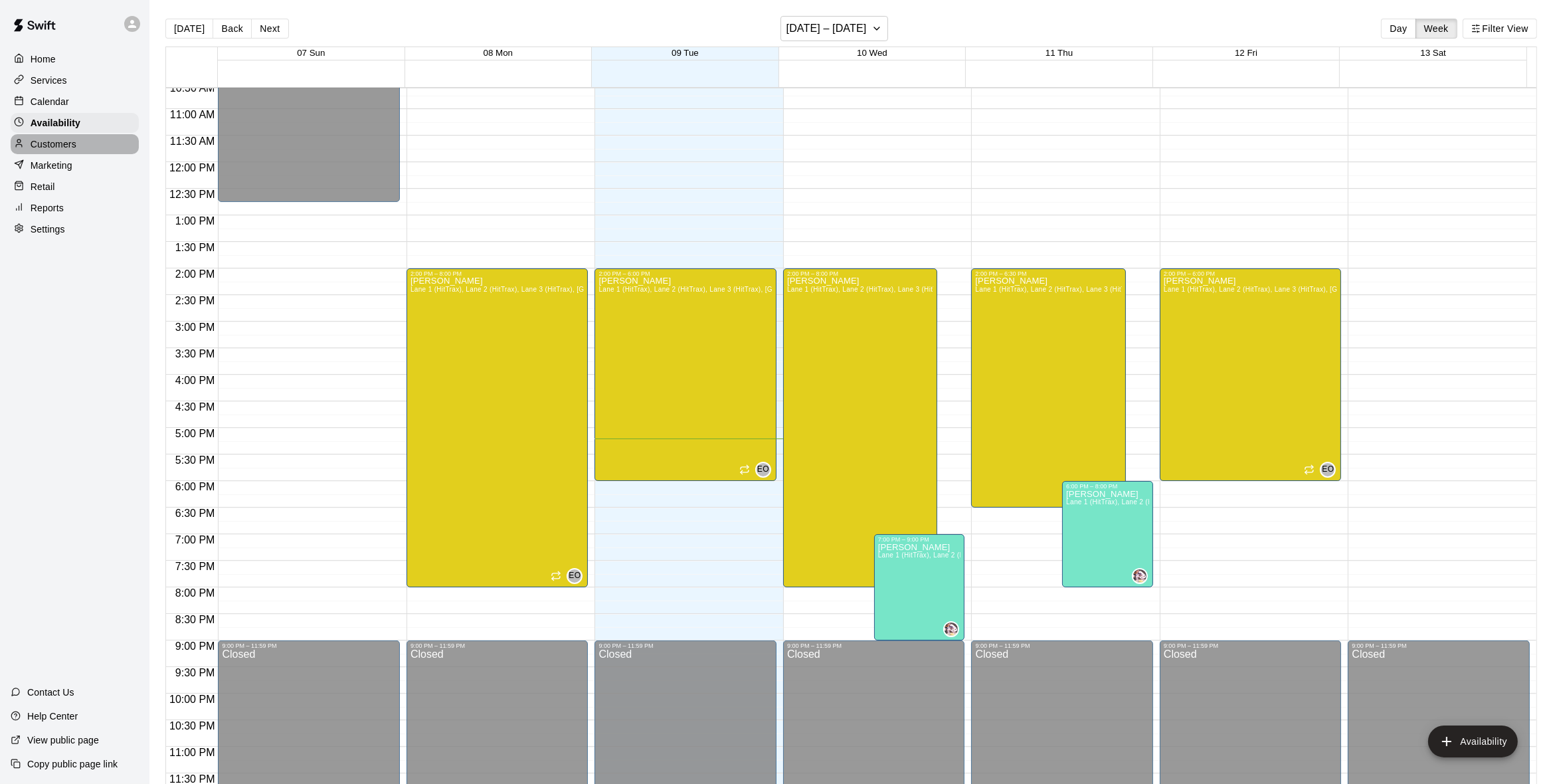
click at [65, 148] on p "Customers" at bounding box center [53, 144] width 46 height 14
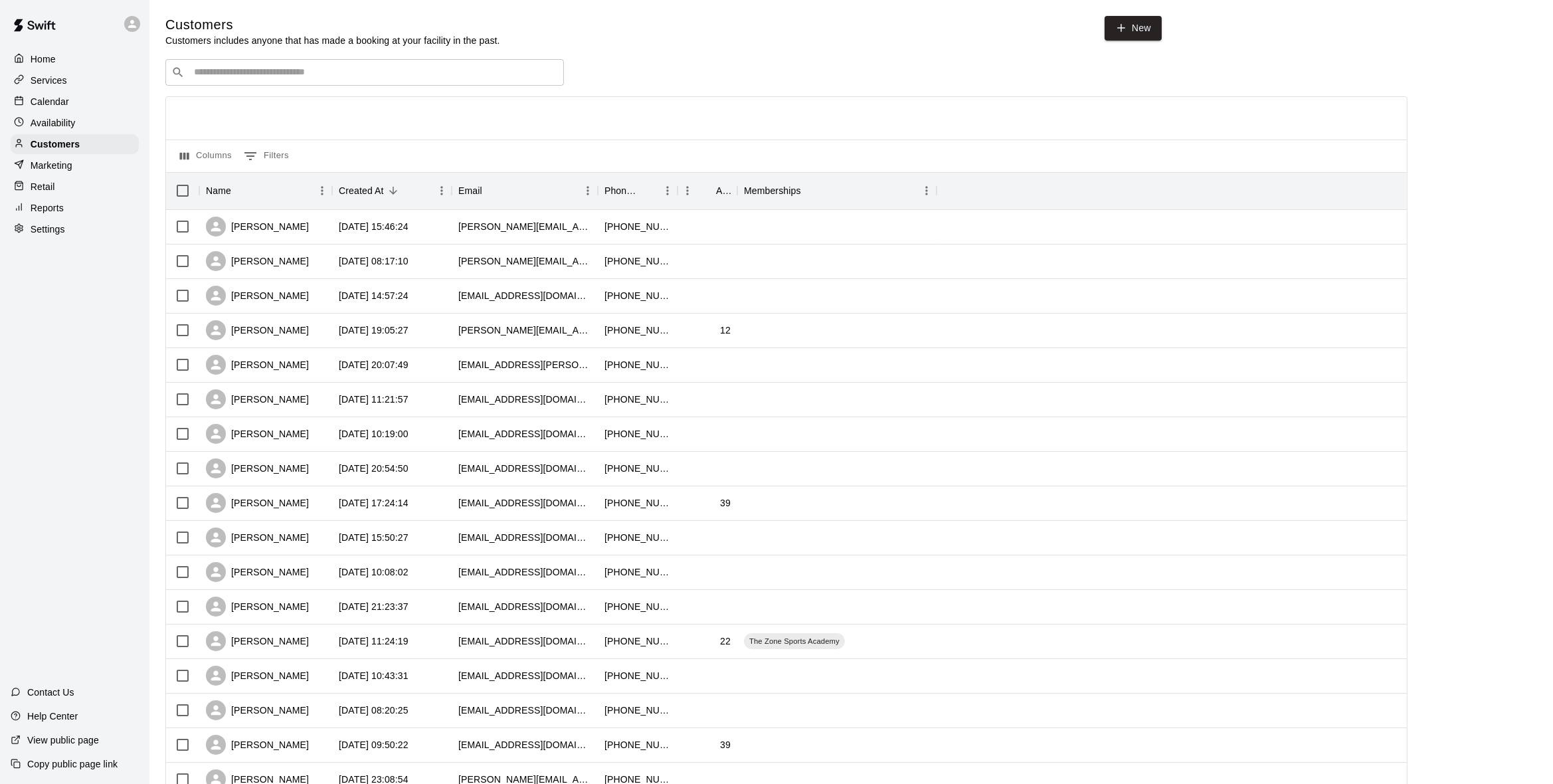
click at [59, 106] on p "Calendar" at bounding box center [50, 101] width 38 height 14
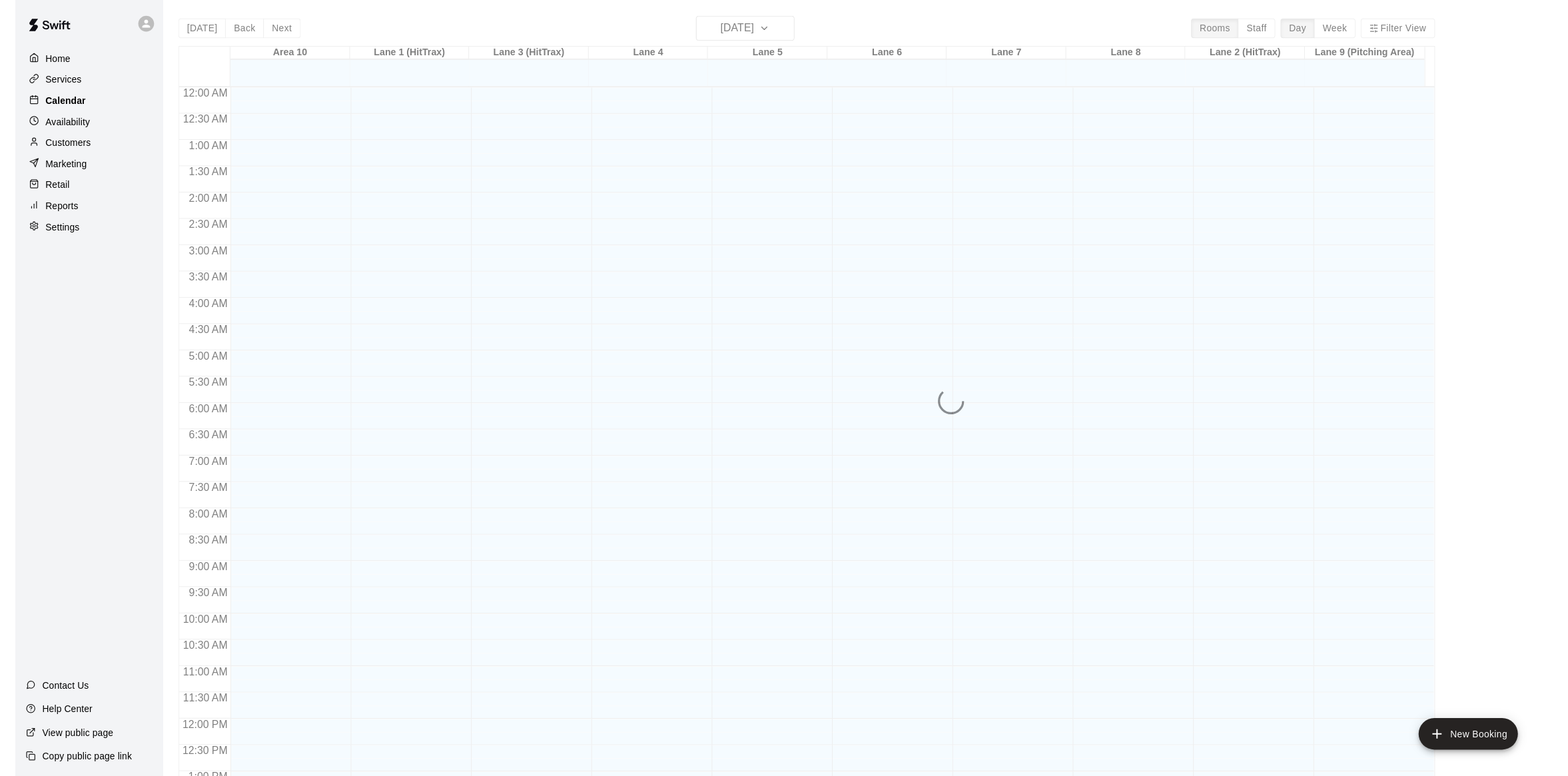
scroll to position [526, 0]
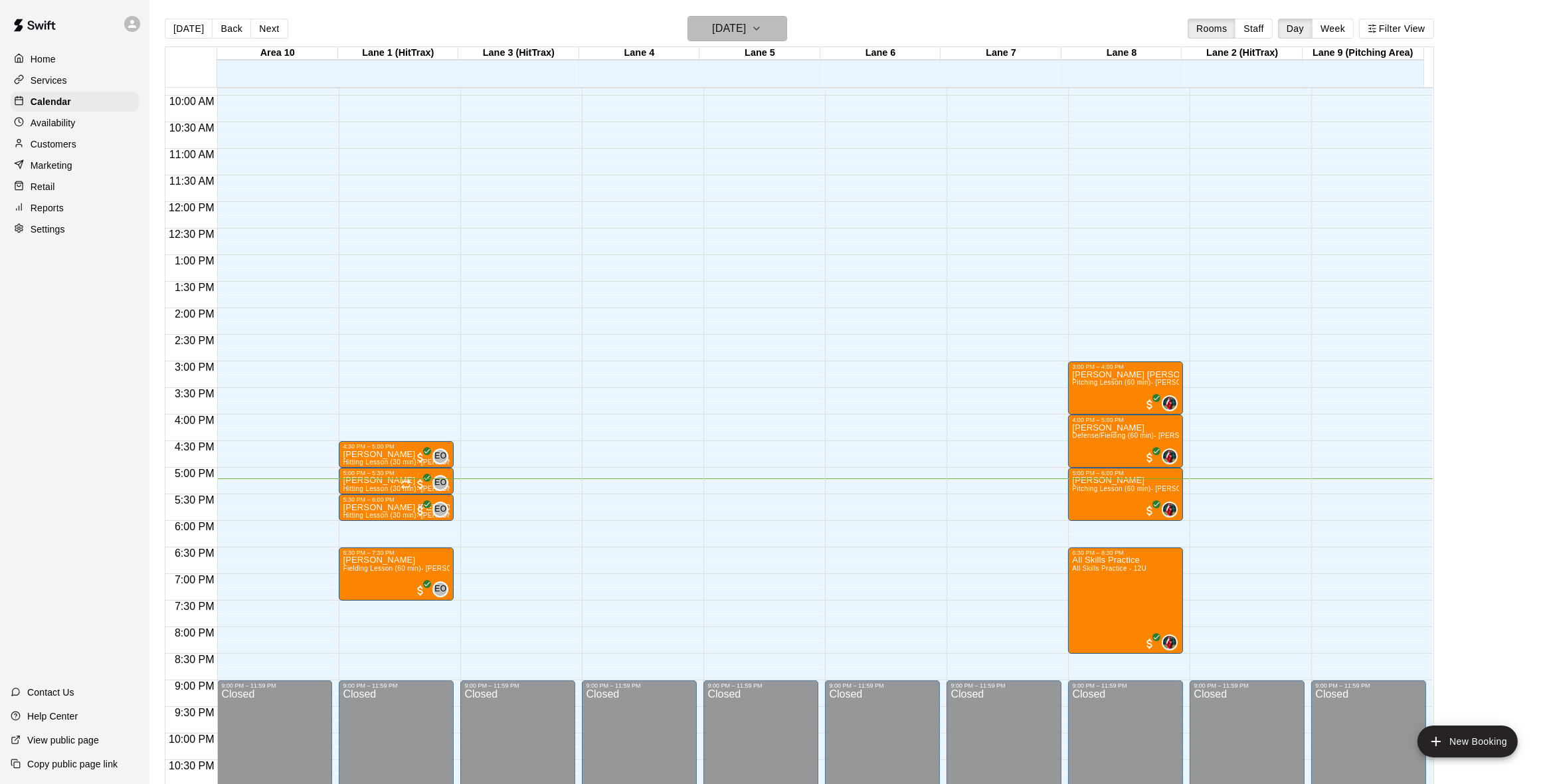
click at [774, 30] on button "Tuesday Sep 09" at bounding box center [737, 29] width 100 height 26
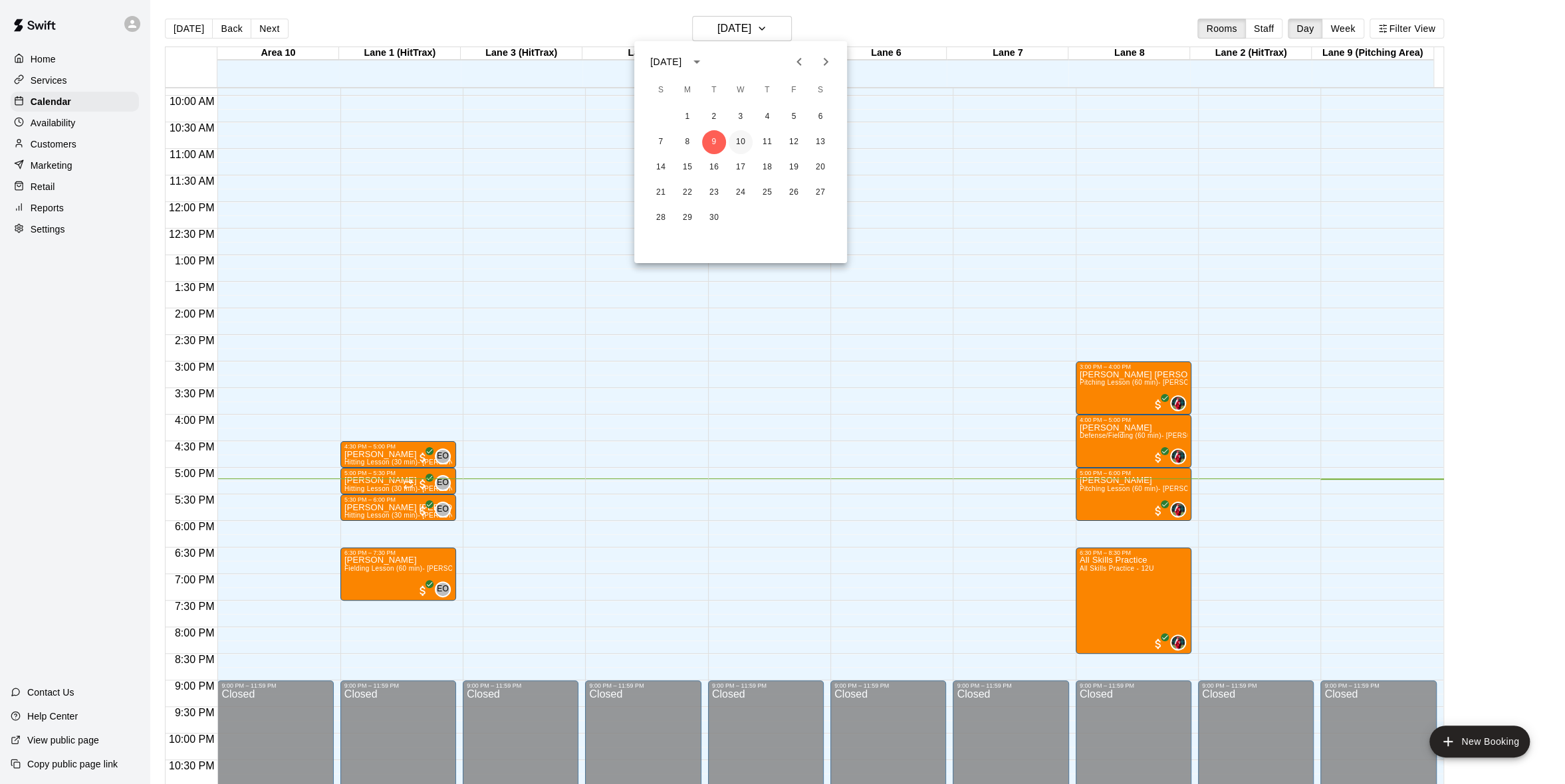
click at [738, 139] on button "10" at bounding box center [741, 142] width 24 height 24
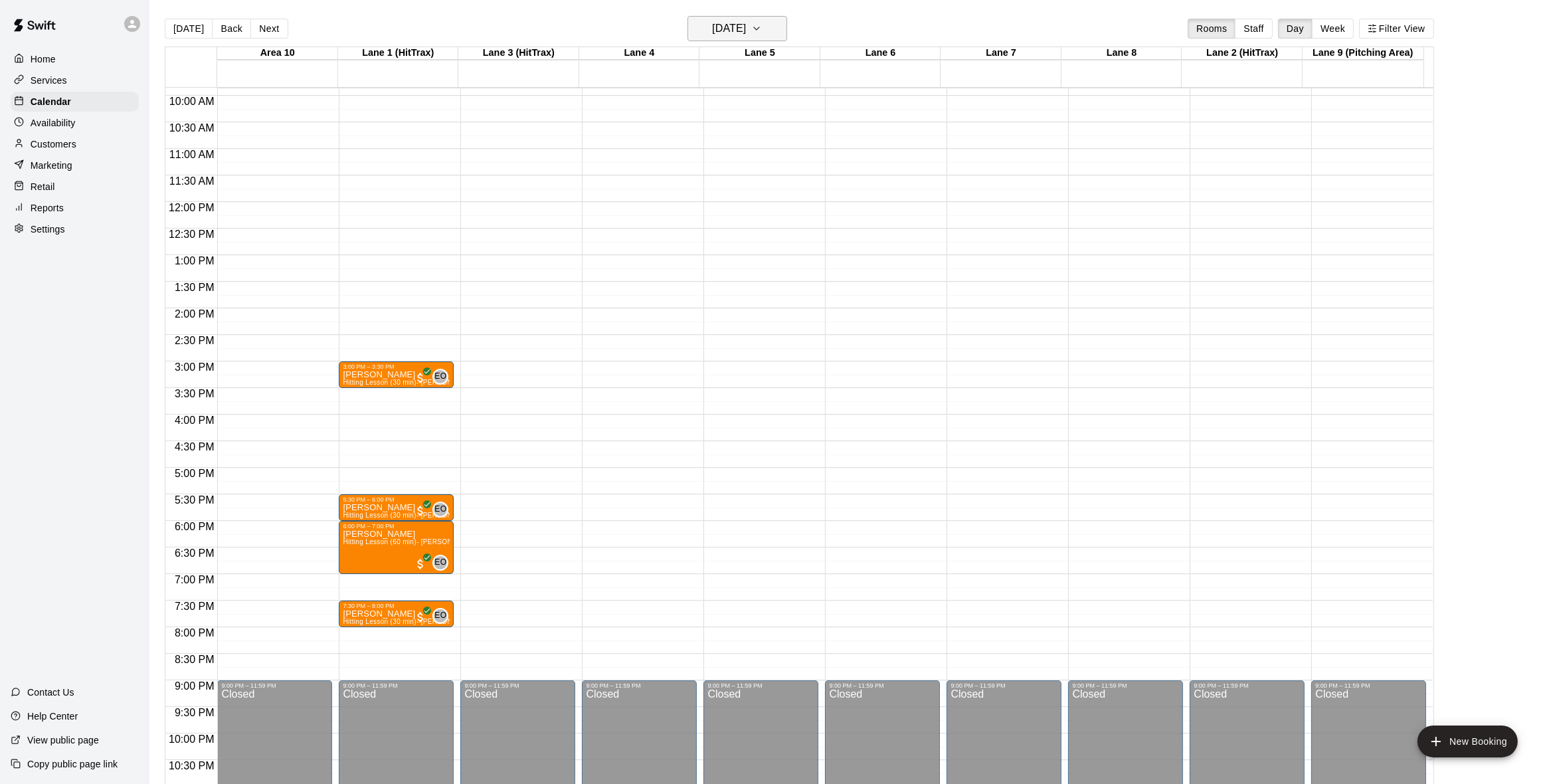
click at [787, 38] on button "Wednesday Sep 10" at bounding box center [737, 29] width 100 height 26
click at [770, 144] on button "11" at bounding box center [767, 142] width 24 height 24
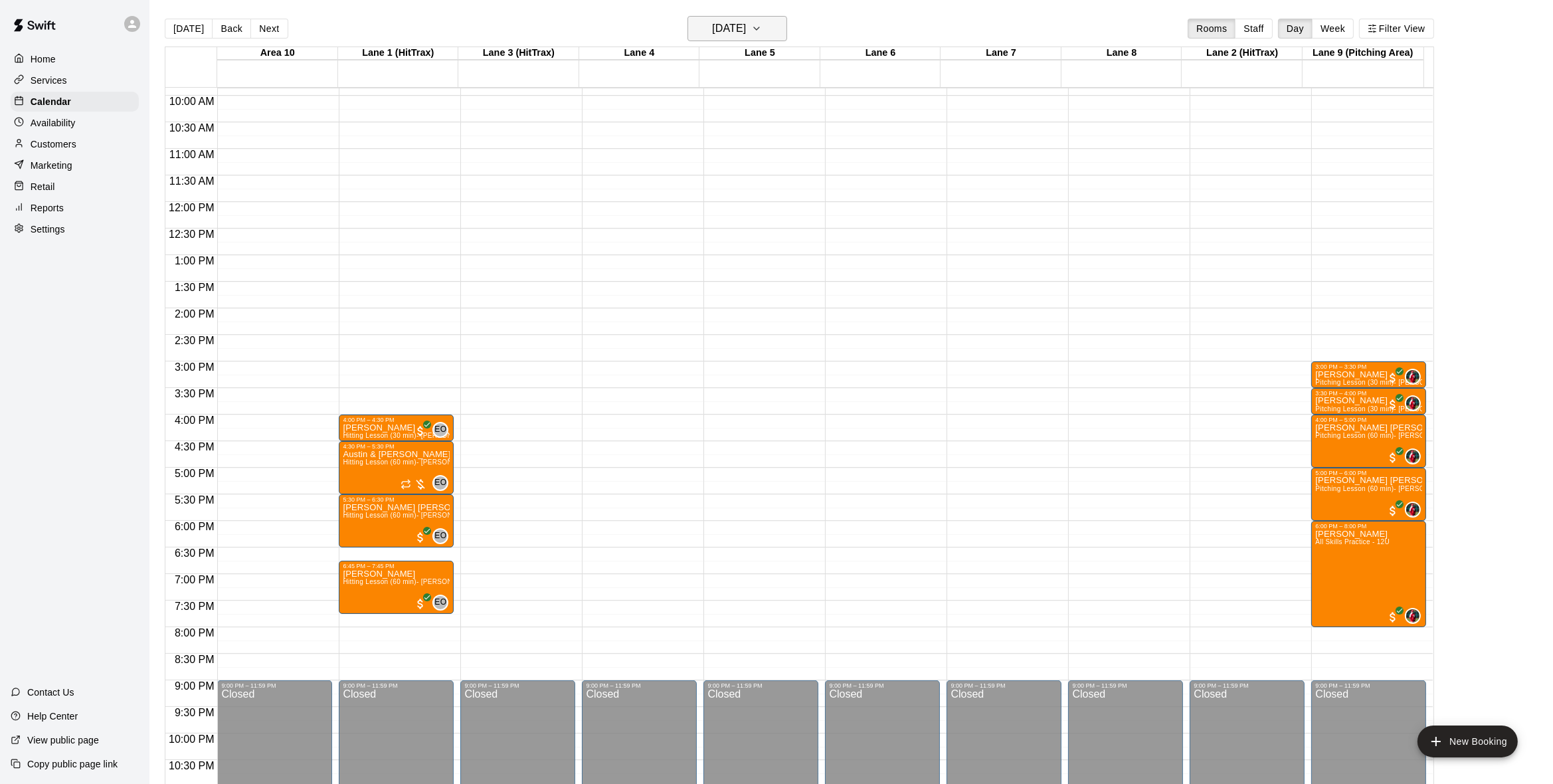
click at [762, 28] on icon "button" at bounding box center [756, 29] width 10 height 16
click at [797, 141] on button "12" at bounding box center [794, 142] width 24 height 24
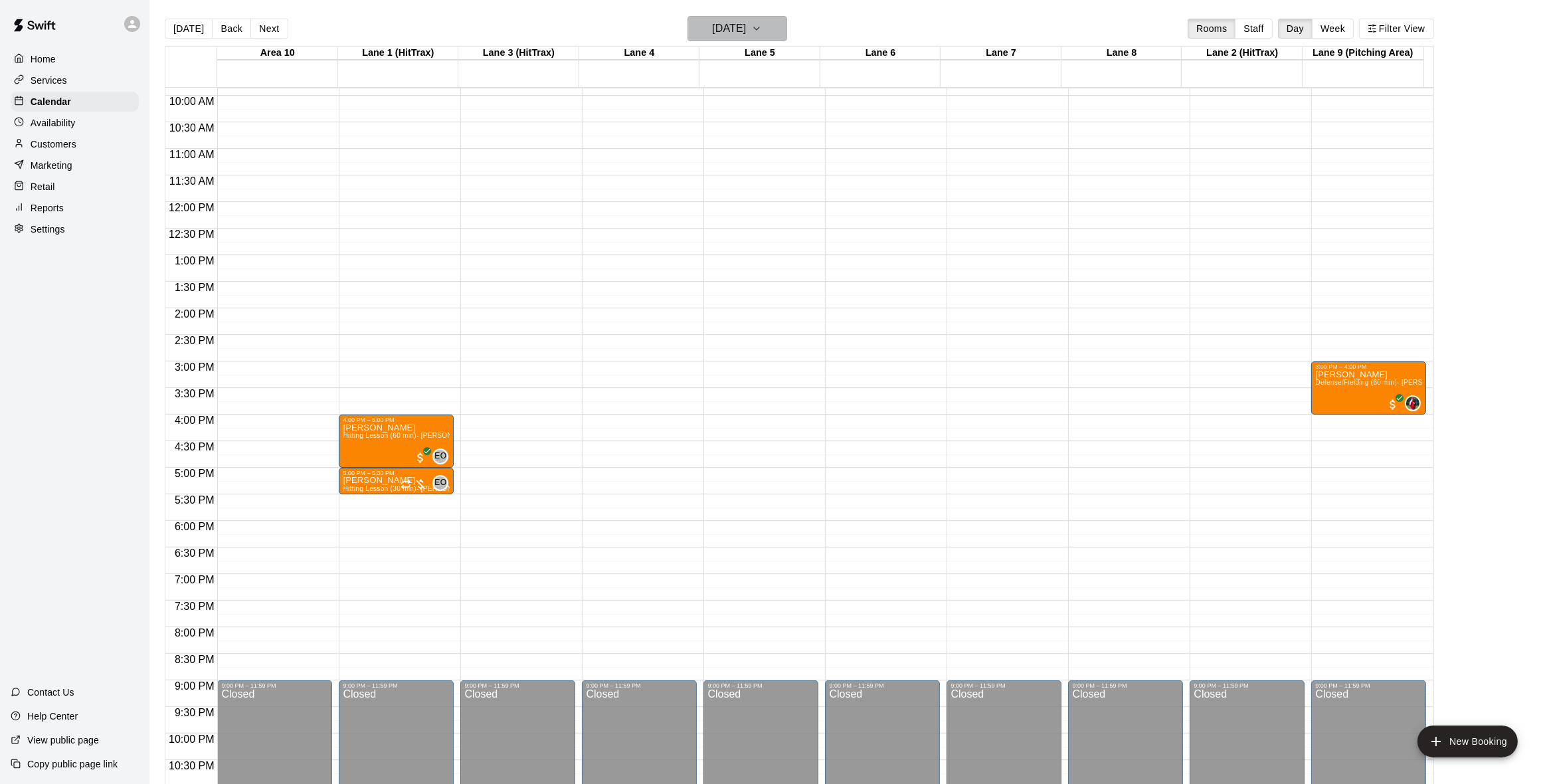
click at [762, 30] on icon "button" at bounding box center [756, 29] width 10 height 16
click at [761, 141] on button "11" at bounding box center [767, 142] width 24 height 24
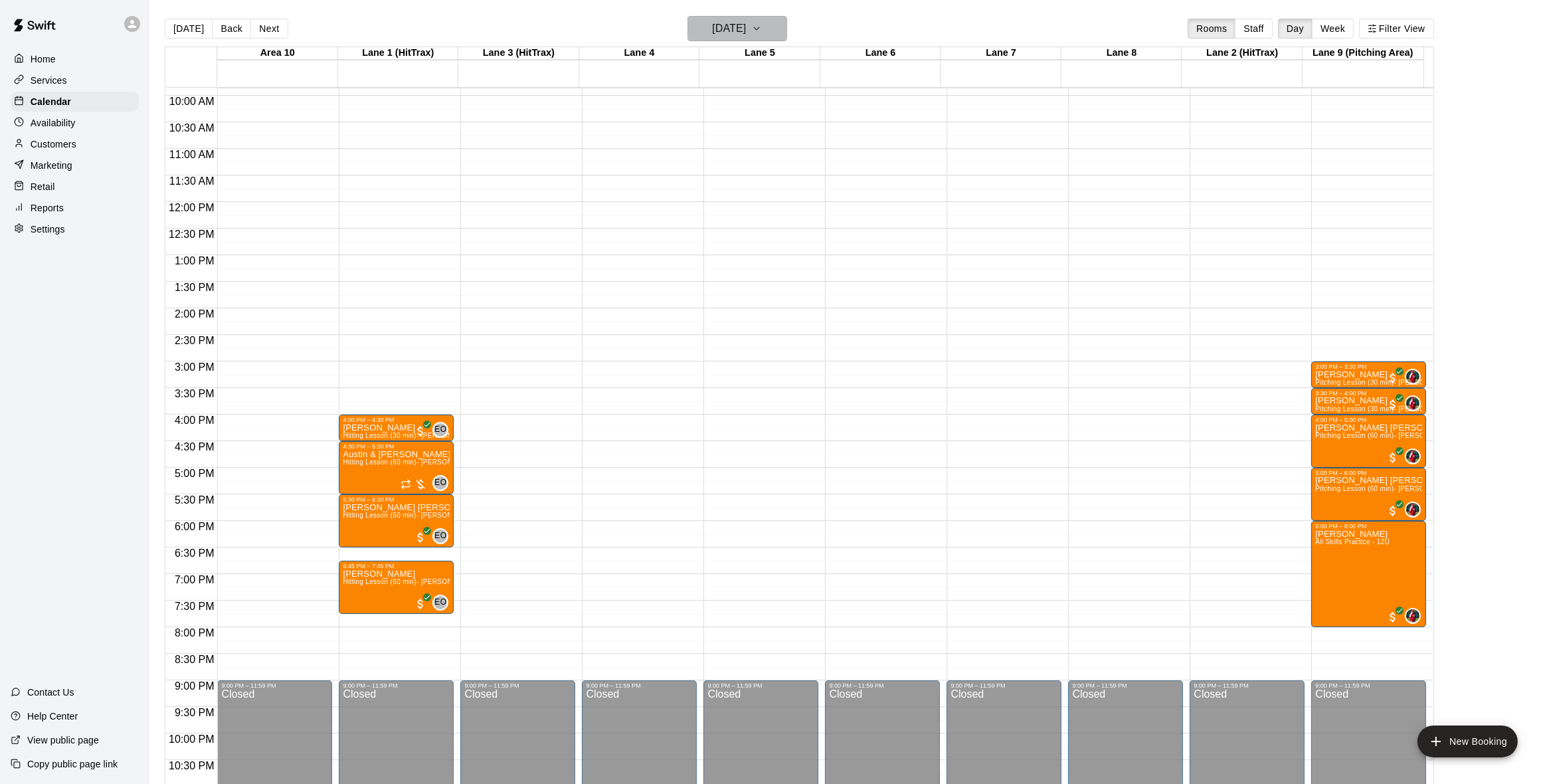
click at [775, 26] on button "Thursday Sep 11" at bounding box center [737, 29] width 100 height 26
click at [743, 137] on button "10" at bounding box center [740, 142] width 24 height 24
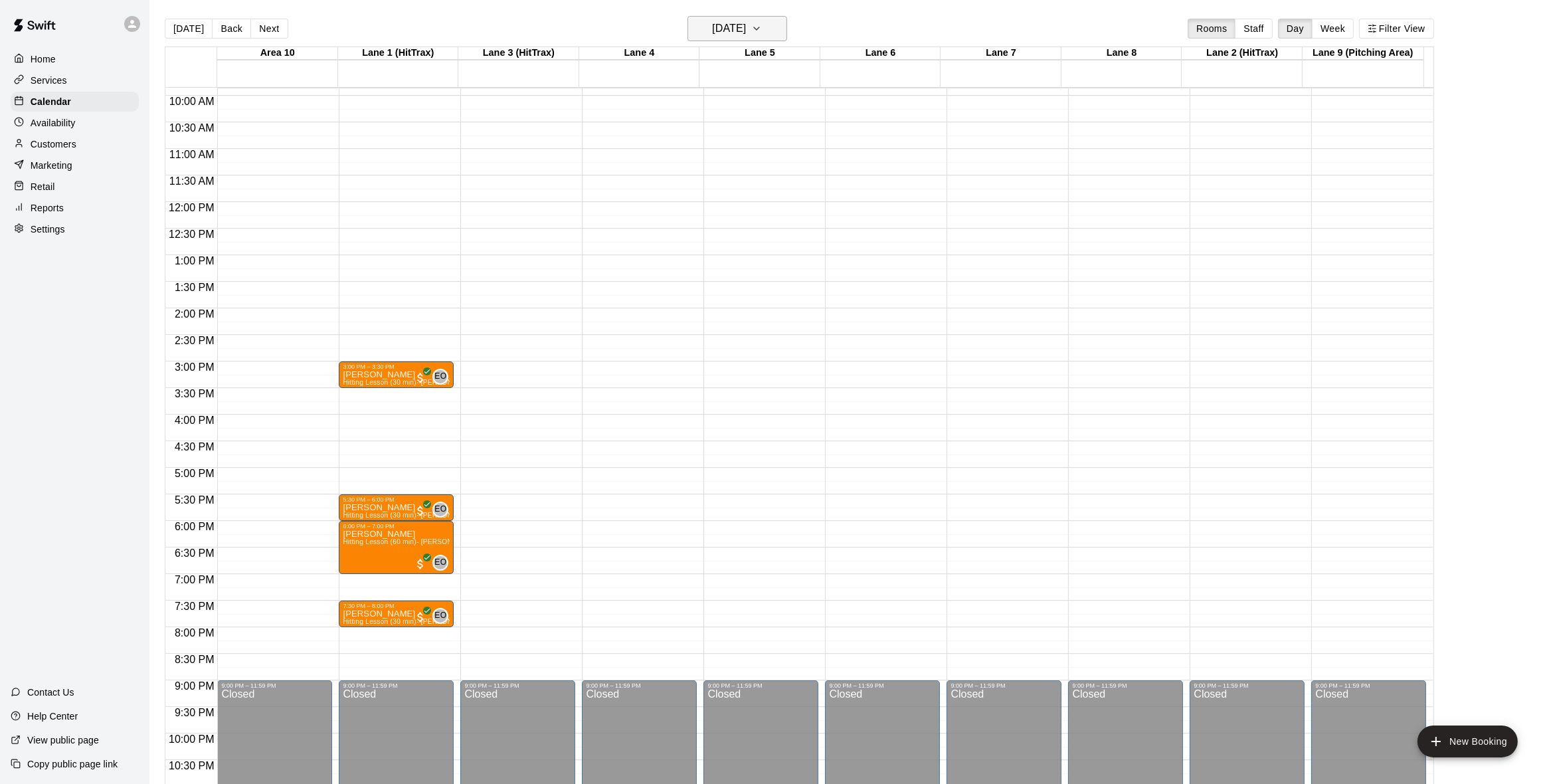
click at [762, 30] on icon "button" at bounding box center [756, 29] width 10 height 16
click at [715, 142] on button "9" at bounding box center [714, 142] width 24 height 24
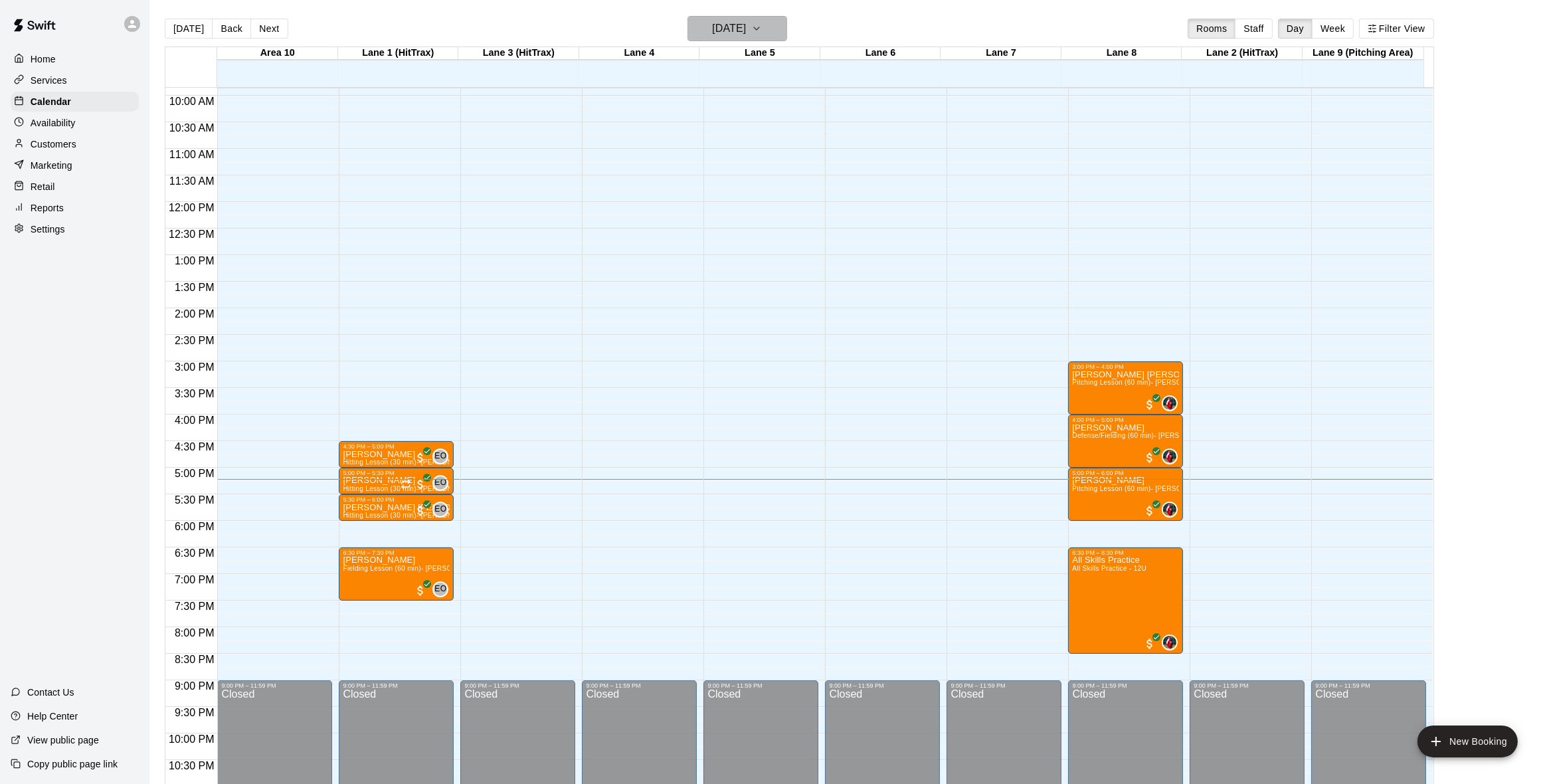
click at [762, 21] on icon "button" at bounding box center [756, 29] width 10 height 16
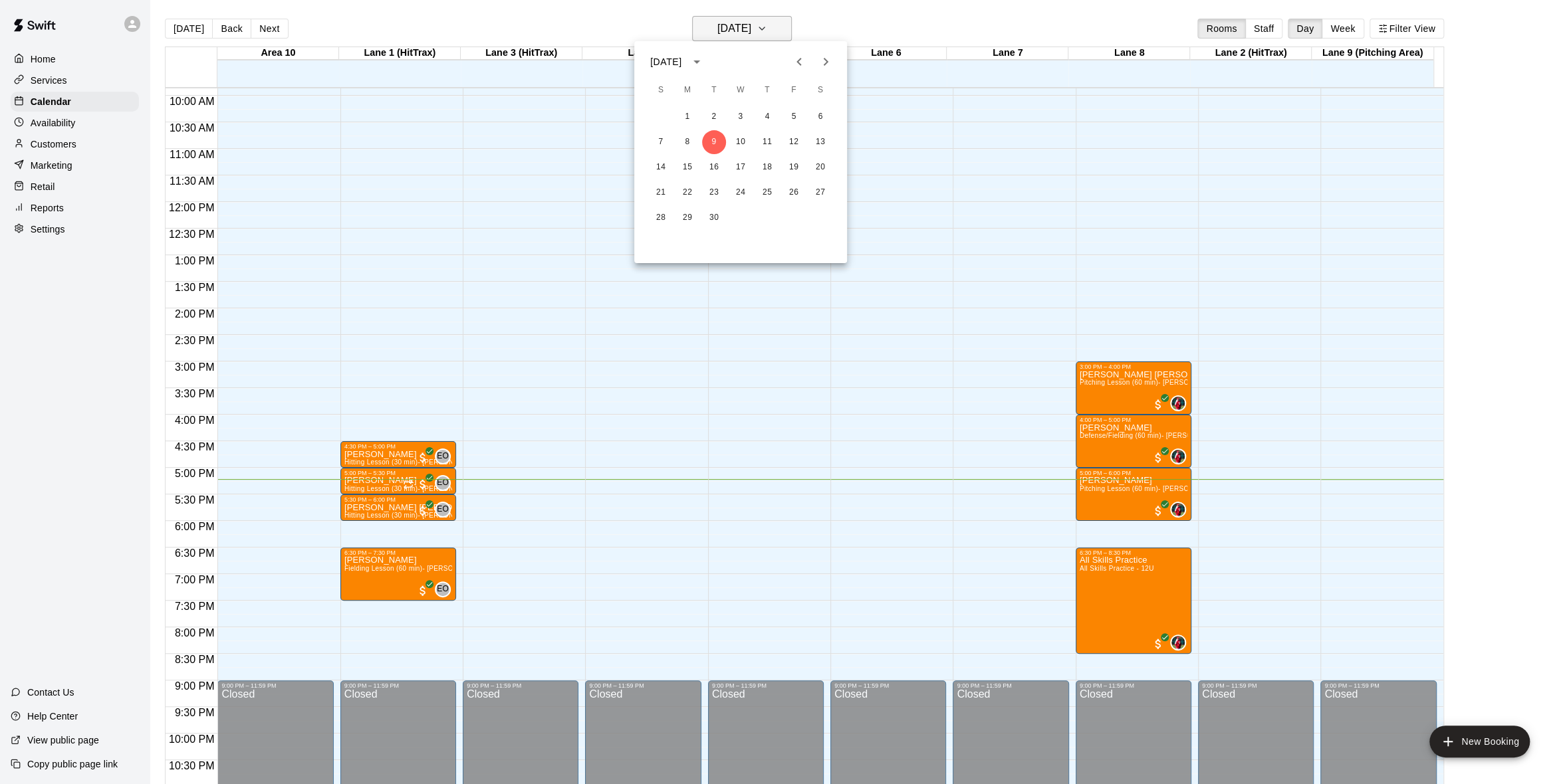
click at [778, 20] on div at bounding box center [782, 392] width 1565 height 784
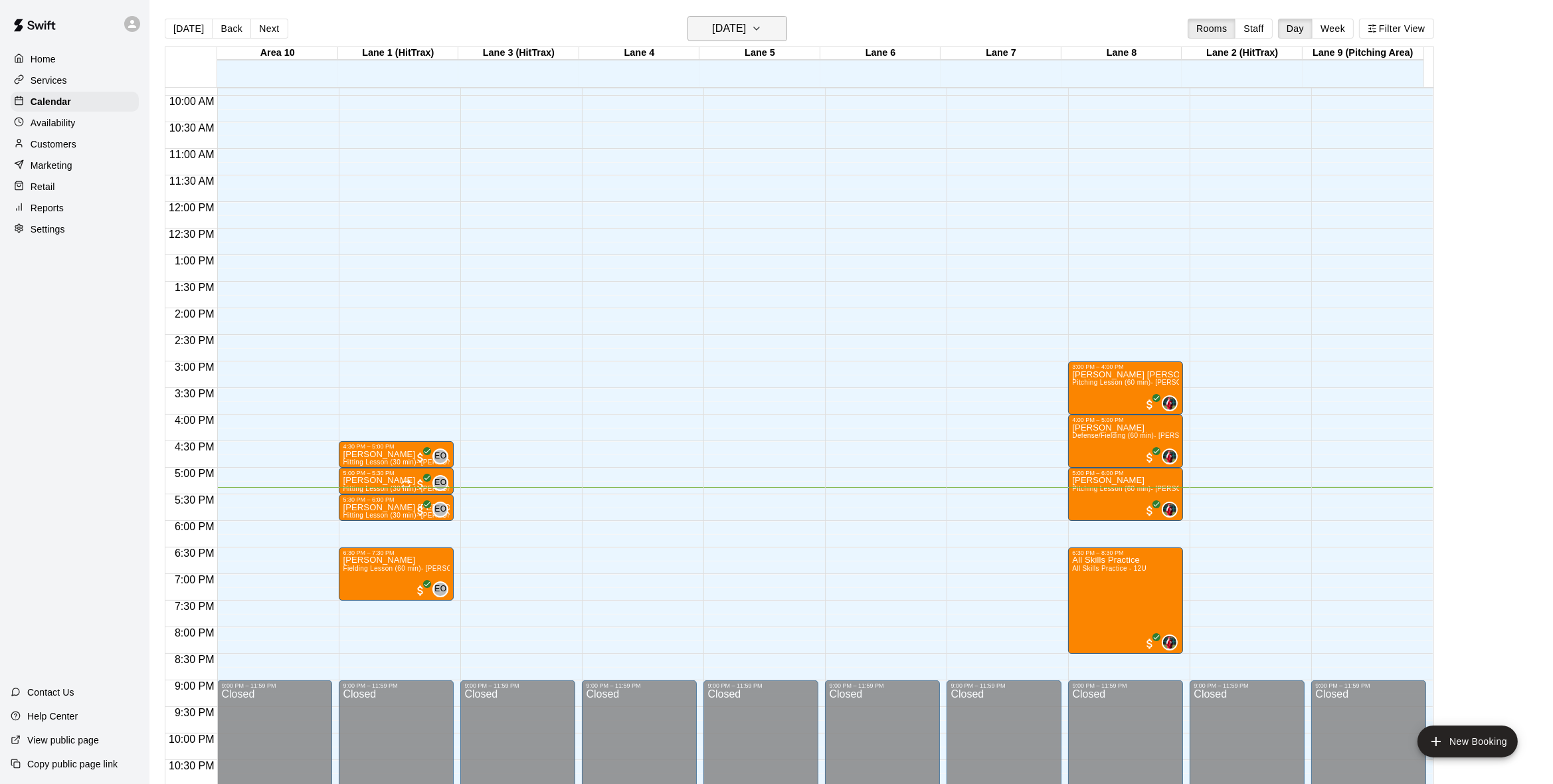
click at [775, 18] on button "Tuesday Sep 09" at bounding box center [737, 29] width 100 height 26
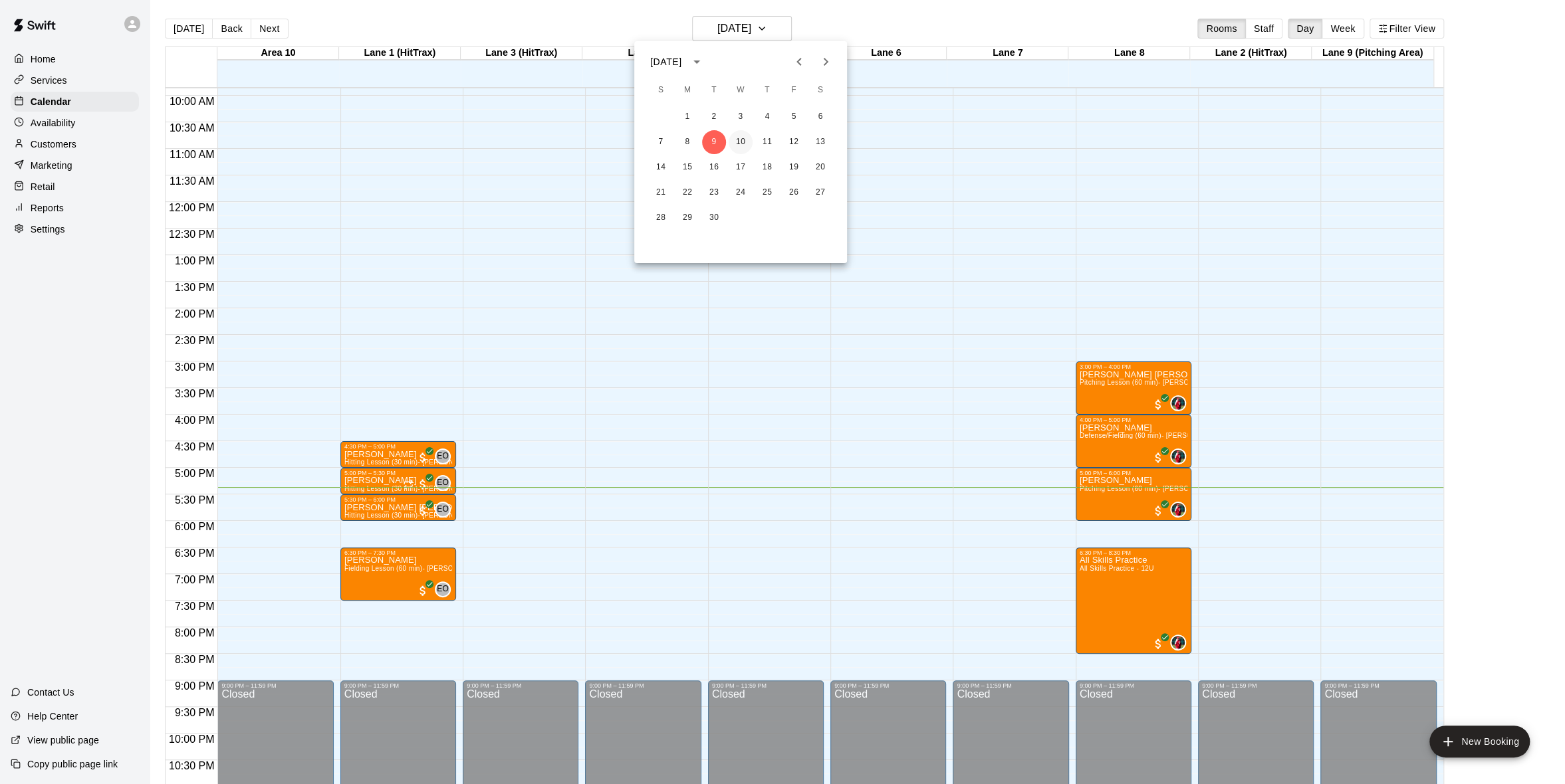
click at [739, 137] on button "10" at bounding box center [741, 142] width 24 height 24
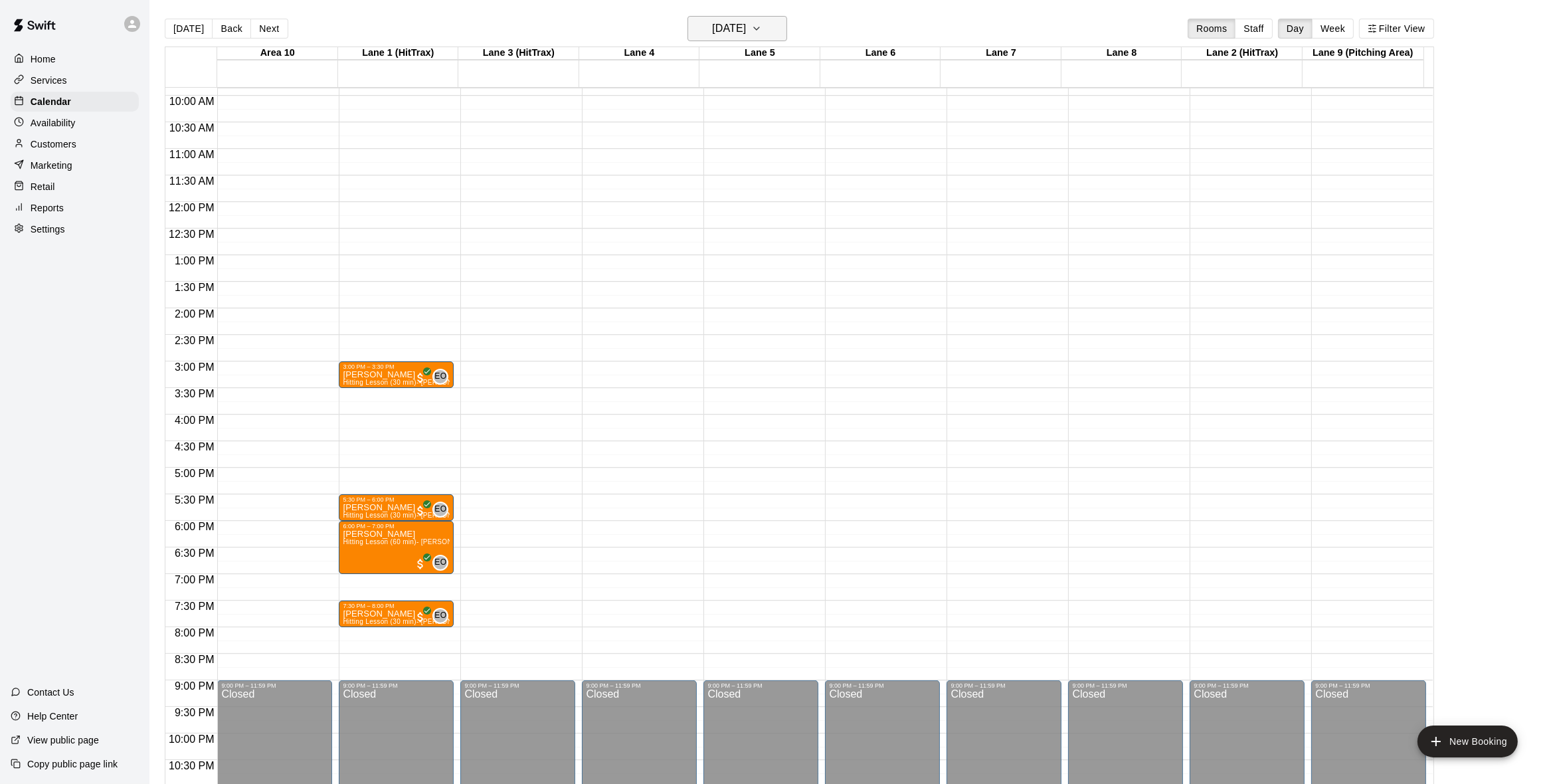
click at [762, 26] on icon "button" at bounding box center [756, 29] width 10 height 16
click at [769, 137] on button "11" at bounding box center [767, 142] width 24 height 24
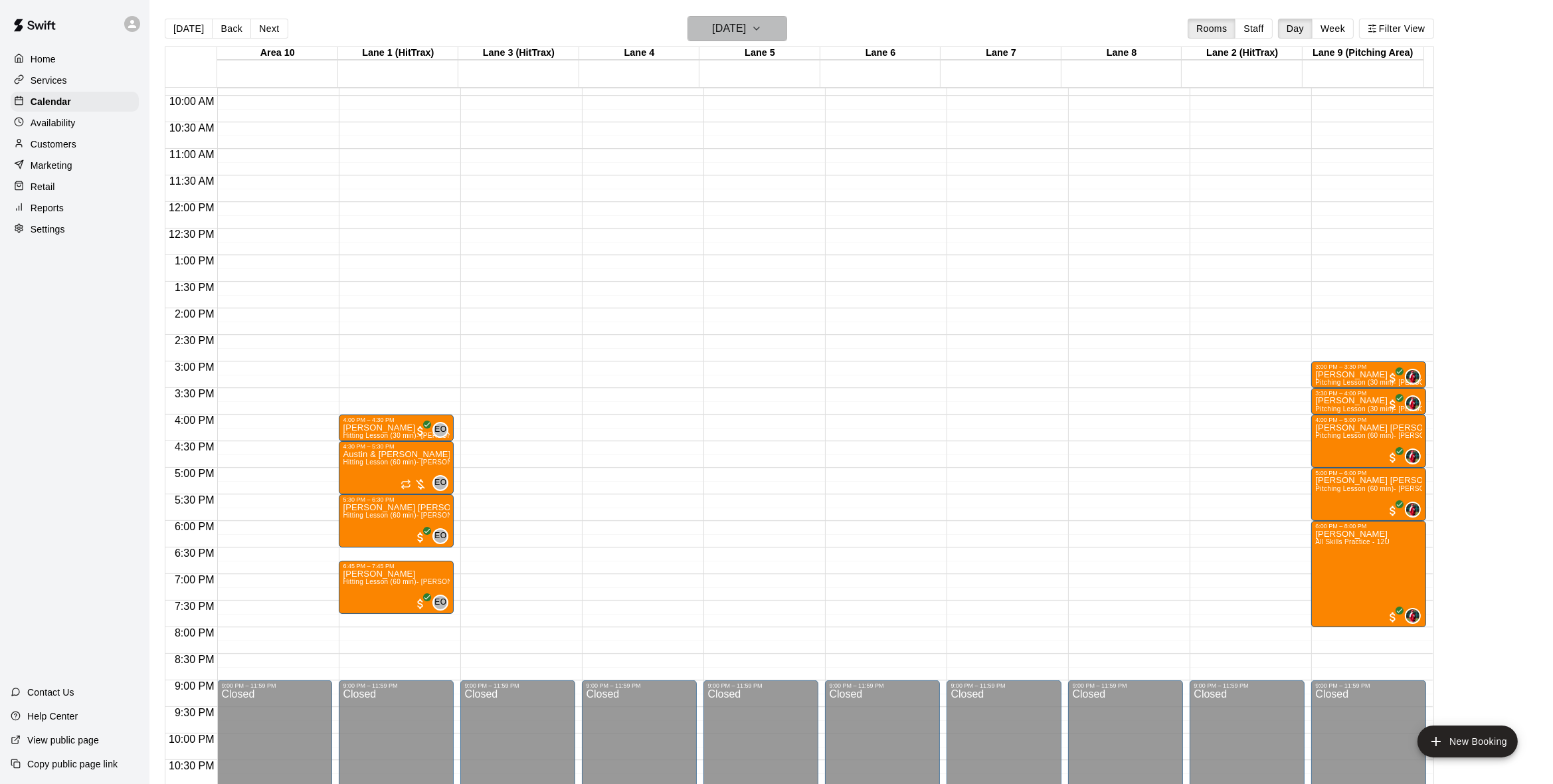
click at [762, 25] on icon "button" at bounding box center [756, 29] width 10 height 16
click at [792, 139] on button "12" at bounding box center [794, 142] width 24 height 24
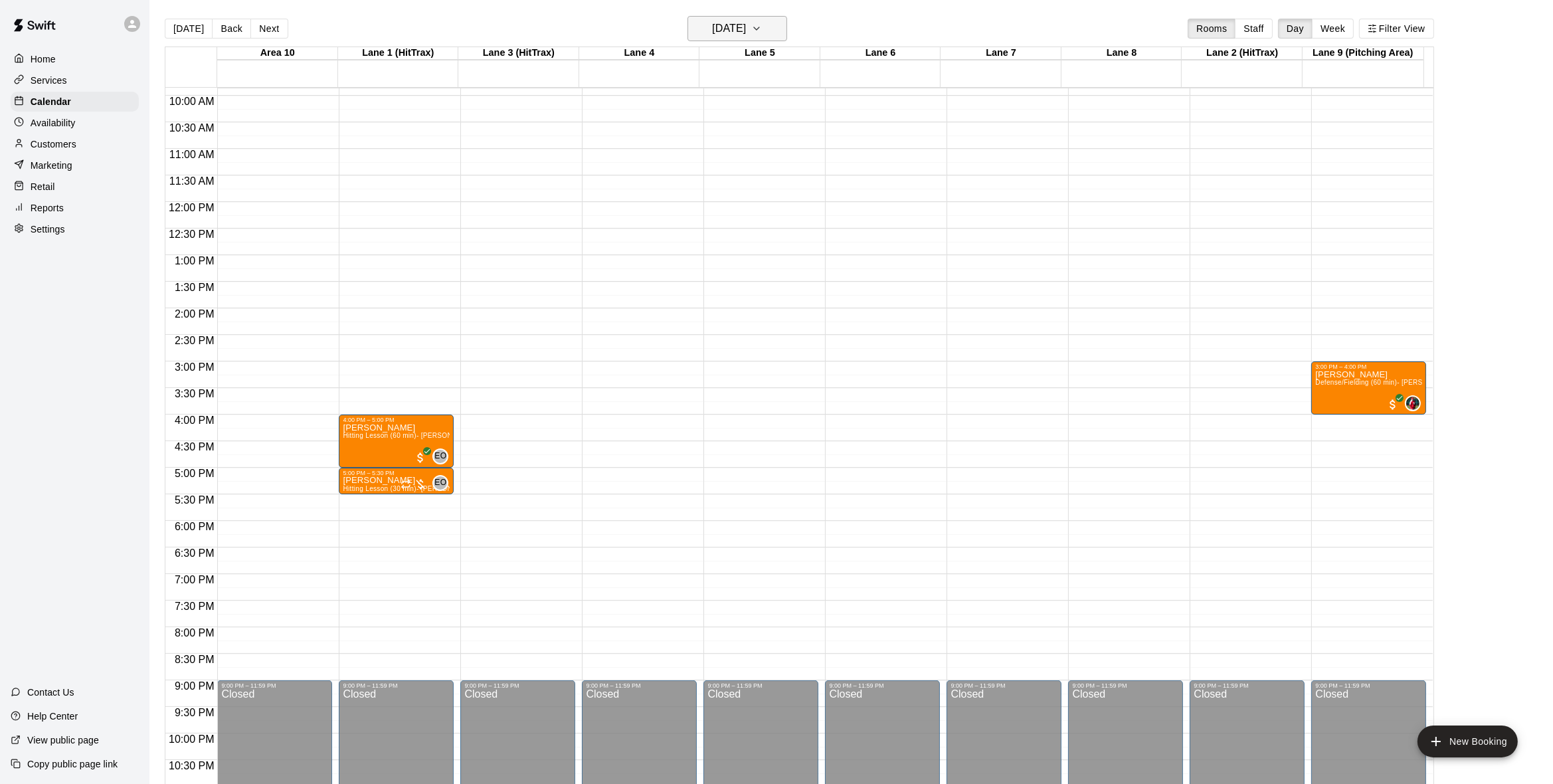
click at [777, 22] on button "Friday Sep 12" at bounding box center [737, 29] width 100 height 26
click at [686, 138] on button "8" at bounding box center [687, 142] width 24 height 24
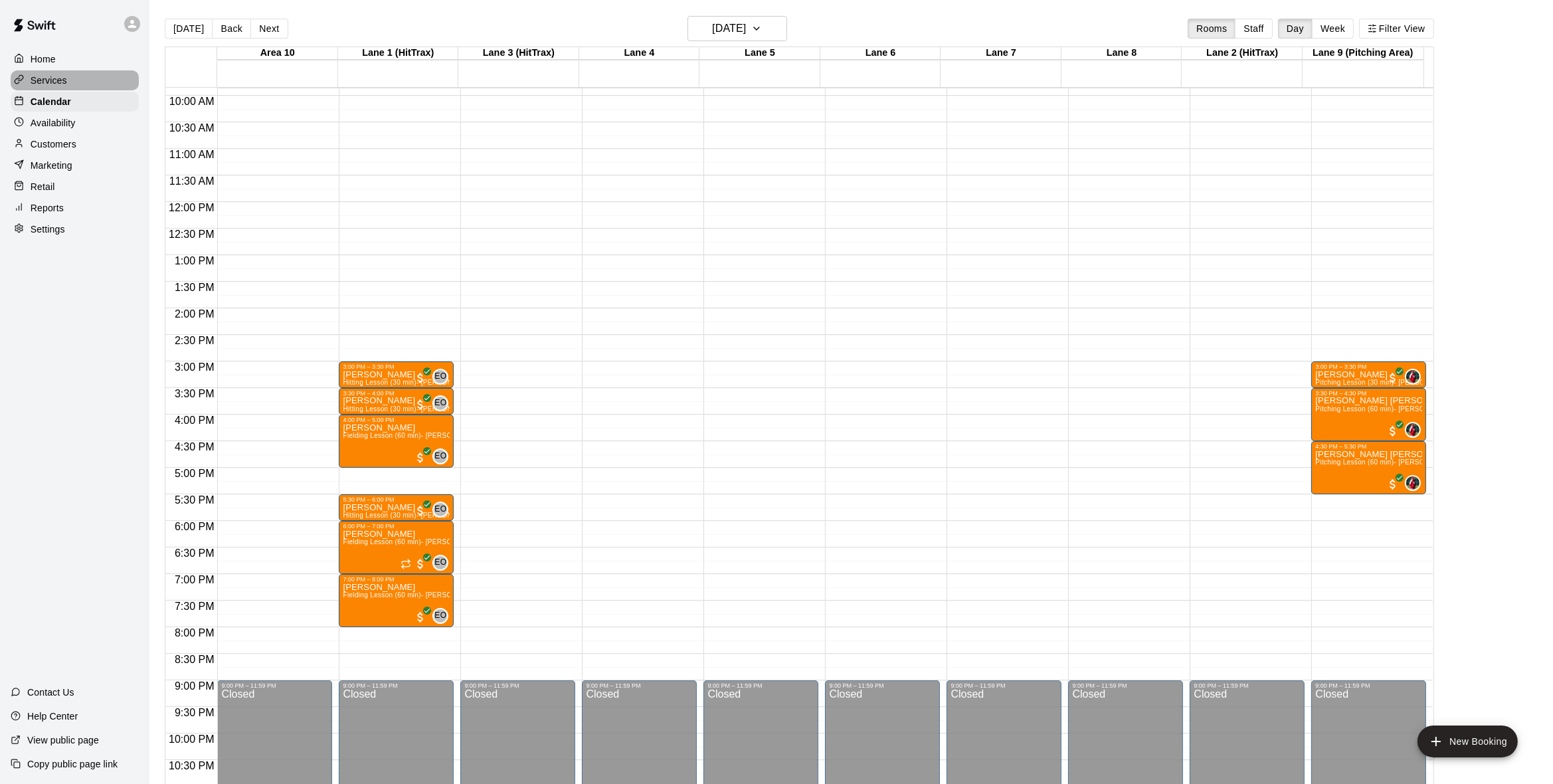
click at [43, 89] on div "Services" at bounding box center [74, 80] width 129 height 20
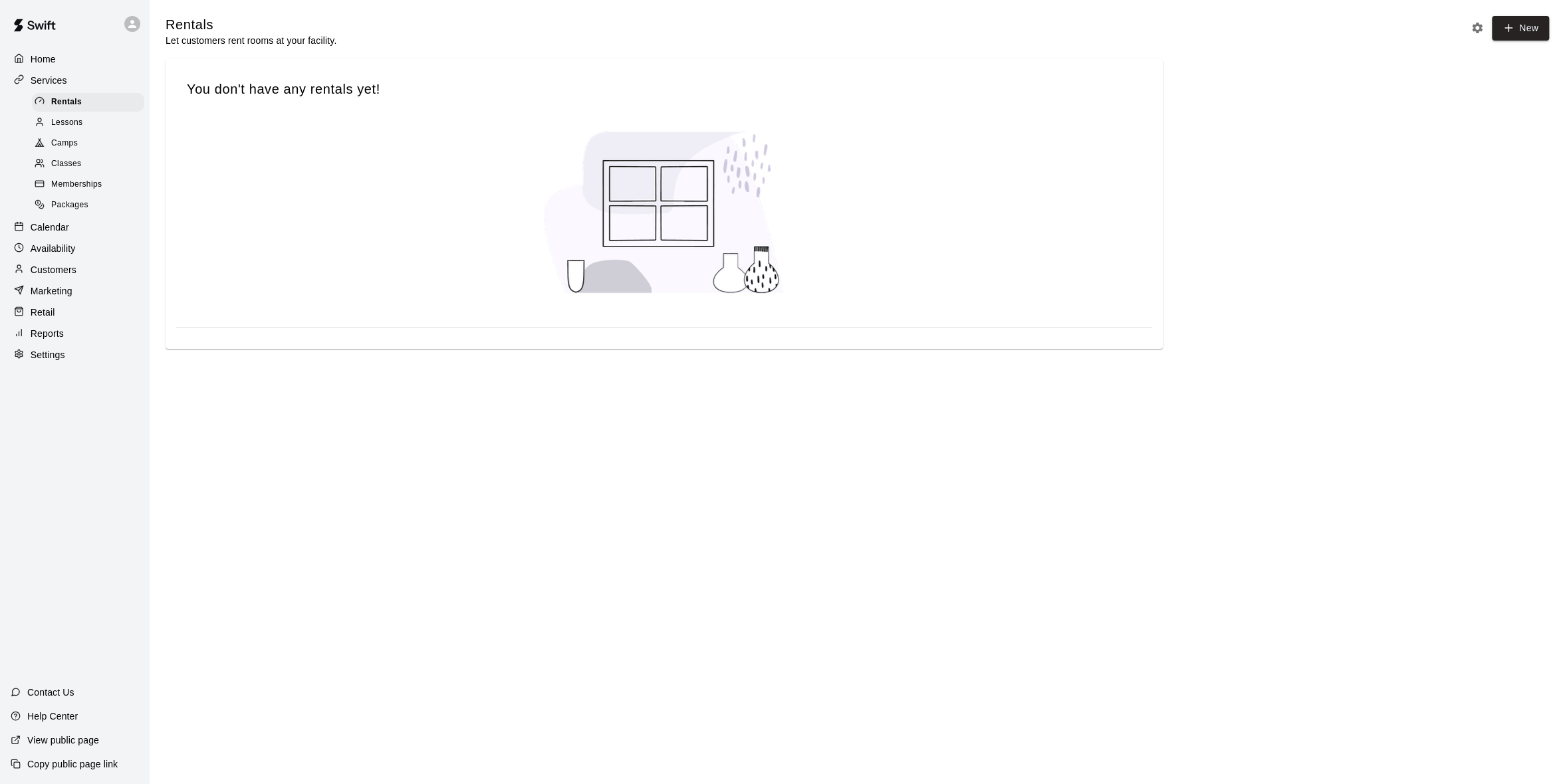
click at [54, 343] on div "Reports" at bounding box center [74, 333] width 129 height 20
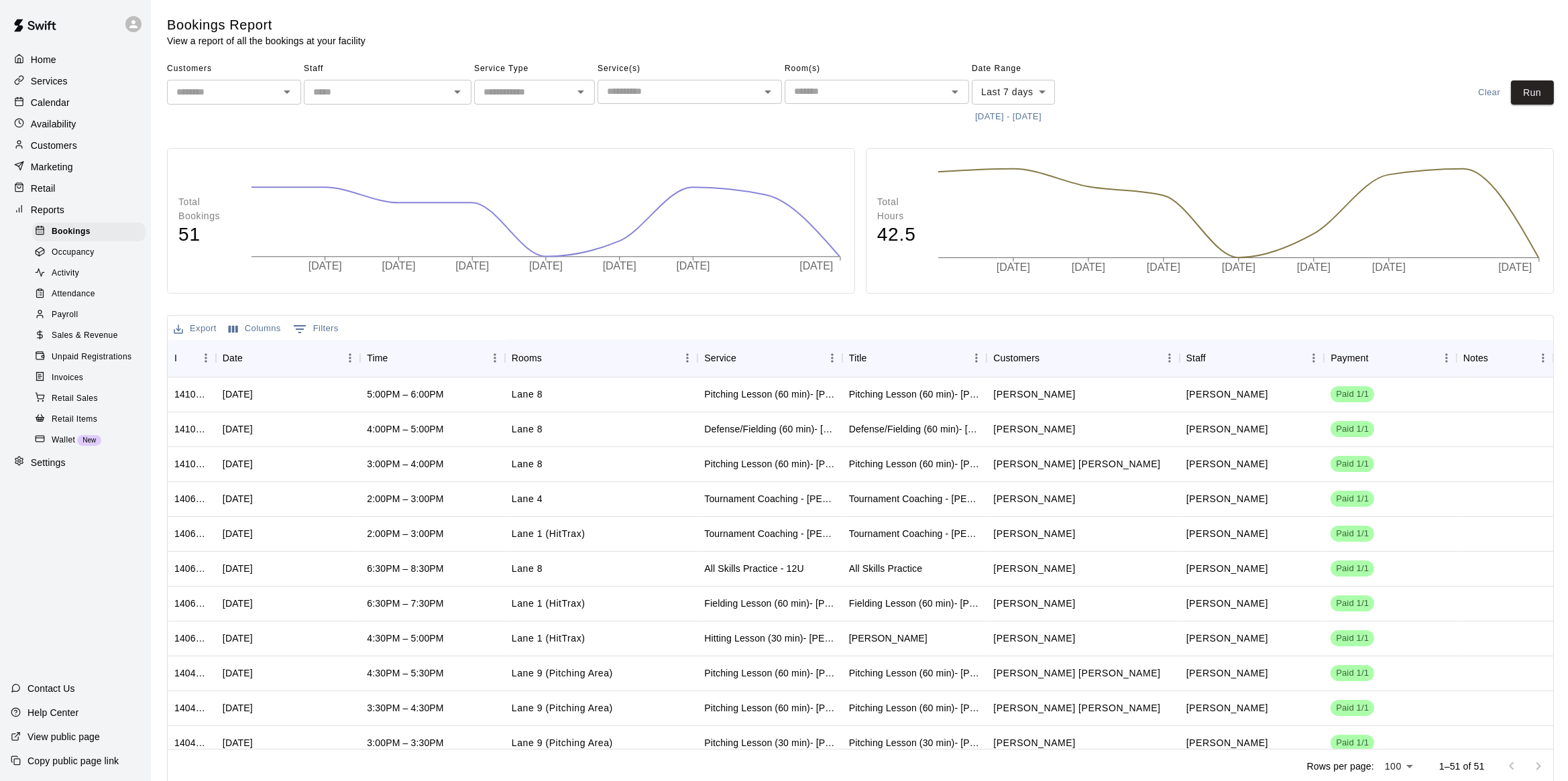
click at [74, 314] on div "Payroll" at bounding box center [89, 314] width 114 height 19
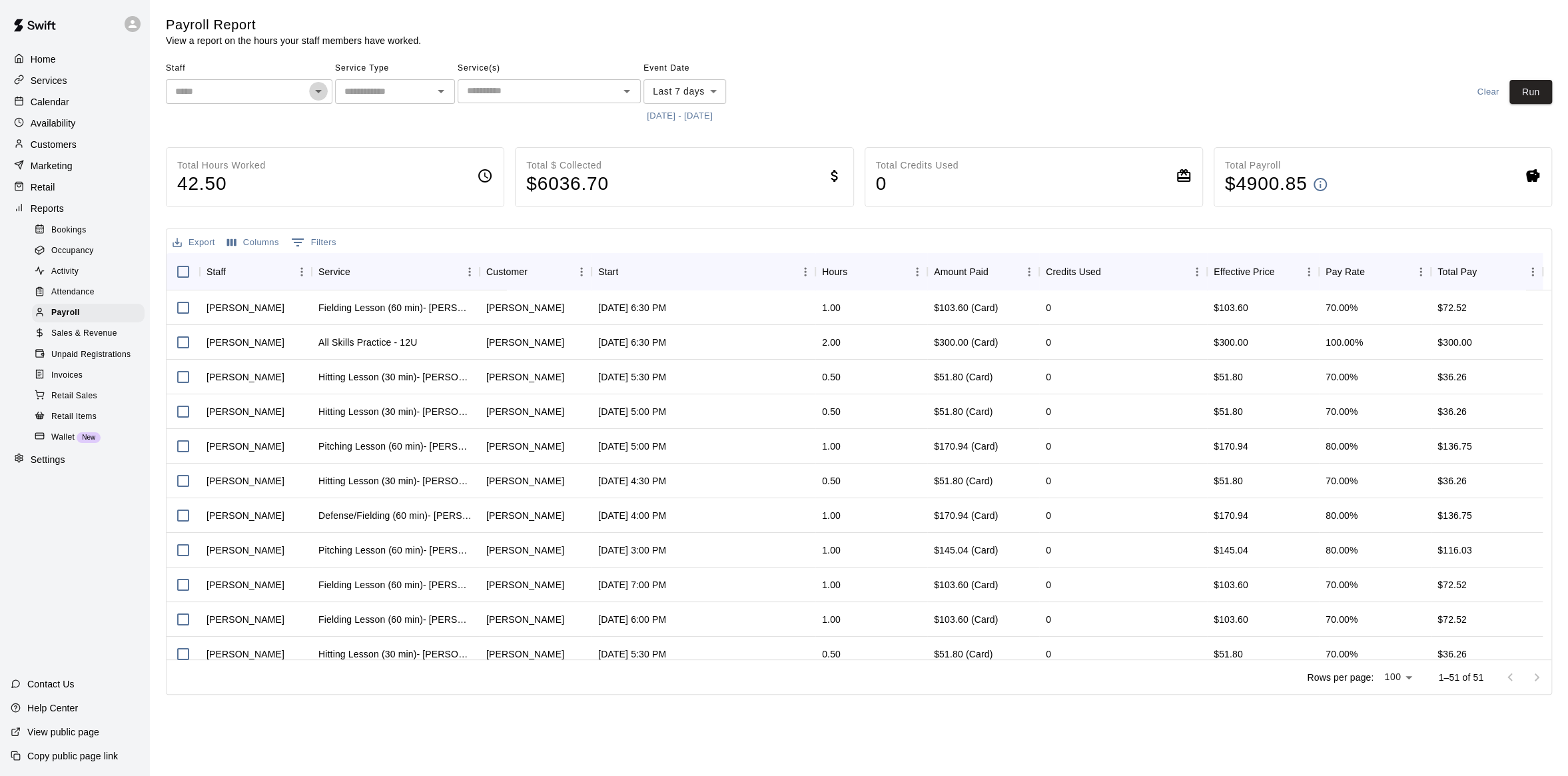
click at [323, 96] on icon "Open" at bounding box center [319, 91] width 16 height 16
click at [376, 119] on div "Service Type ​" at bounding box center [395, 92] width 120 height 69
click at [644, 110] on button "9/2/2025 - 9/9/2025" at bounding box center [680, 116] width 73 height 21
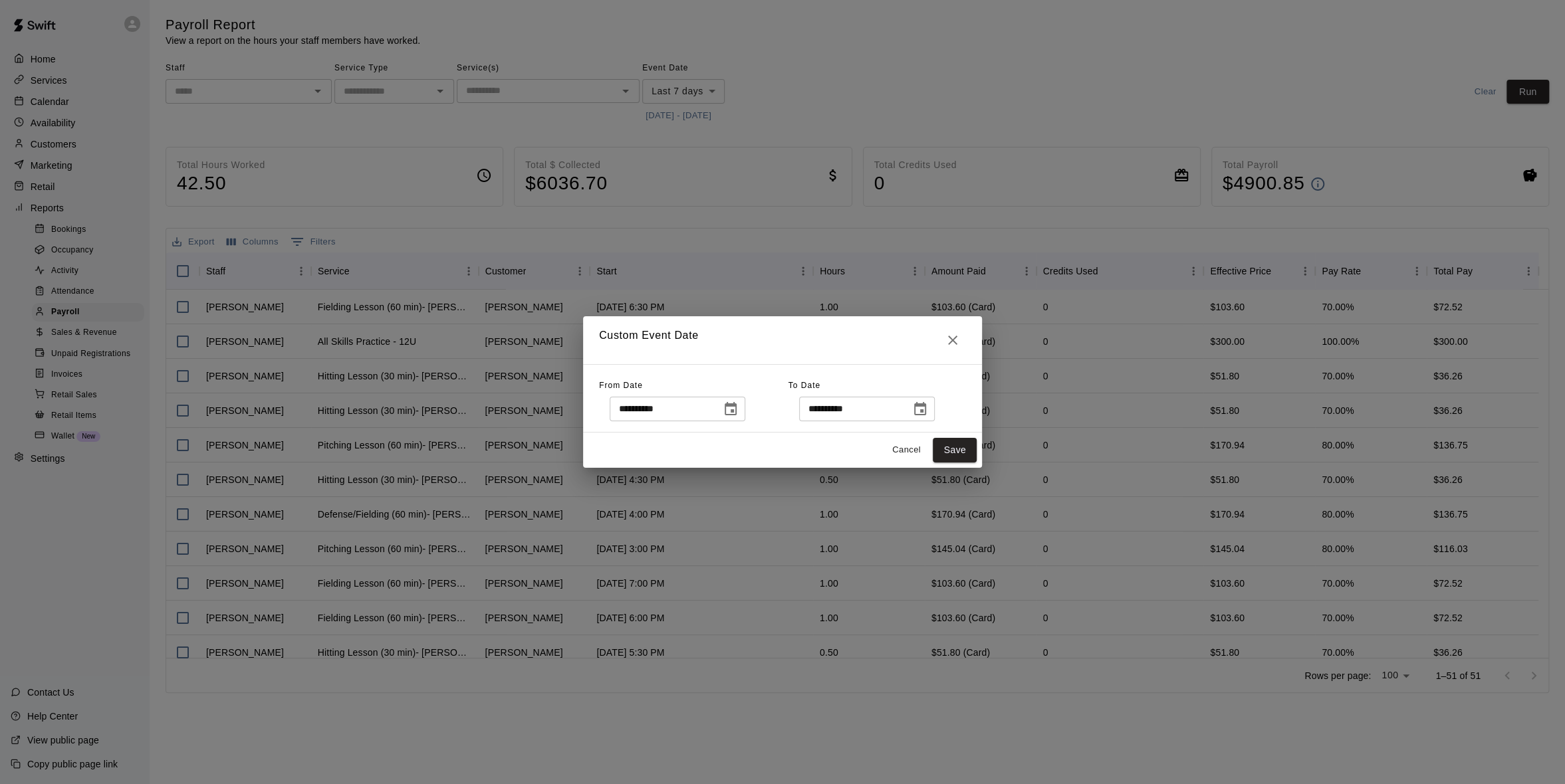
click at [738, 410] on icon "Choose date, selected date is Sep 2, 2025" at bounding box center [730, 410] width 16 height 16
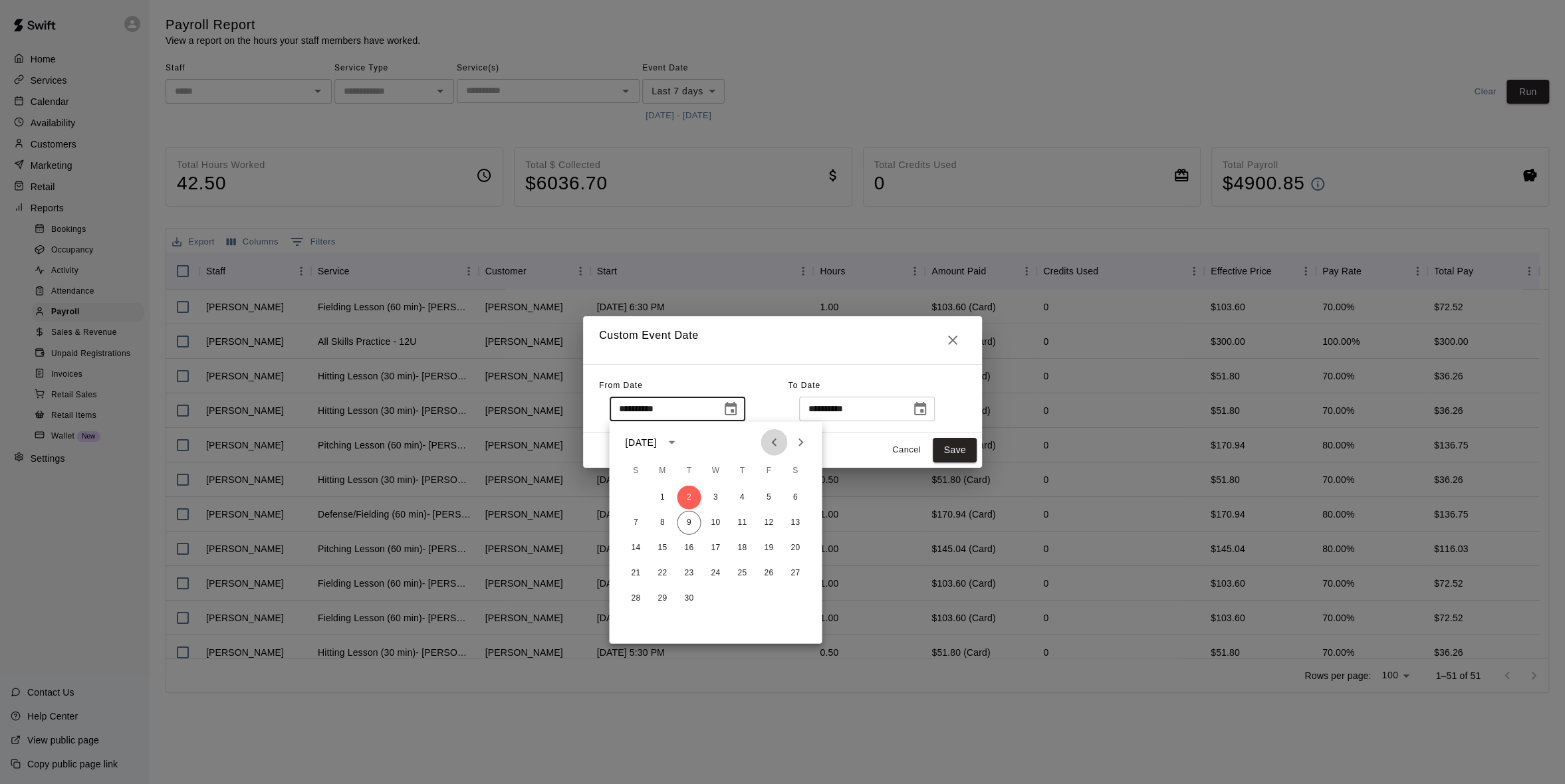
click at [775, 445] on icon "Previous month" at bounding box center [774, 442] width 16 height 16
click at [634, 617] on button "31" at bounding box center [635, 624] width 24 height 24
type input "**********"
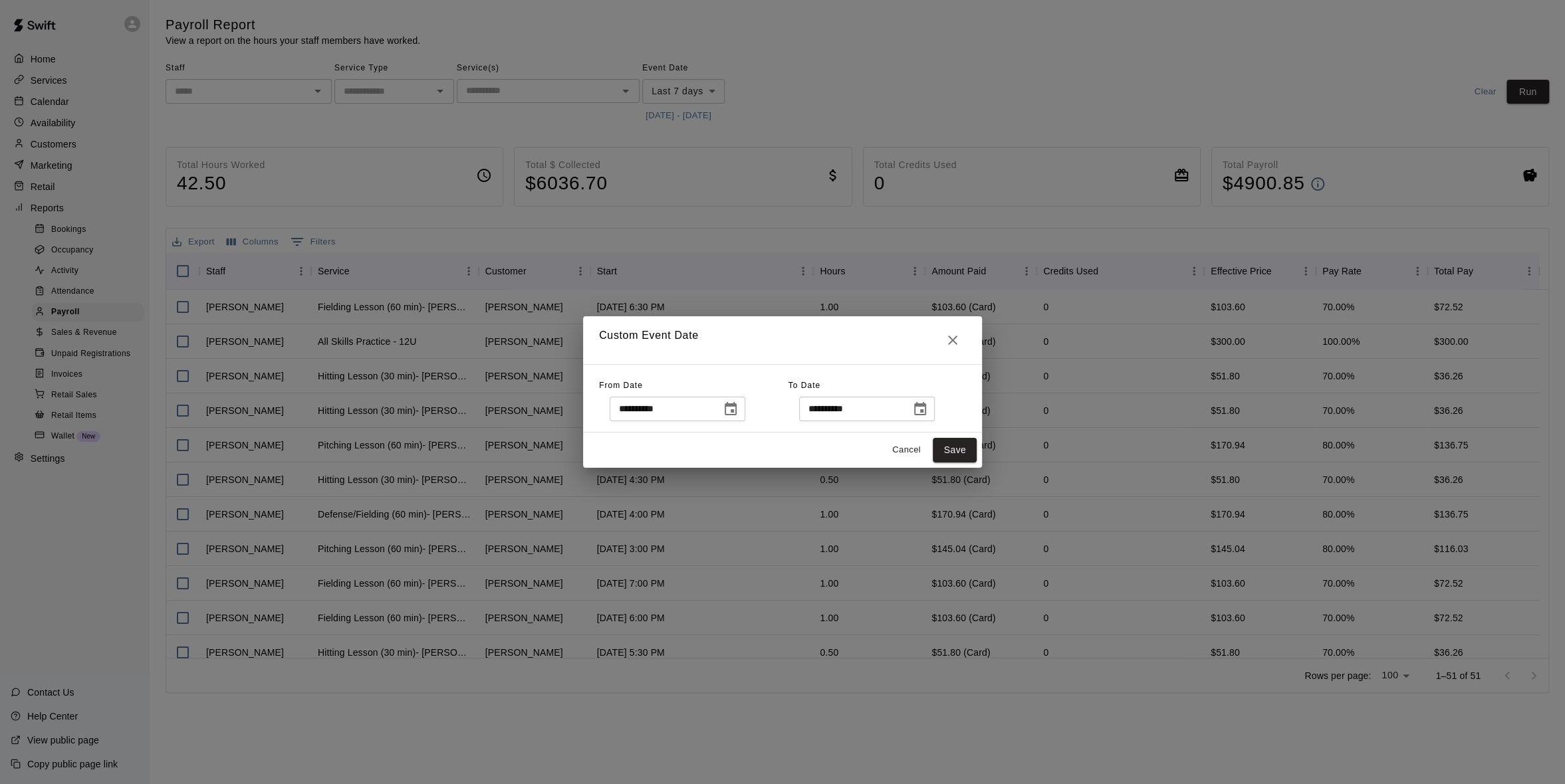
click at [928, 411] on icon "Choose date, selected date is Sep 9, 2025" at bounding box center [920, 410] width 16 height 16
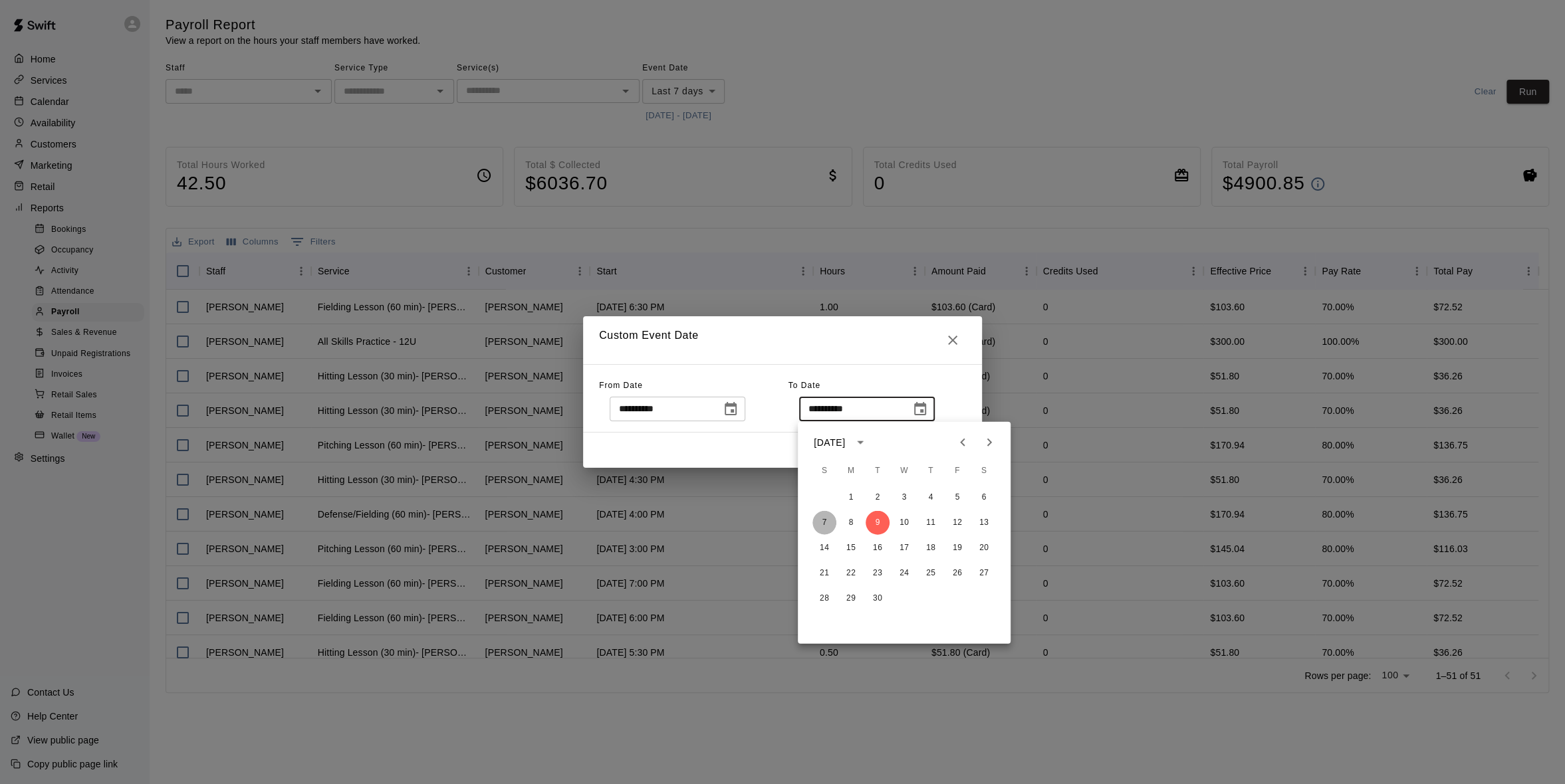
click at [828, 517] on button "7" at bounding box center [824, 523] width 24 height 24
type input "**********"
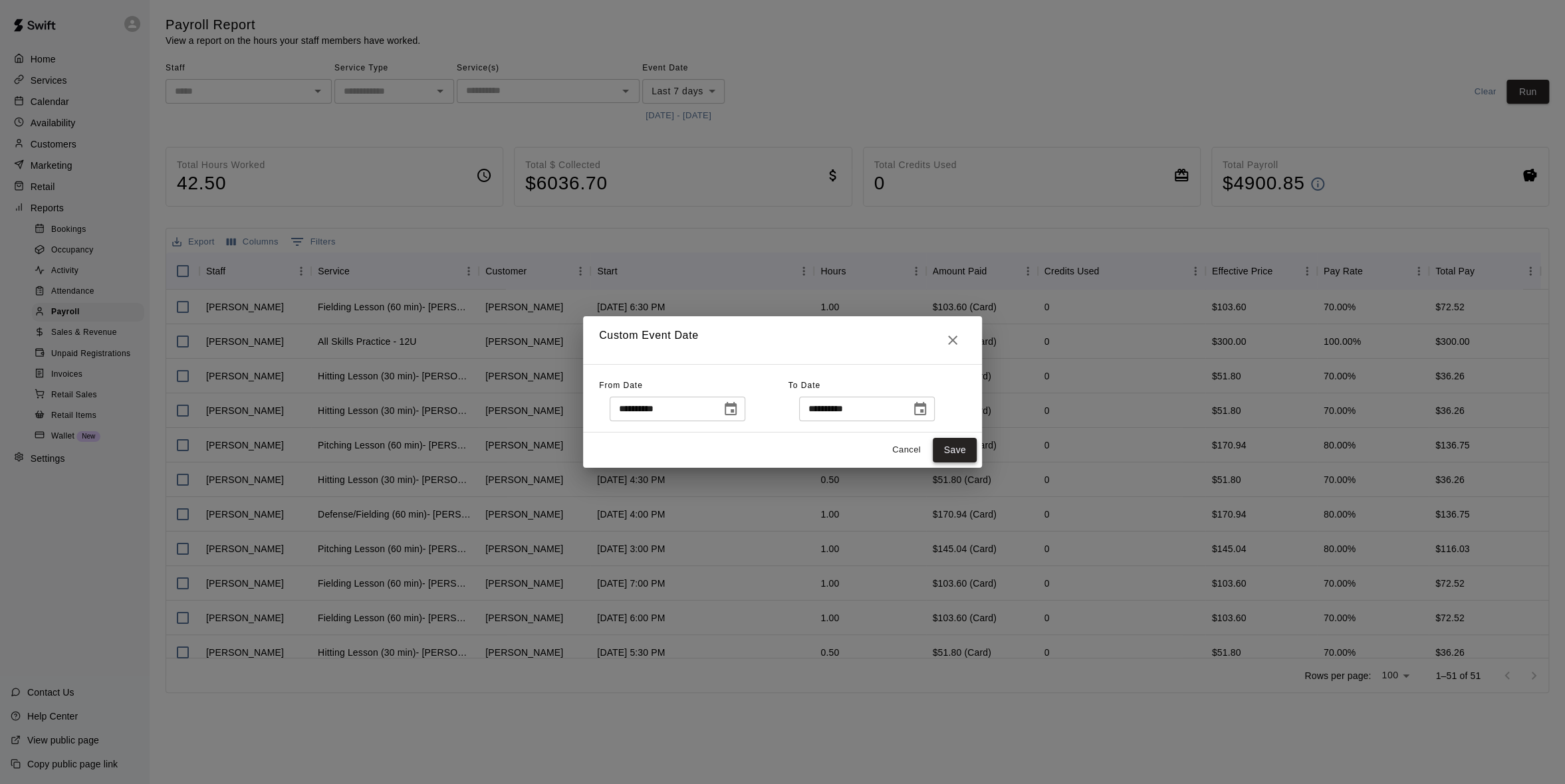
click at [945, 449] on button "Save" at bounding box center [954, 449] width 44 height 25
type input "******"
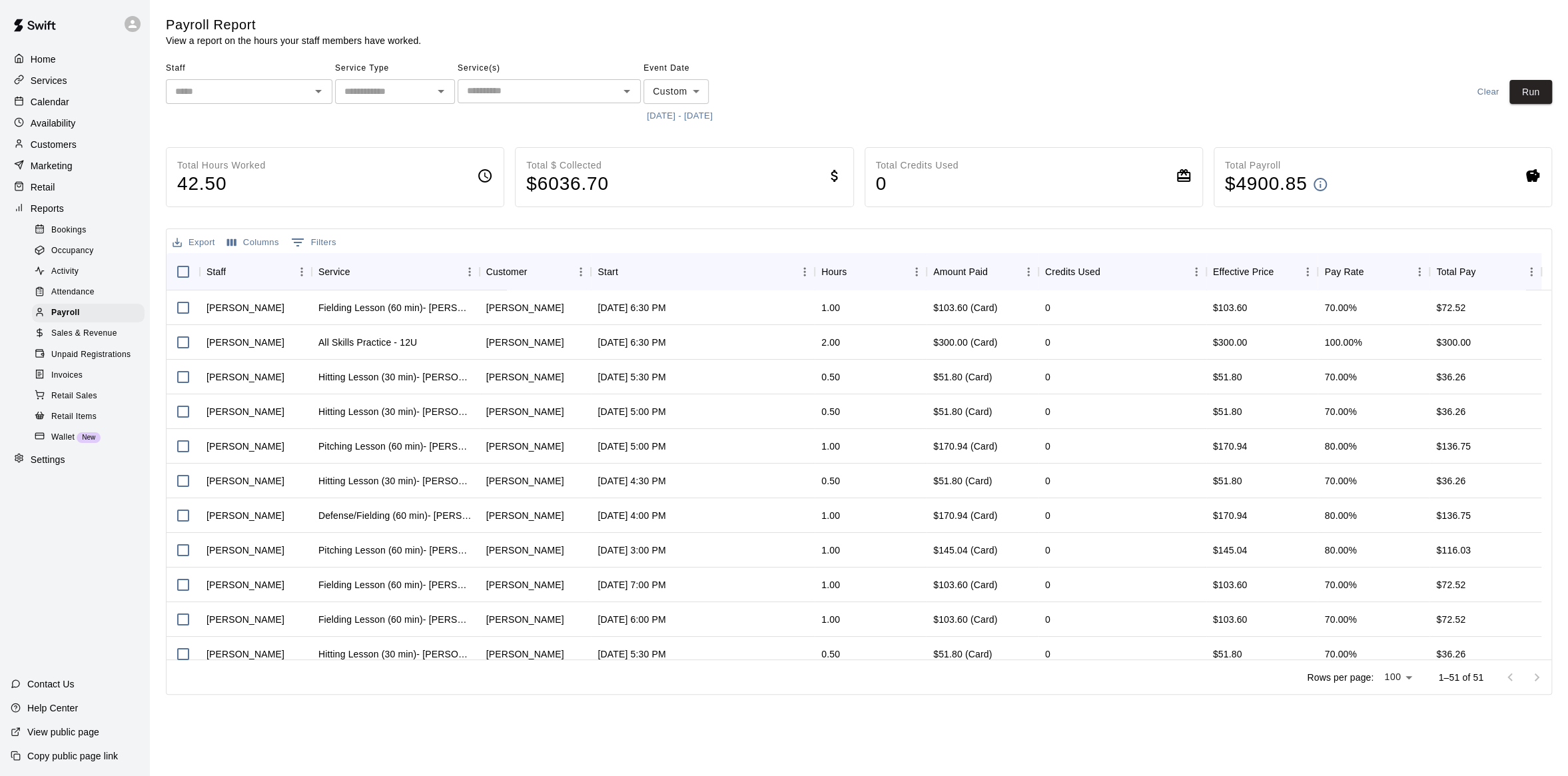
click at [311, 93] on icon "Open" at bounding box center [319, 91] width 16 height 16
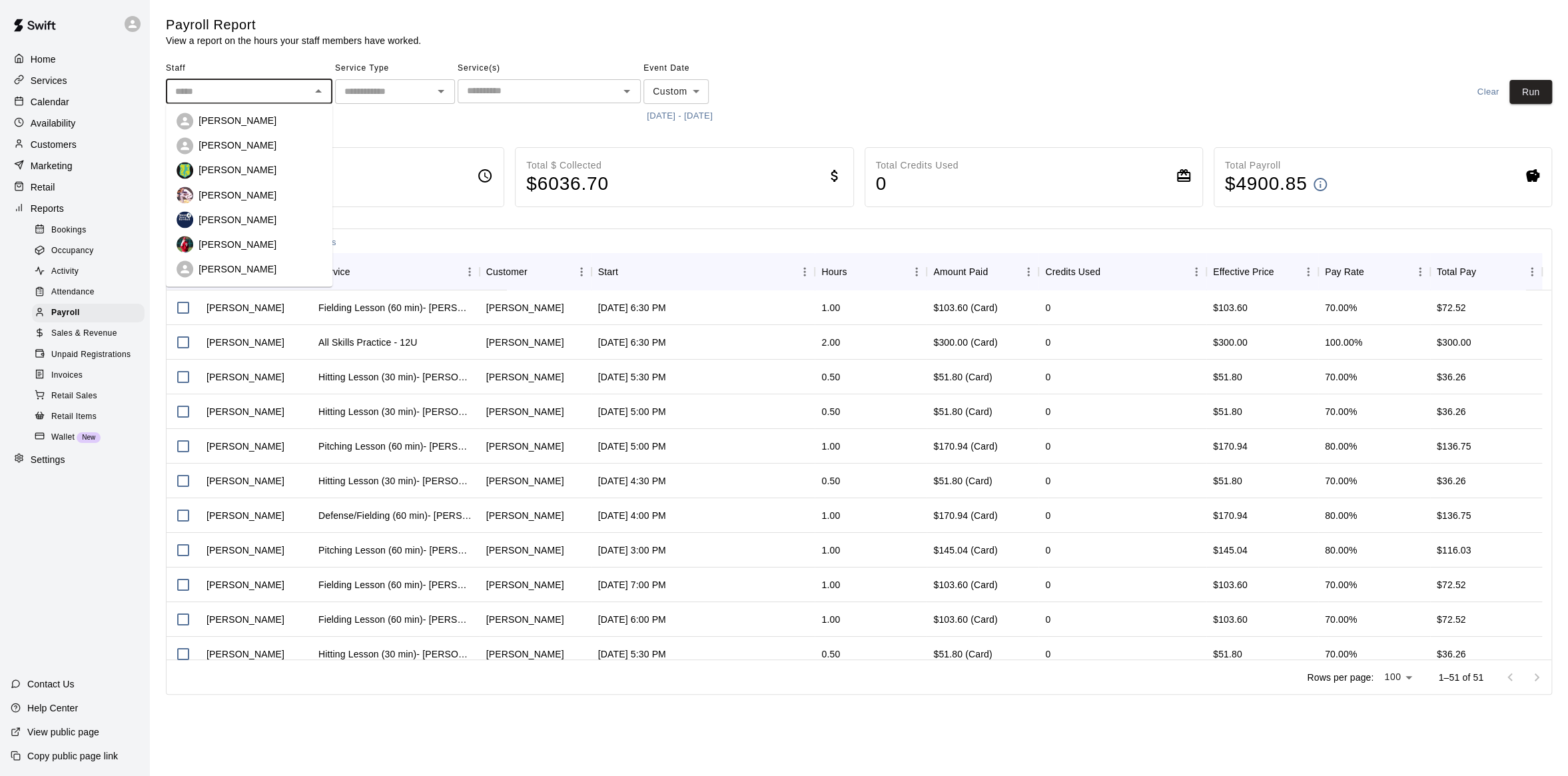
click at [266, 236] on div "[PERSON_NAME]" at bounding box center [249, 244] width 145 height 17
type input "*********"
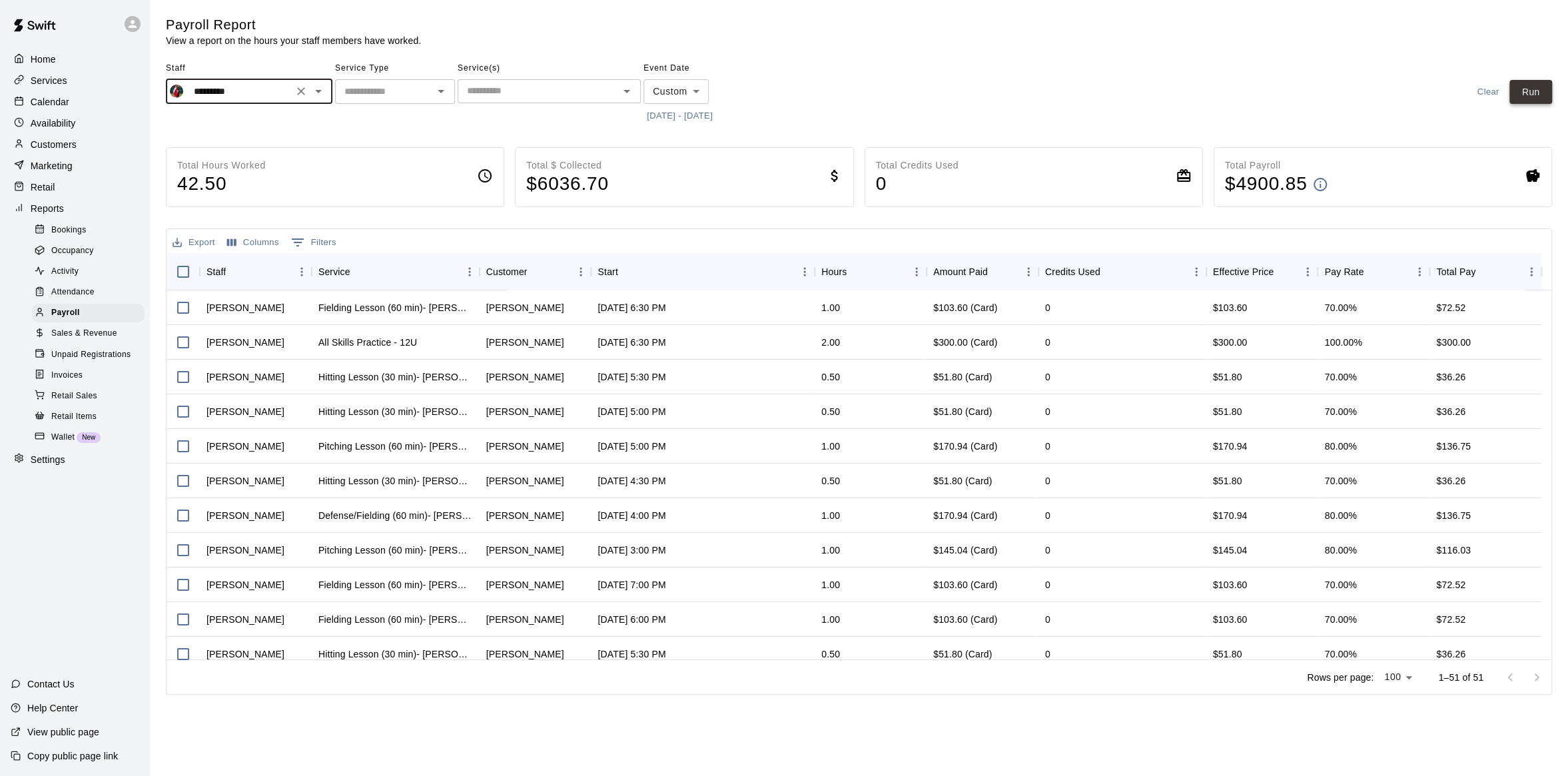
click at [1537, 92] on button "Run" at bounding box center [1530, 92] width 42 height 25
